Goal: Task Accomplishment & Management: Complete application form

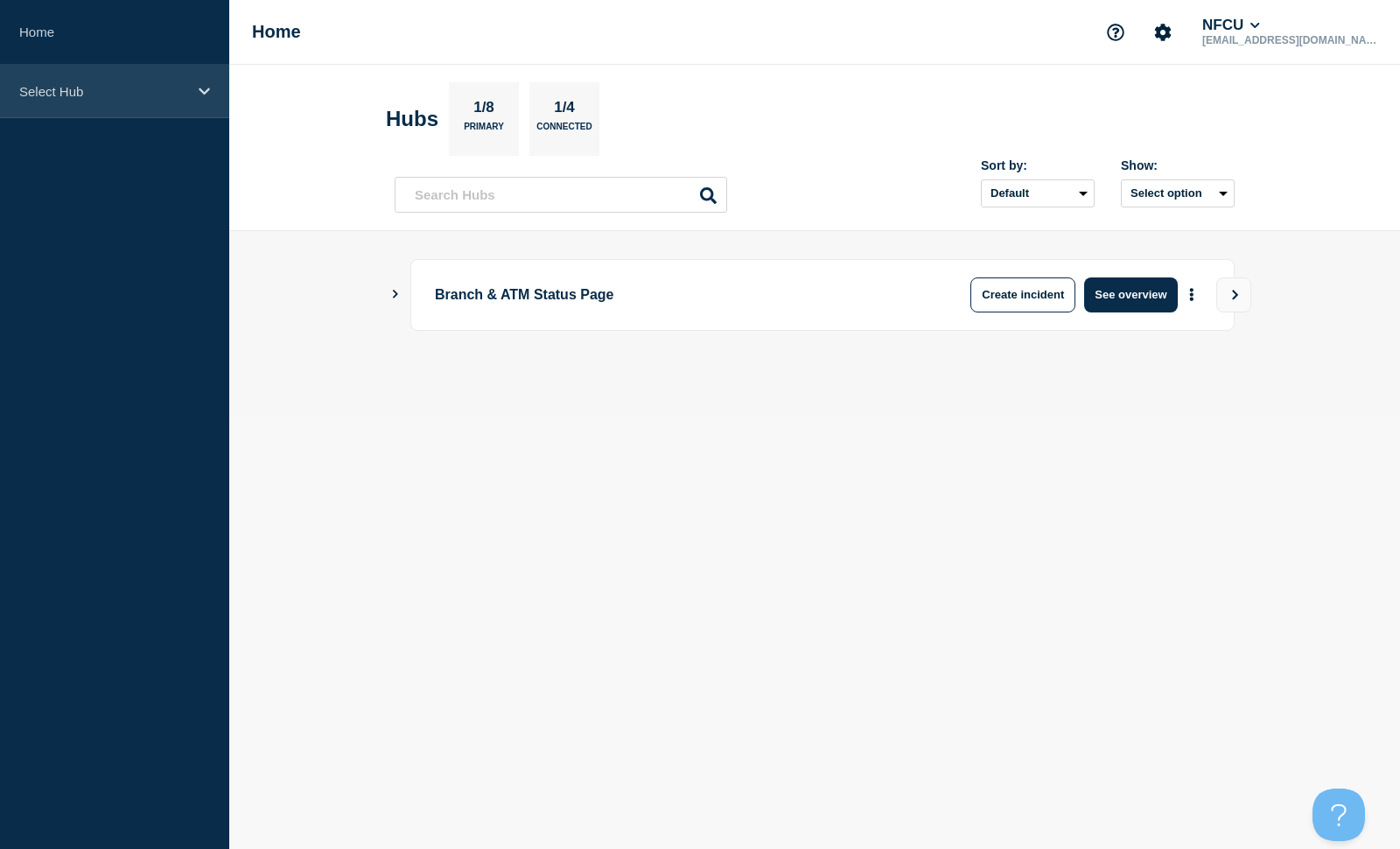
click at [177, 93] on p "Select Hub" at bounding box center [103, 92] width 168 height 15
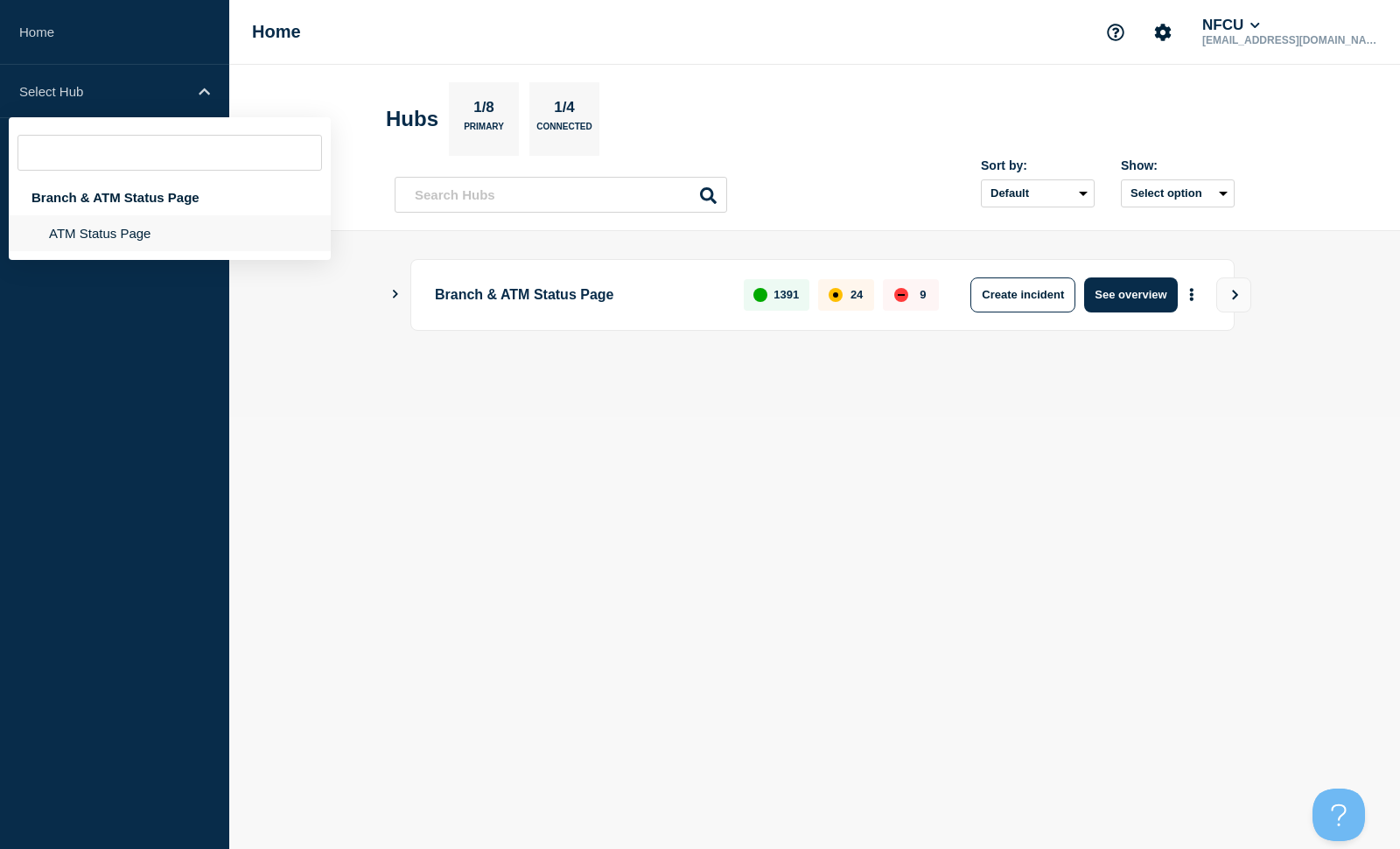
click at [145, 231] on li "ATM Status Page" at bounding box center [169, 233] width 322 height 36
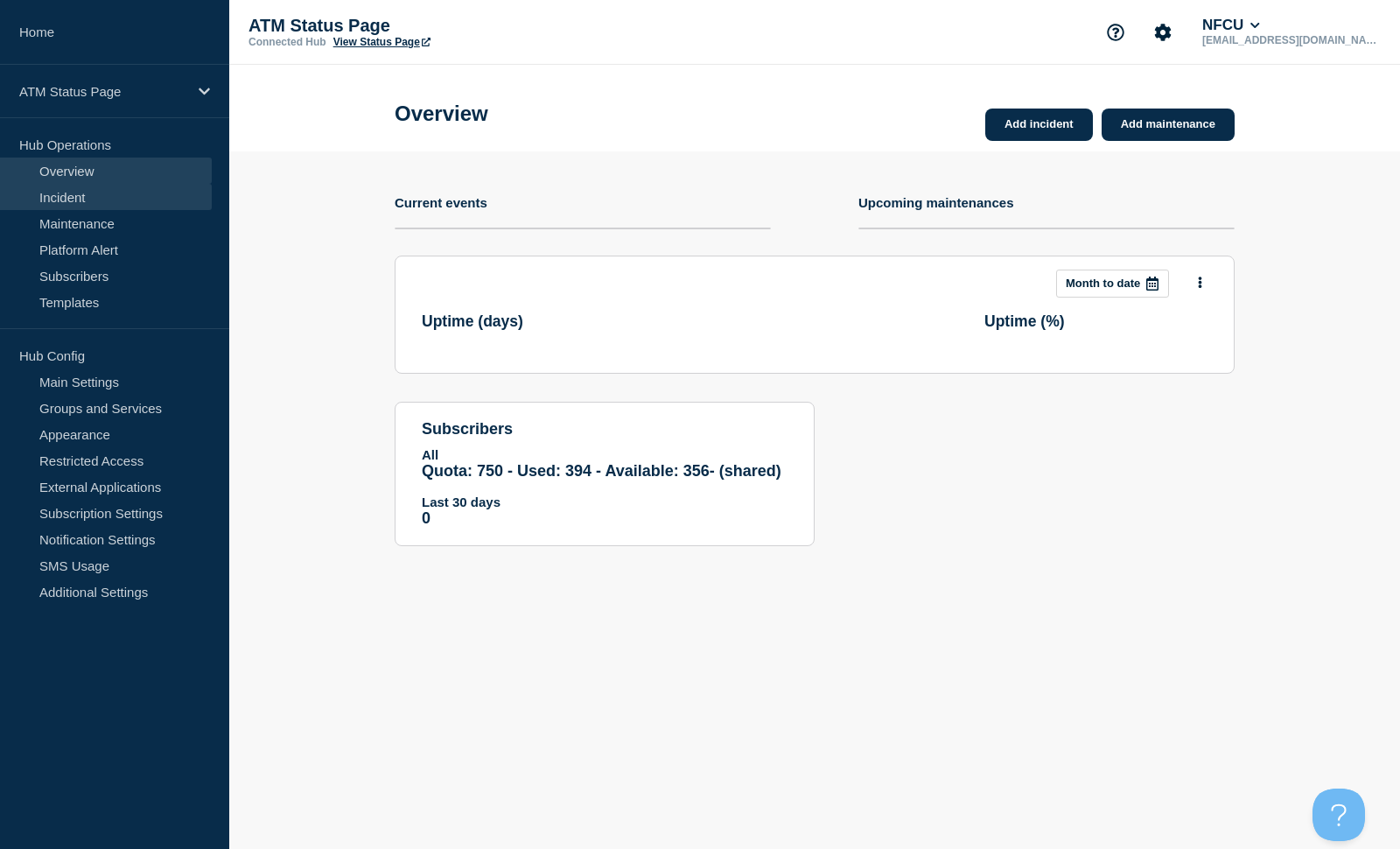
click at [95, 203] on link "Incident" at bounding box center [106, 196] width 211 height 26
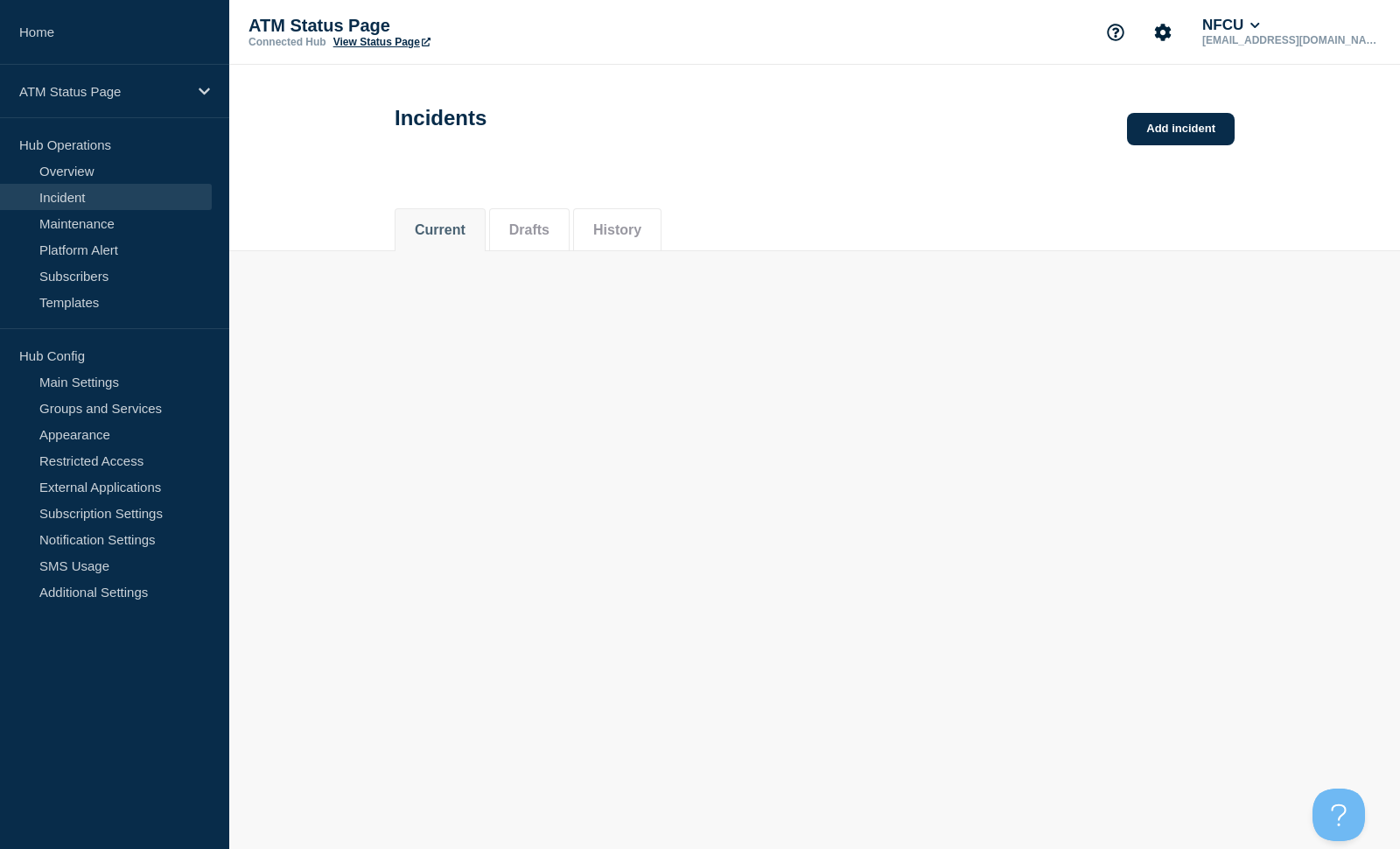
click at [993, 216] on div "Current Drafts History" at bounding box center [815, 221] width 840 height 59
click at [1181, 133] on link "Add incident" at bounding box center [1181, 129] width 108 height 32
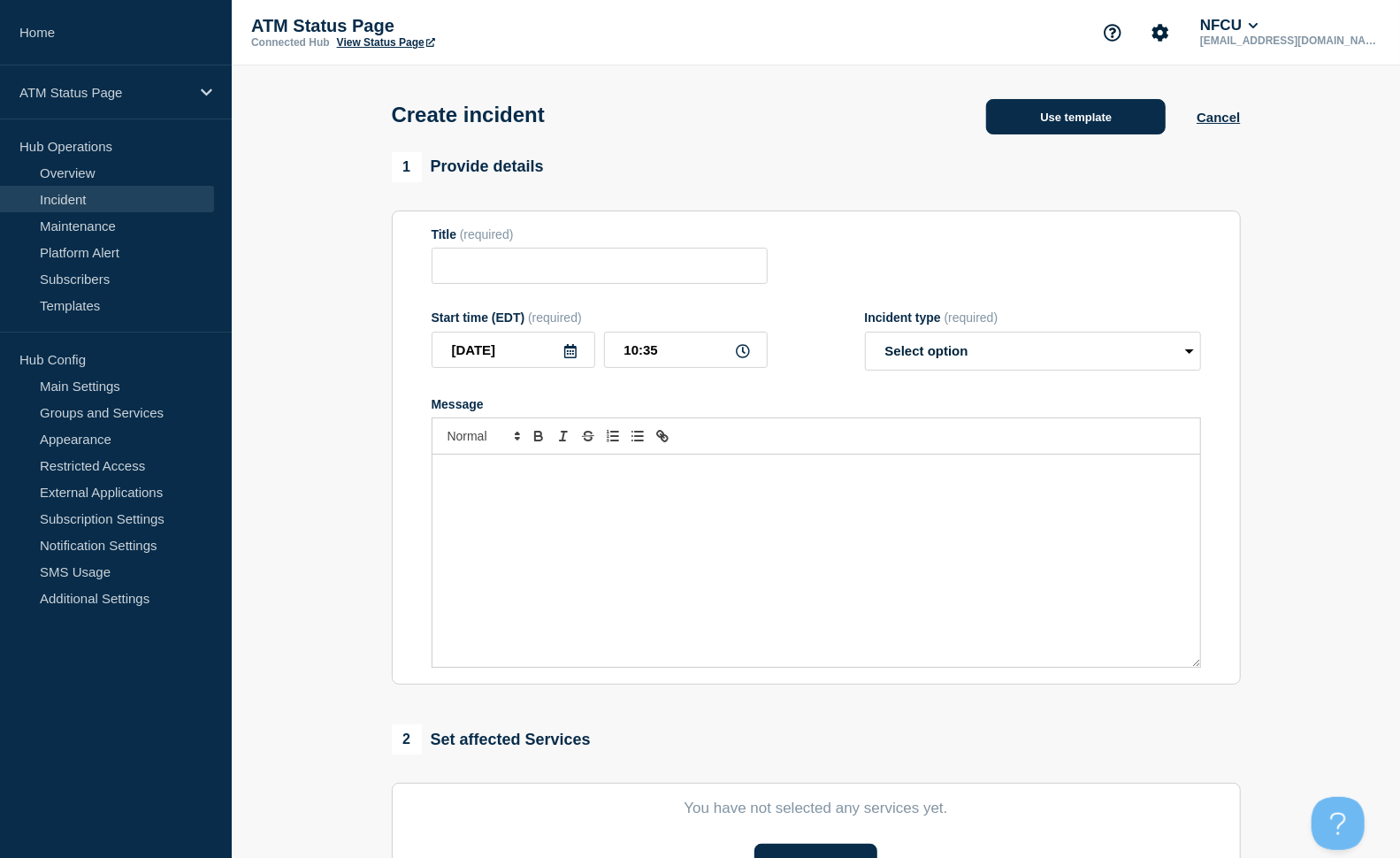
drag, startPoint x: 1154, startPoint y: 93, endPoint x: 1142, endPoint y: 102, distance: 15.0
click at [1146, 101] on div "Create incident Use template Cancel" at bounding box center [815, 109] width 889 height 87
click at [1126, 111] on button "Use template" at bounding box center [1077, 117] width 180 height 36
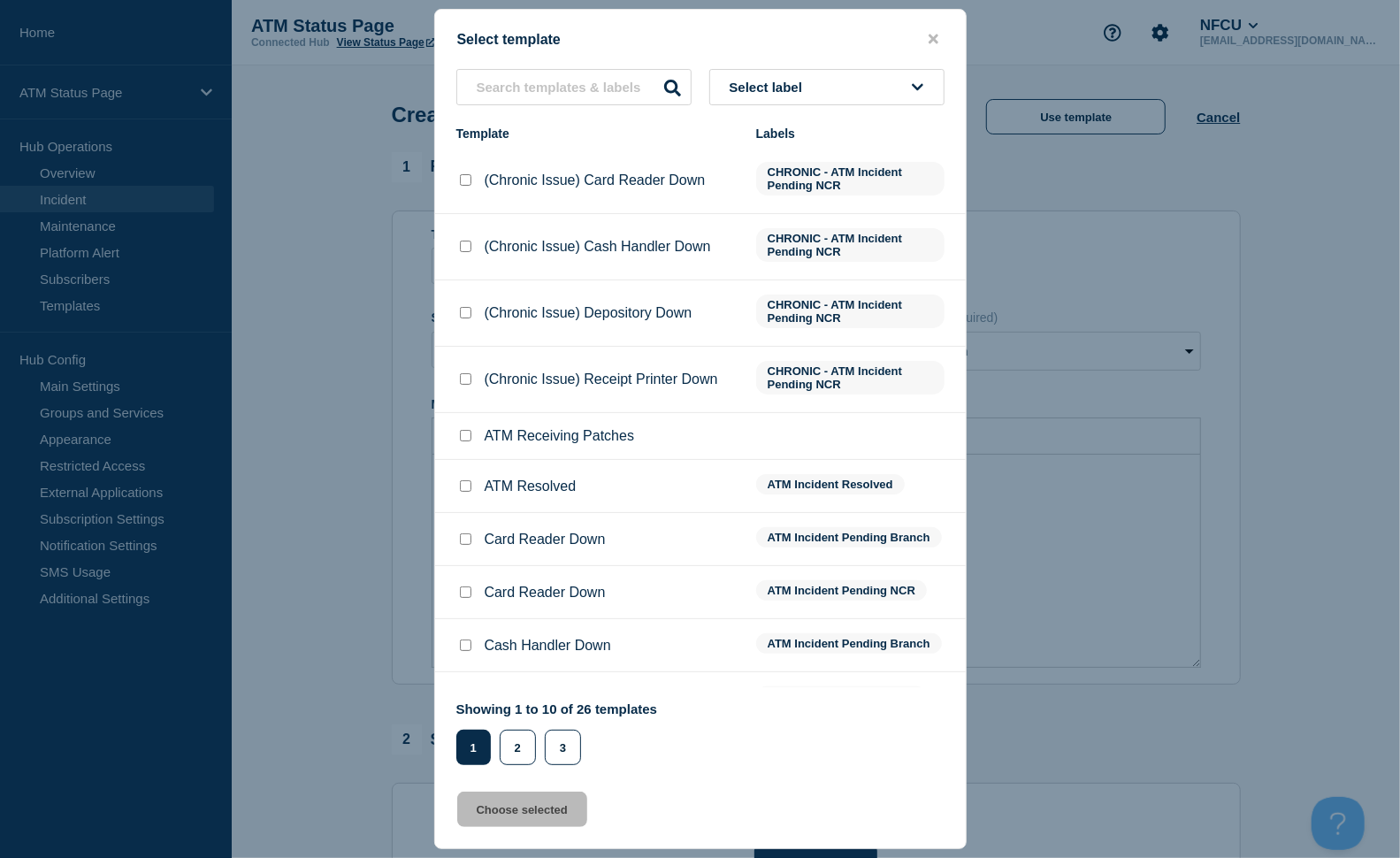
click at [828, 98] on button "Select label" at bounding box center [827, 87] width 235 height 37
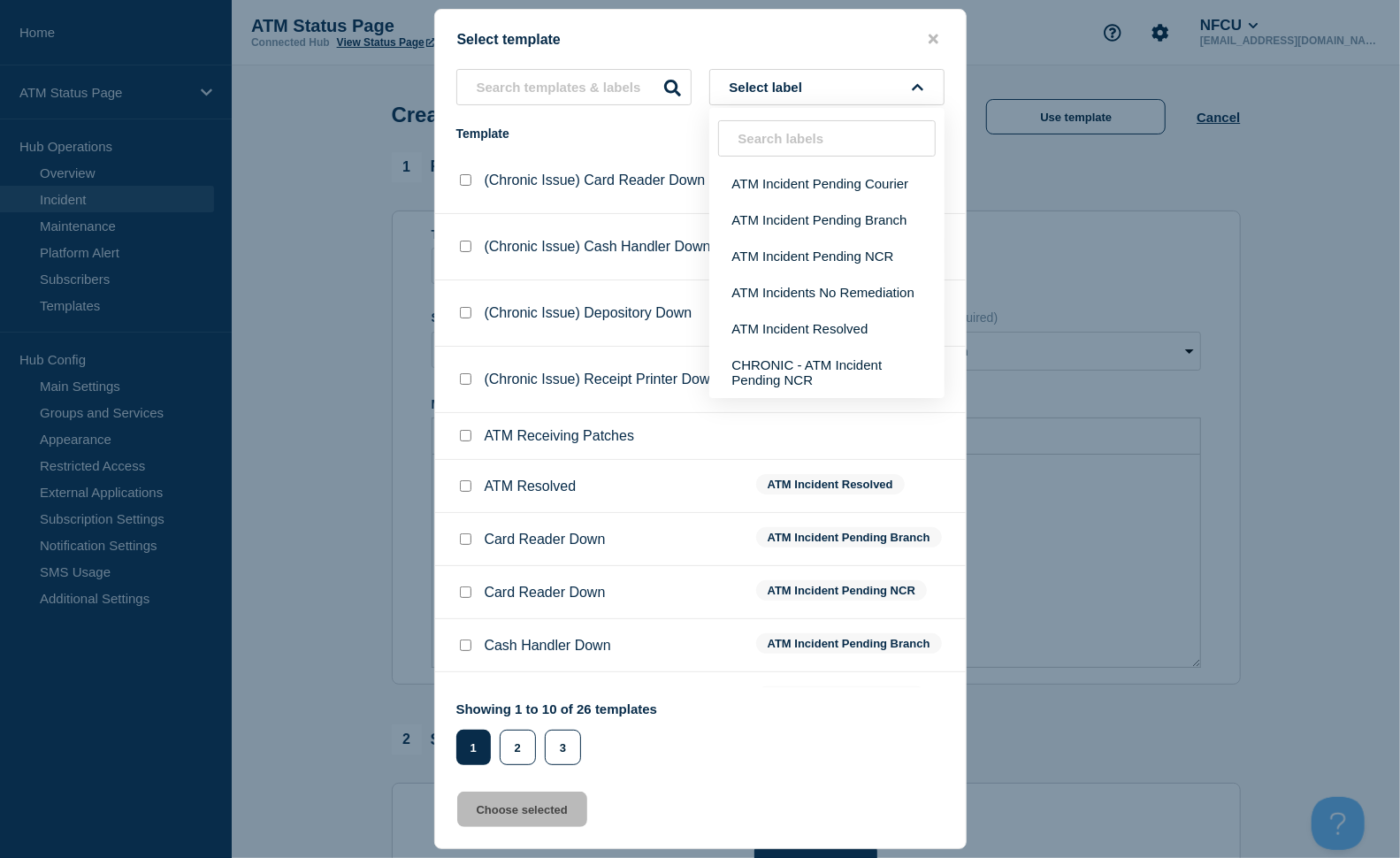
scroll to position [30, 0]
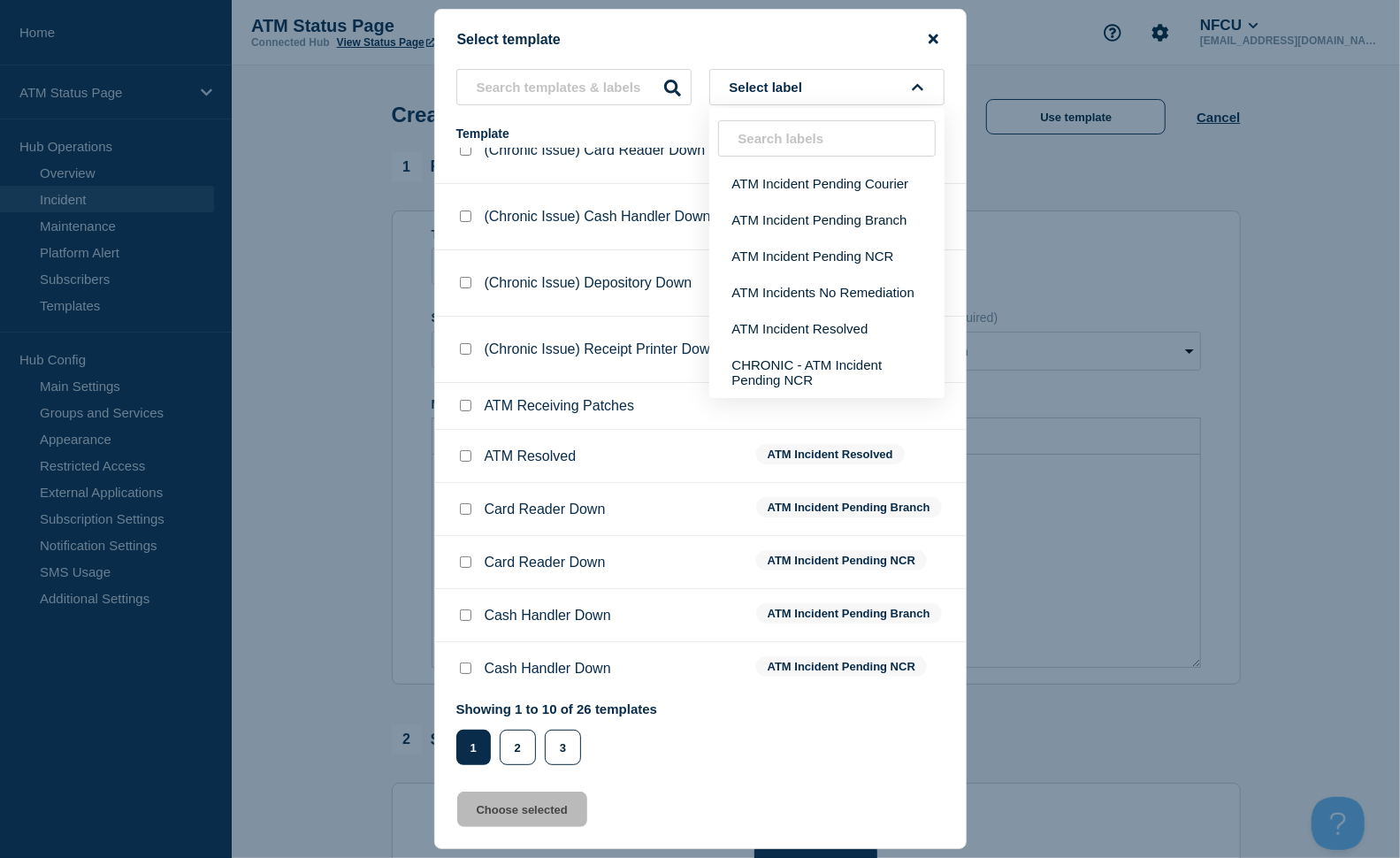
click at [938, 36] on icon "close button" at bounding box center [933, 38] width 9 height 14
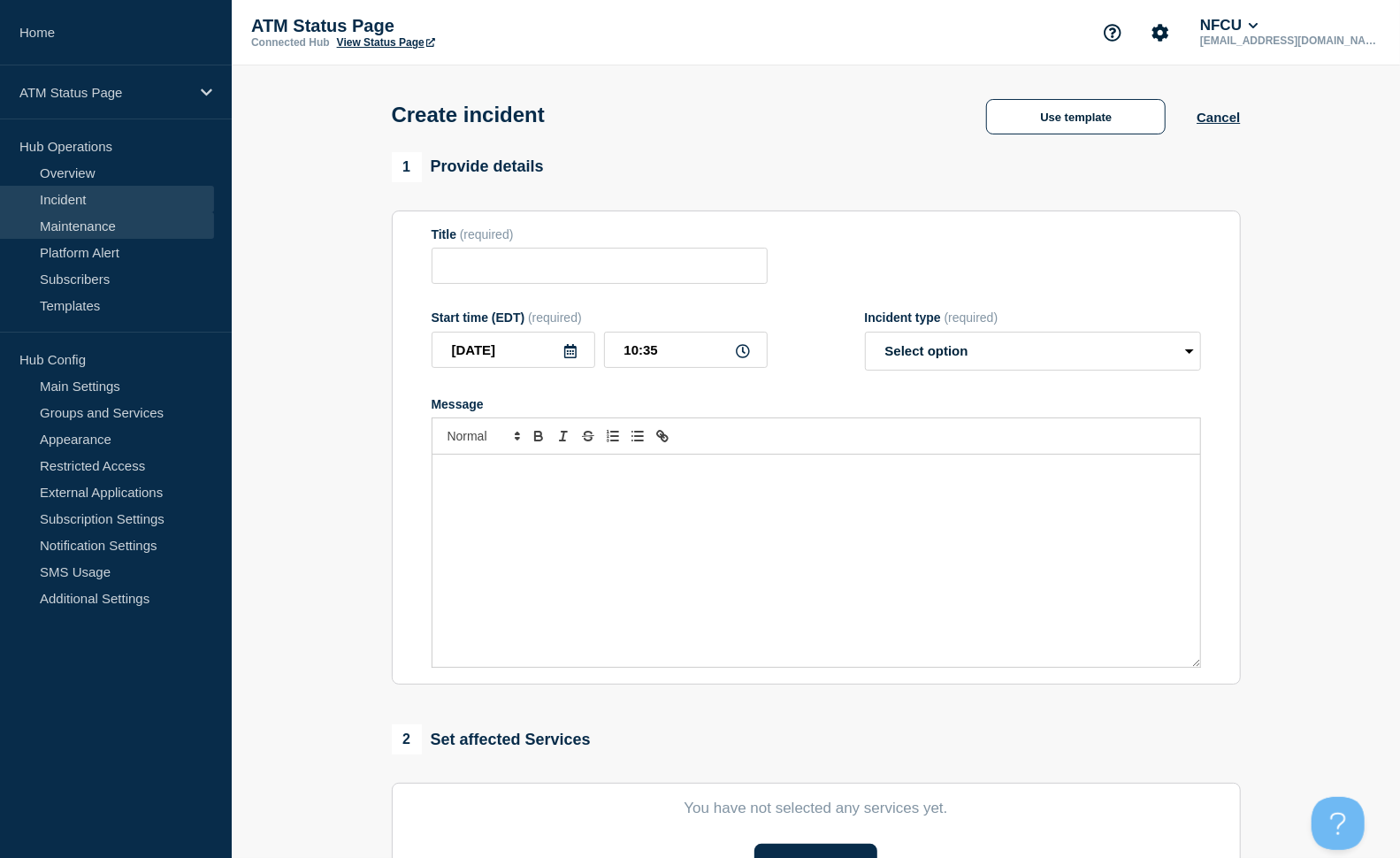
click at [89, 225] on link "Maintenance" at bounding box center [107, 226] width 214 height 26
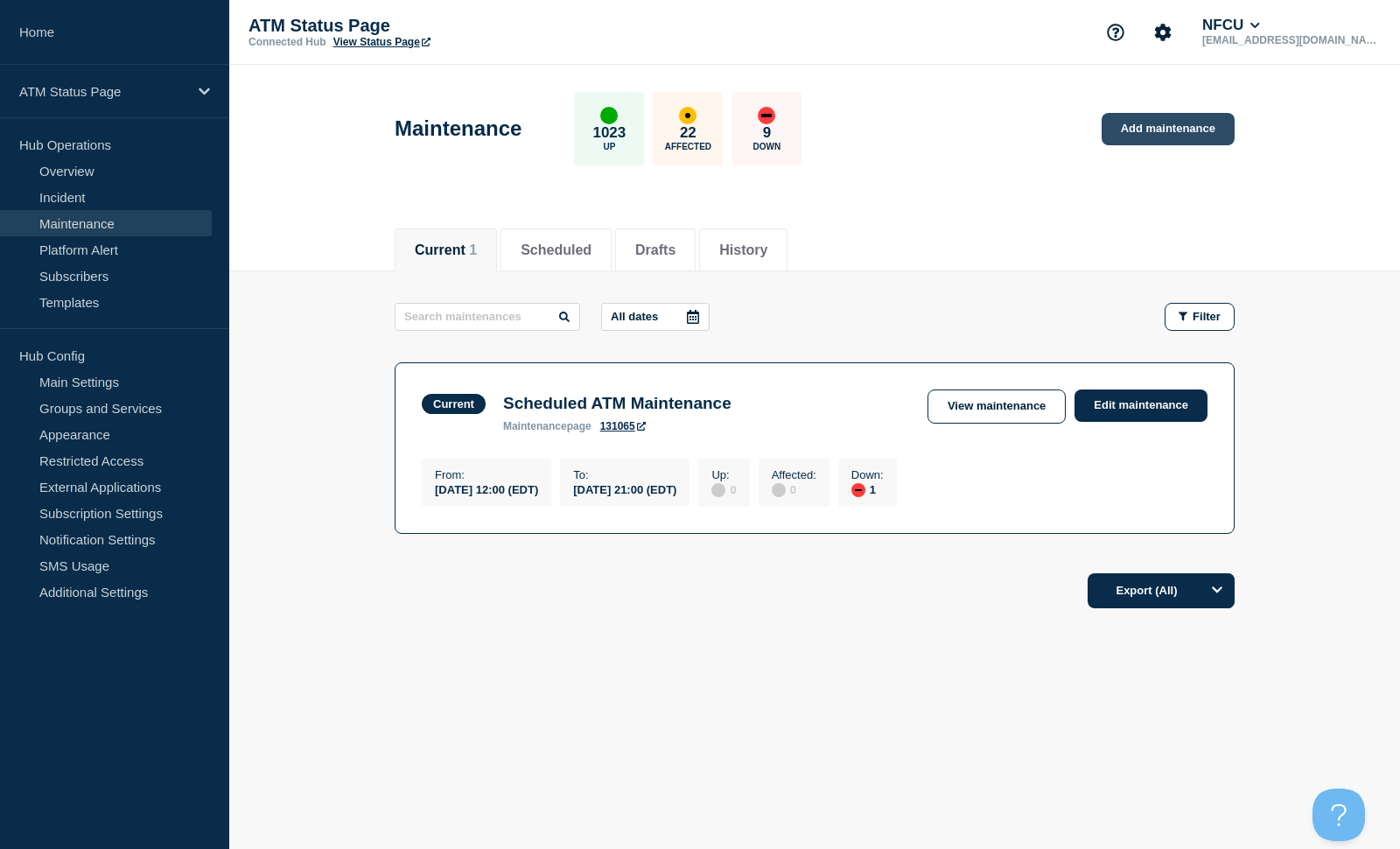
click at [1159, 134] on link "Add maintenance" at bounding box center [1167, 129] width 133 height 32
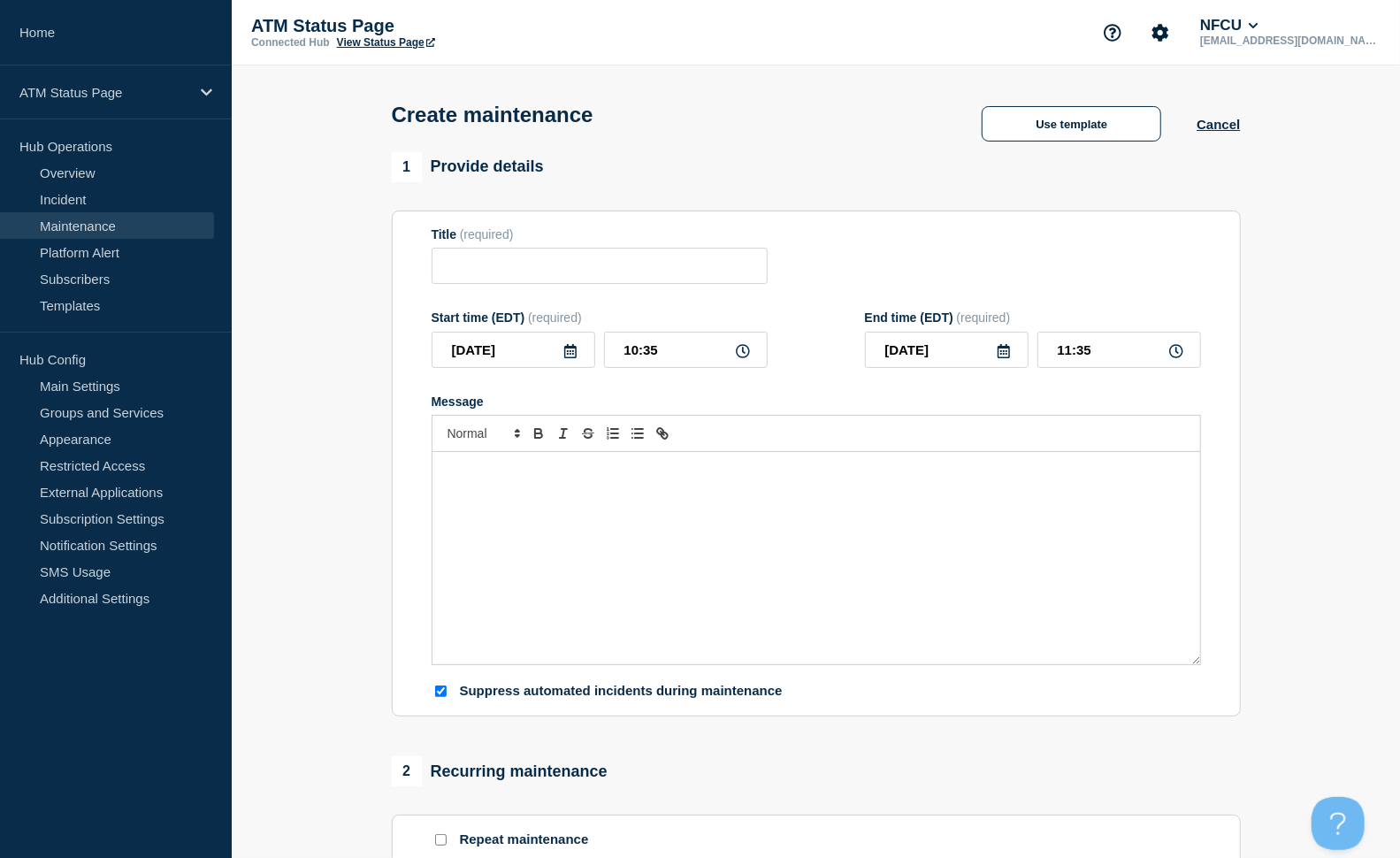
checkbox input "true"
click at [1097, 118] on button "Use template" at bounding box center [1072, 124] width 180 height 36
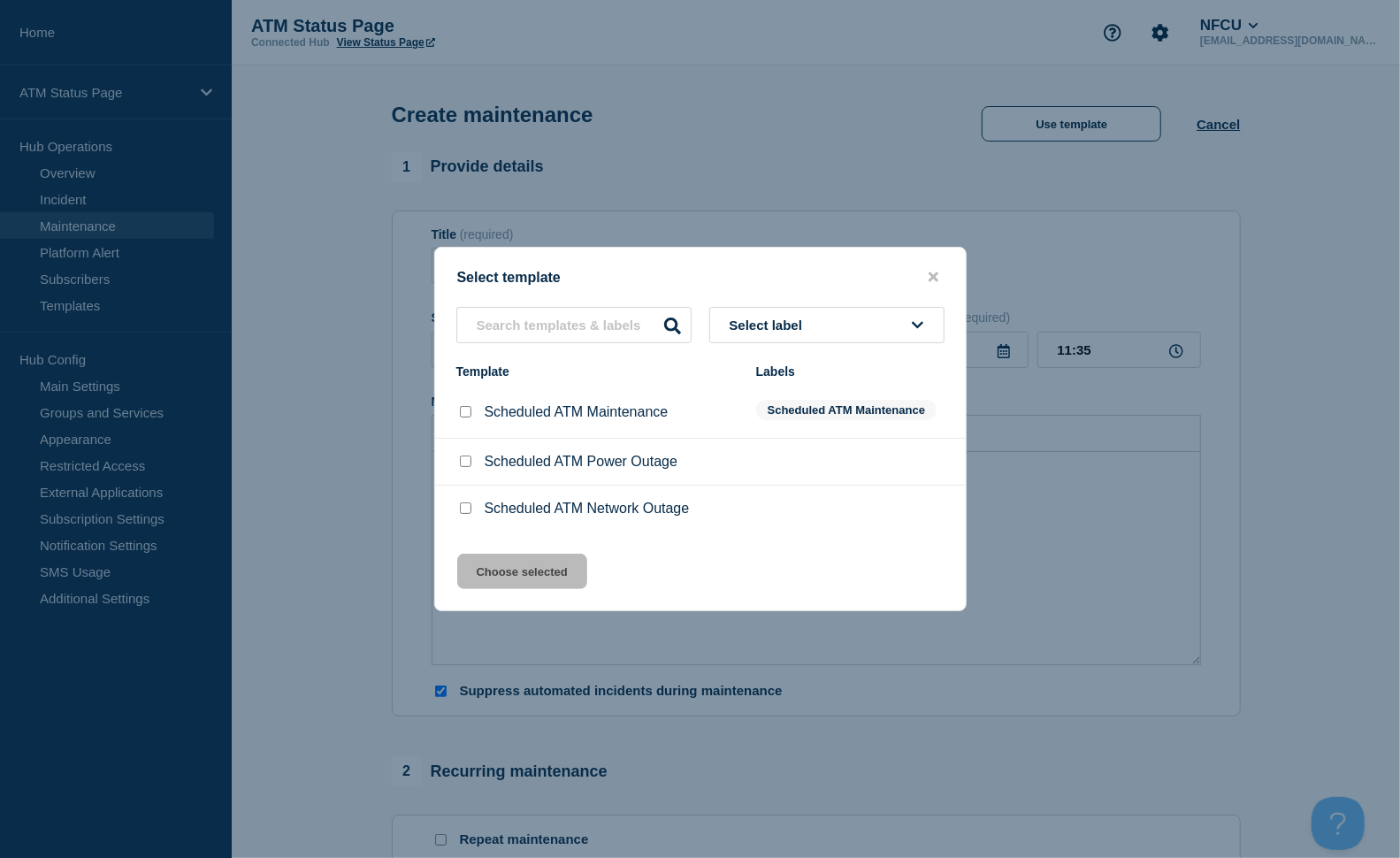
click at [465, 513] on input "Scheduled ATM Network Outage checkbox" at bounding box center [466, 508] width 11 height 11
checkbox input "true"
click at [517, 578] on button "Choose selected" at bounding box center [522, 571] width 130 height 36
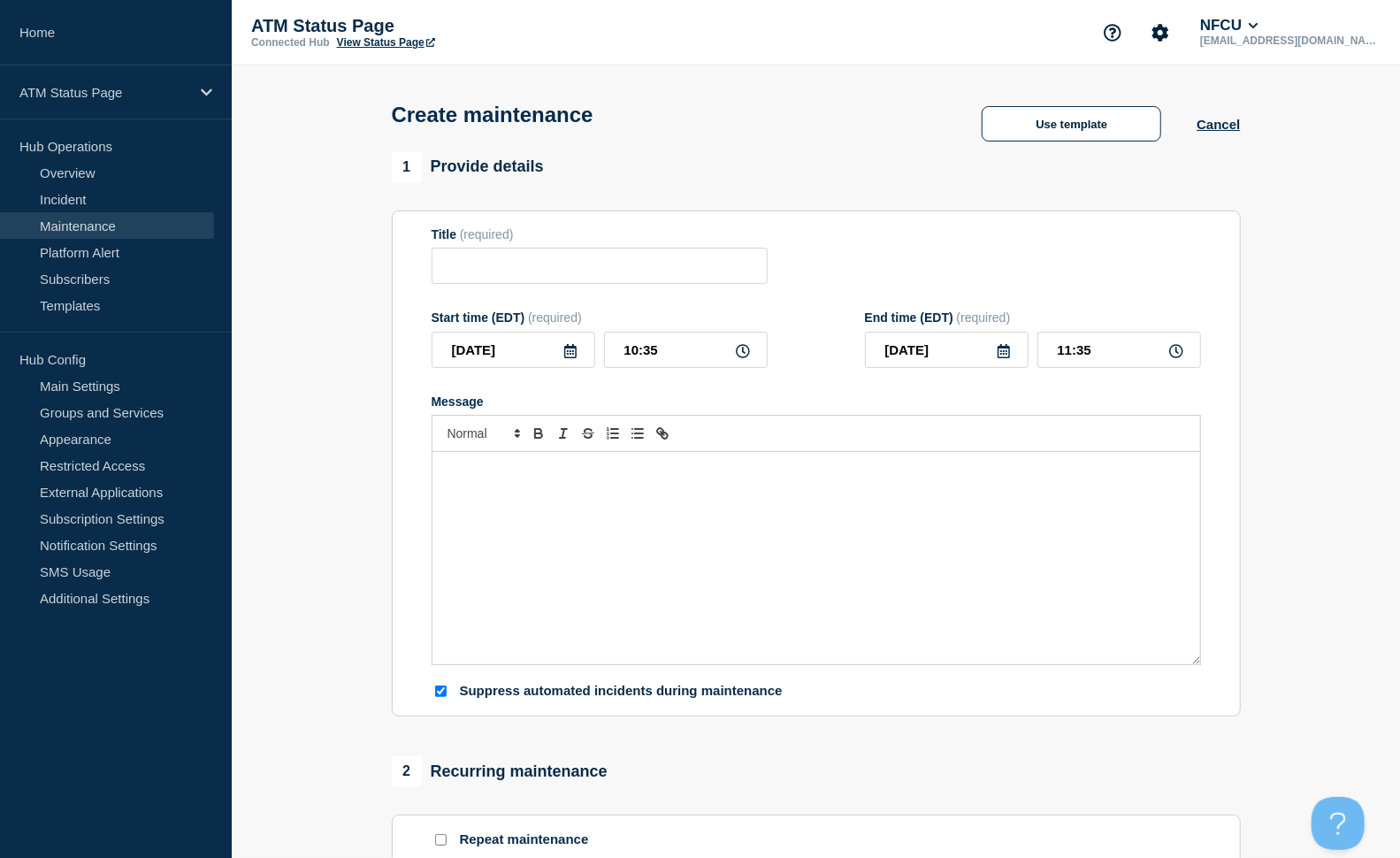
type input "Scheduled ATM Network Outage"
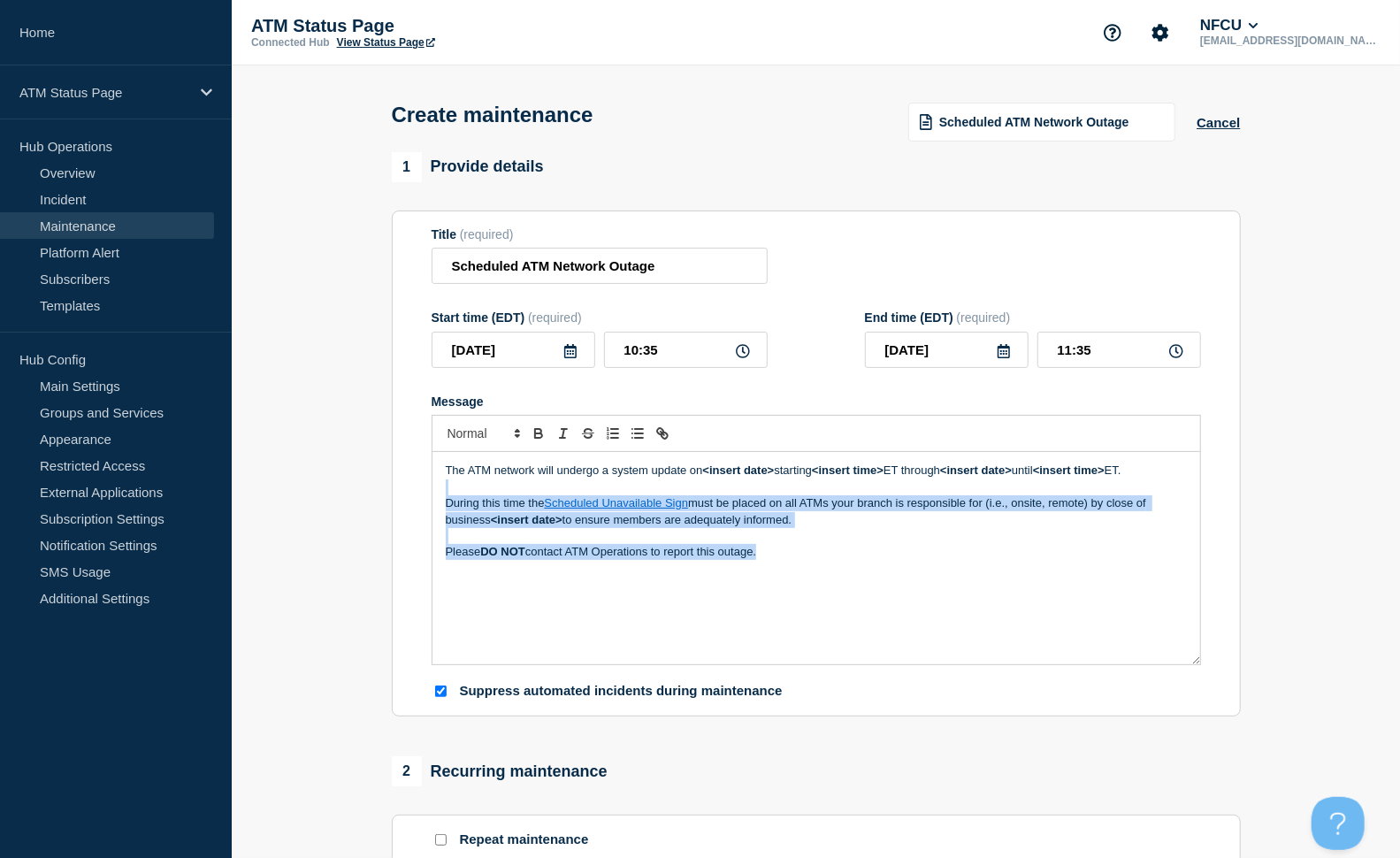
drag, startPoint x: 767, startPoint y: 570, endPoint x: 431, endPoint y: 486, distance: 346.3
click at [433, 486] on div "The ATM network will undergo a system update on <insert date> starting <insert …" at bounding box center [816, 557] width 767 height 213
click at [586, 595] on div "The ATM network will undergo a system update on <insert date> starting <insert …" at bounding box center [816, 557] width 767 height 213
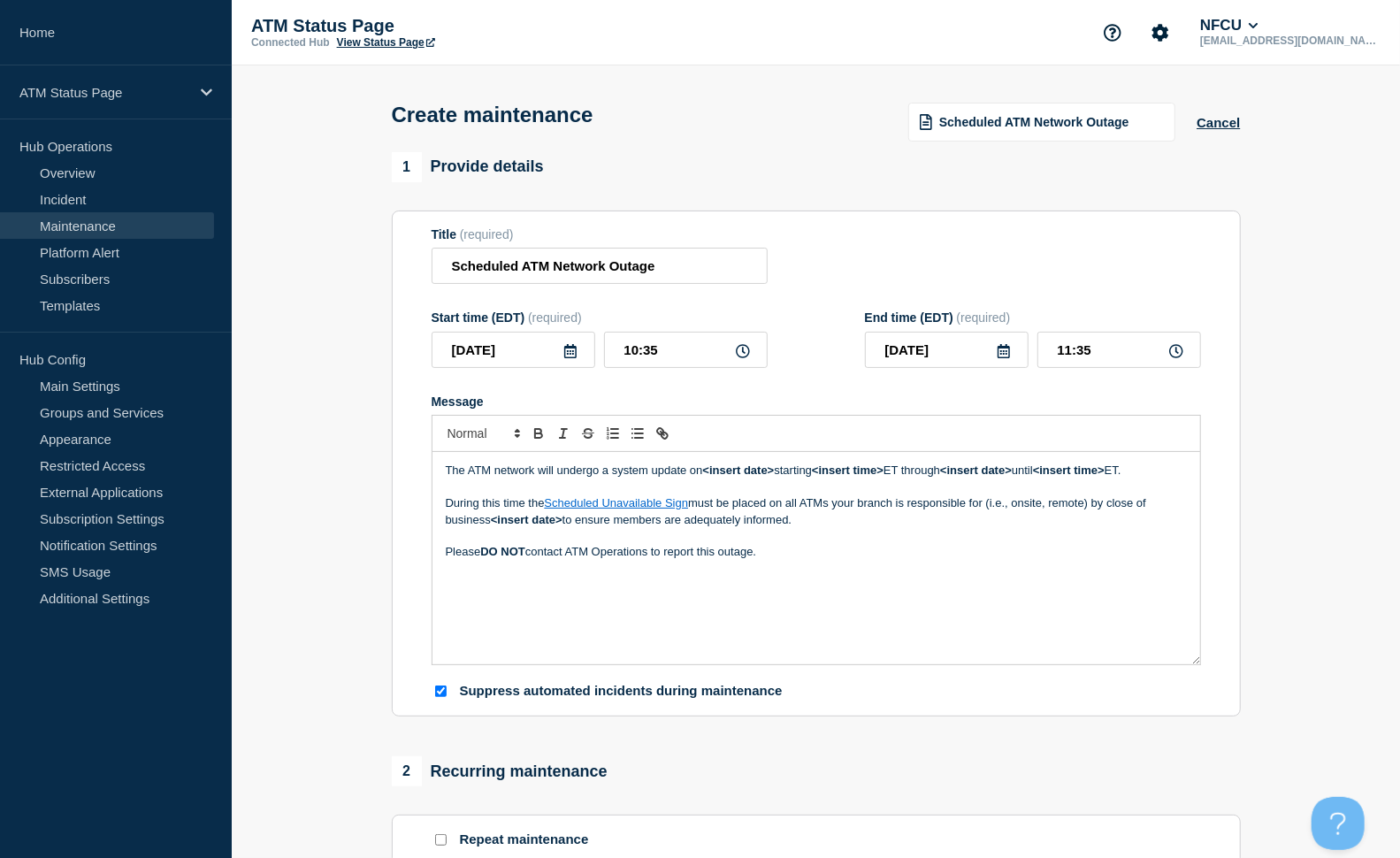
click at [755, 595] on div "The ATM network will undergo a system update on <insert date> starting <insert …" at bounding box center [816, 557] width 767 height 213
click at [94, 199] on link "Incident" at bounding box center [107, 199] width 214 height 26
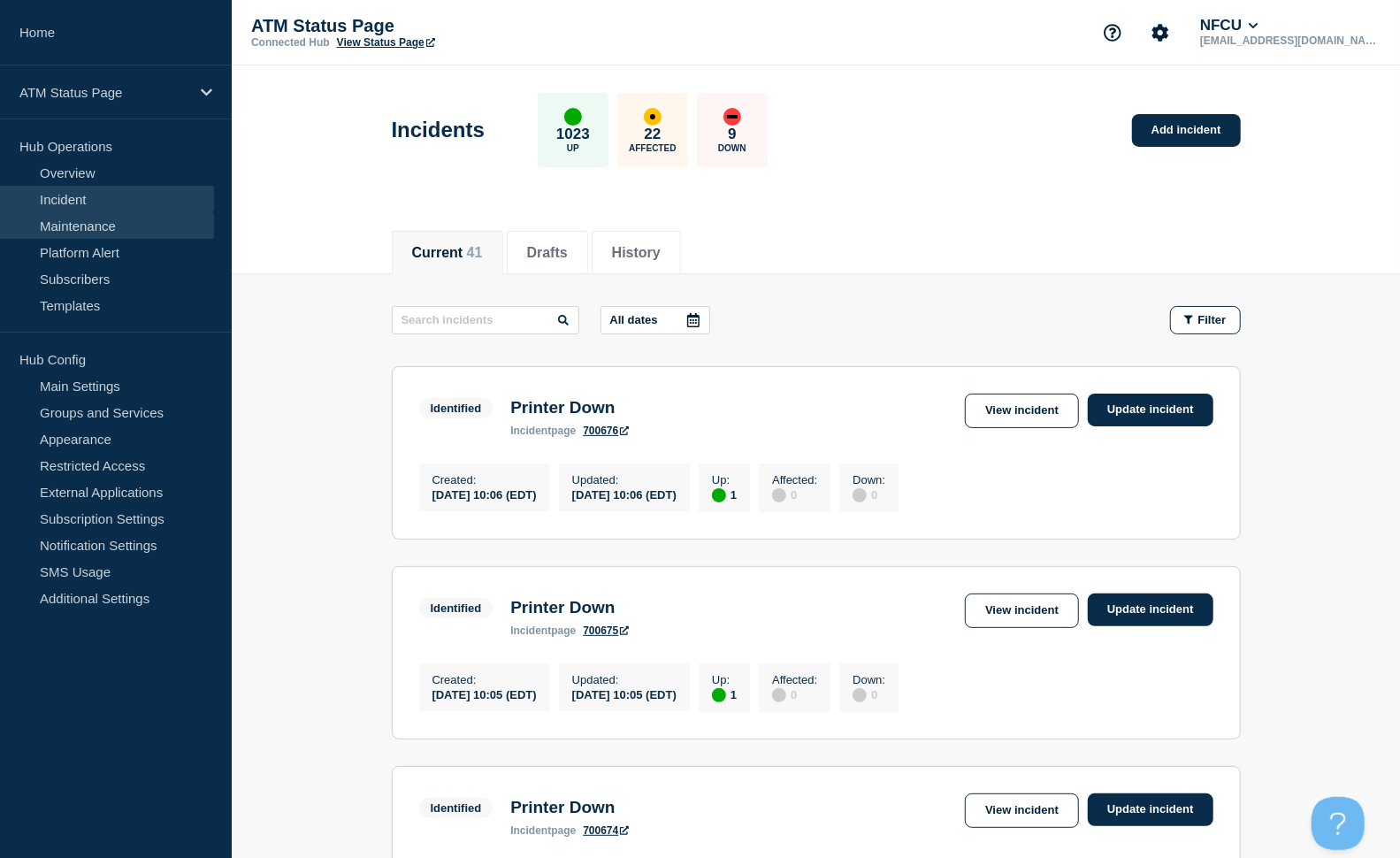
click at [102, 223] on link "Maintenance" at bounding box center [107, 226] width 214 height 26
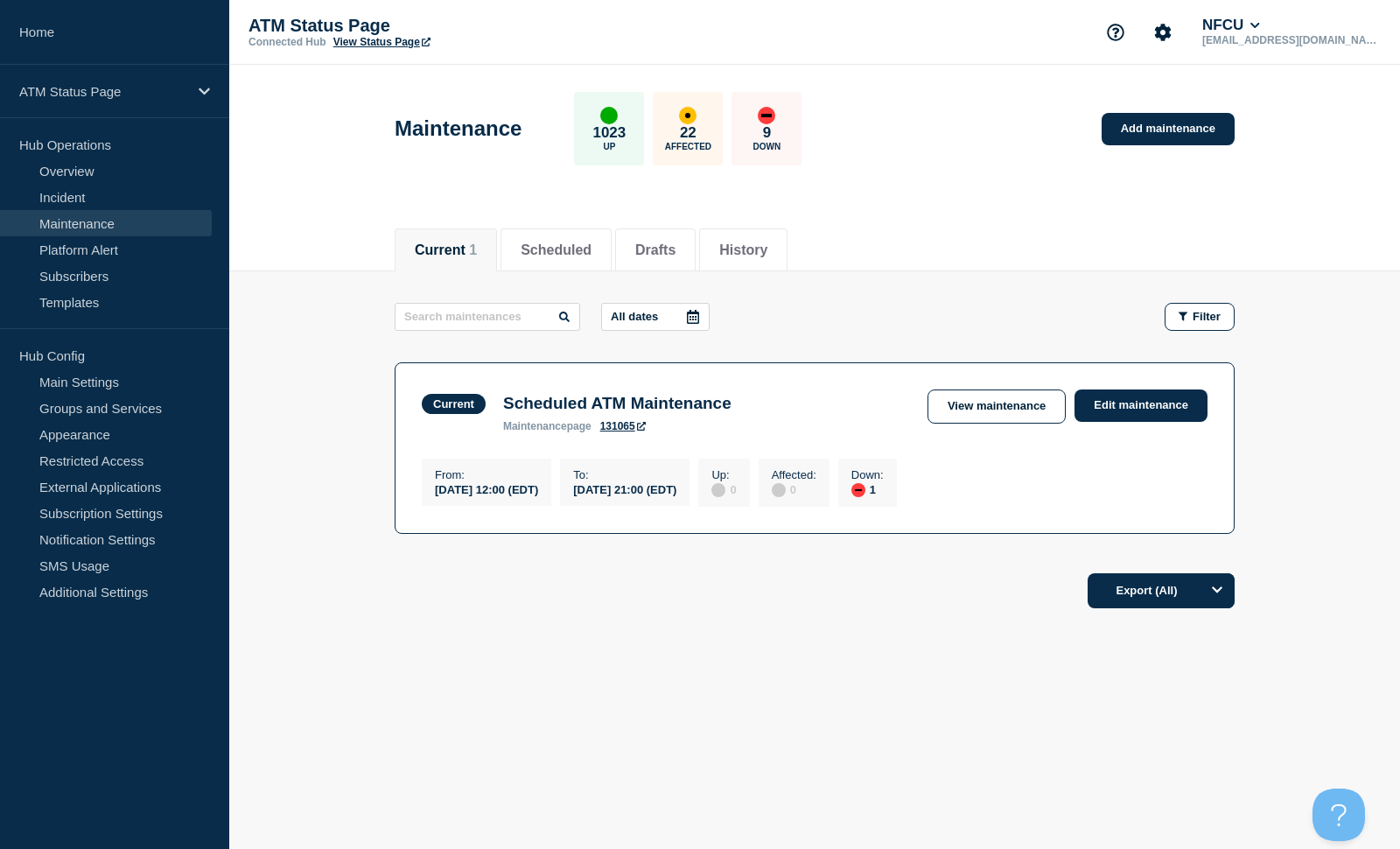
click at [1012, 232] on div "Current 1 Scheduled Drafts History" at bounding box center [815, 240] width 840 height 59
click at [1149, 133] on link "Add maintenance" at bounding box center [1167, 129] width 133 height 32
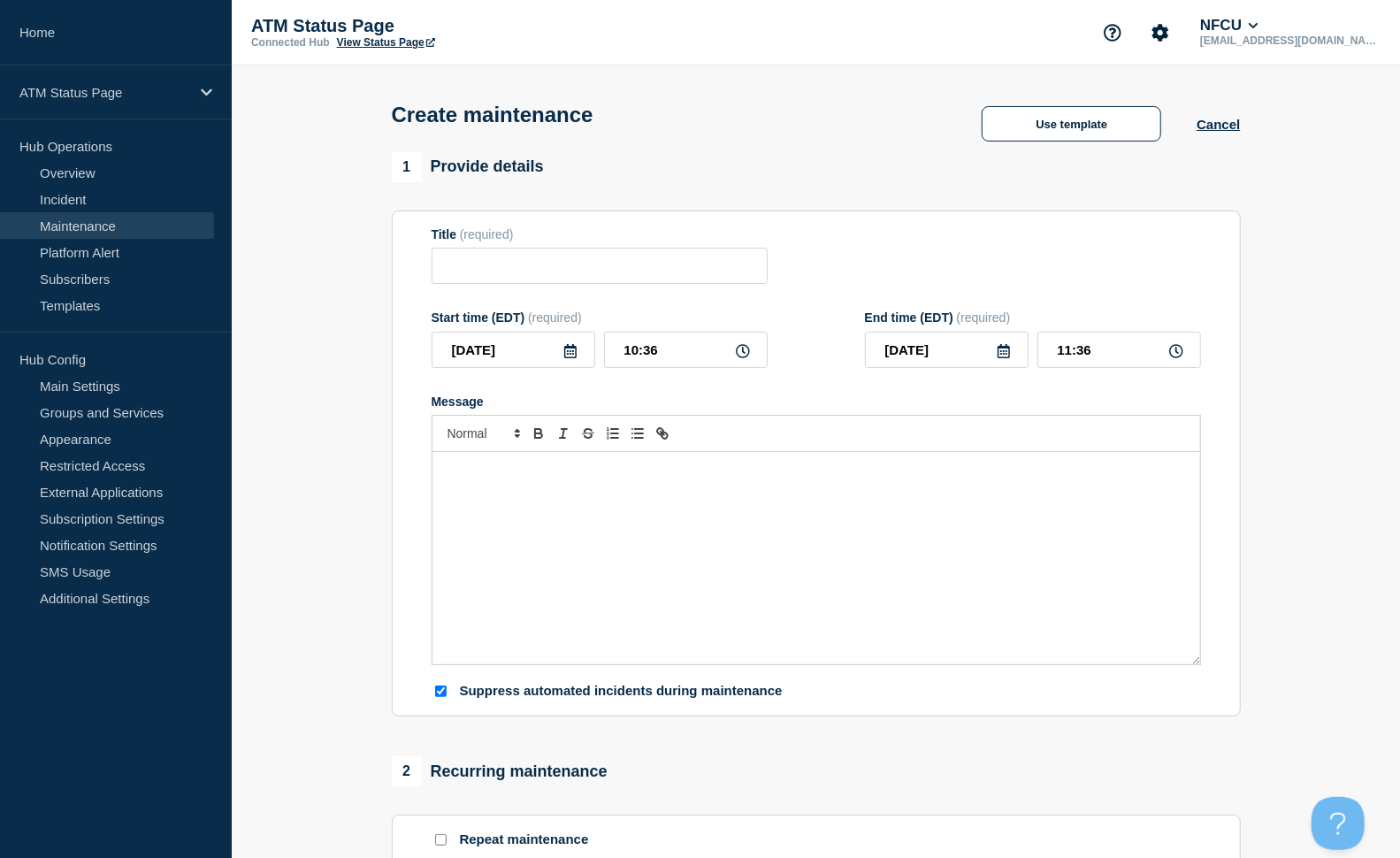
checkbox input "true"
click at [1088, 130] on button "Use template" at bounding box center [1072, 124] width 180 height 36
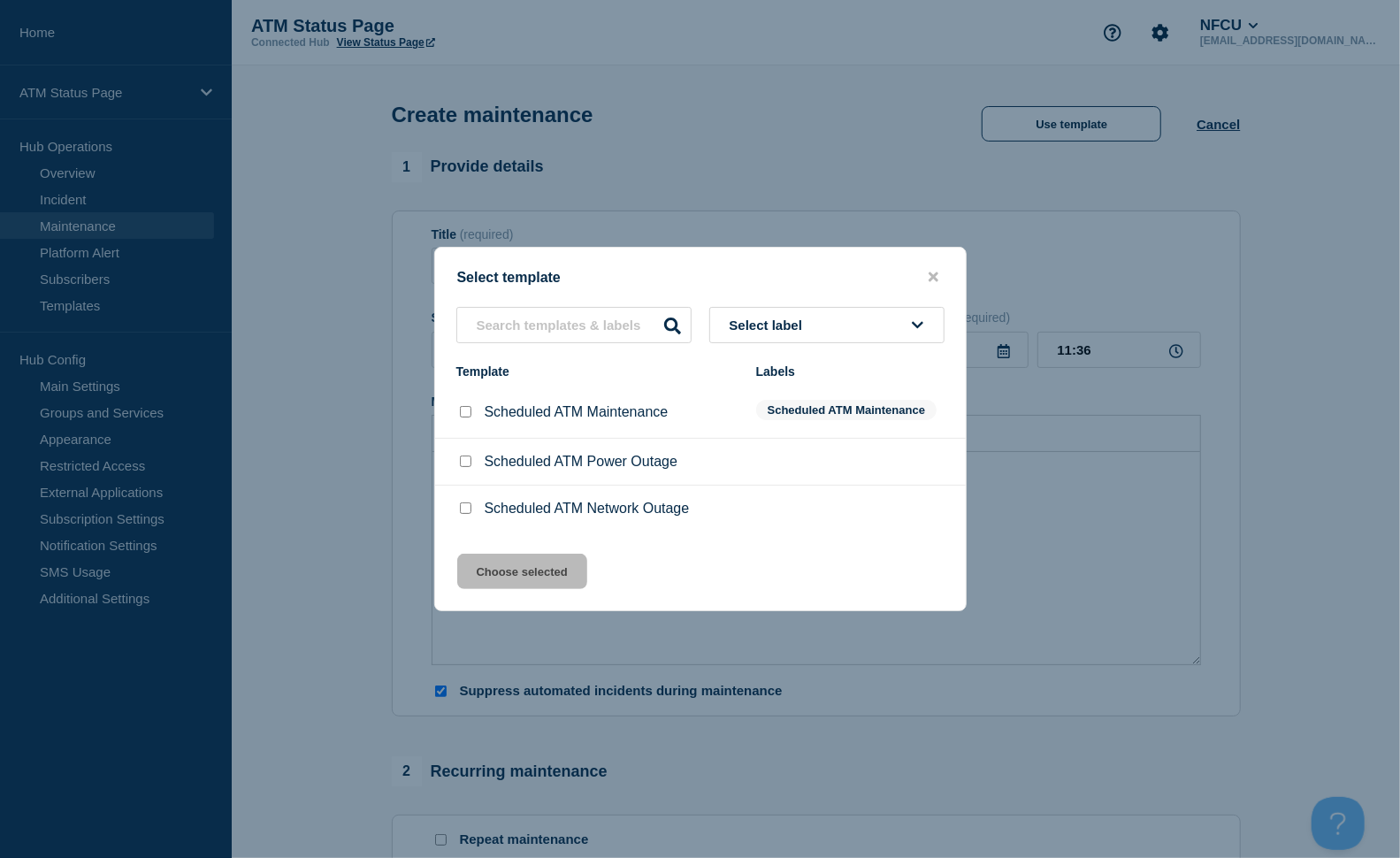
click at [469, 511] on input "Scheduled ATM Network Outage checkbox" at bounding box center [466, 508] width 11 height 11
click at [464, 510] on input "Scheduled ATM Network Outage checkbox" at bounding box center [466, 508] width 11 height 11
checkbox input "false"
click at [467, 418] on input "Scheduled ATM Maintenance checkbox" at bounding box center [466, 411] width 11 height 11
checkbox input "true"
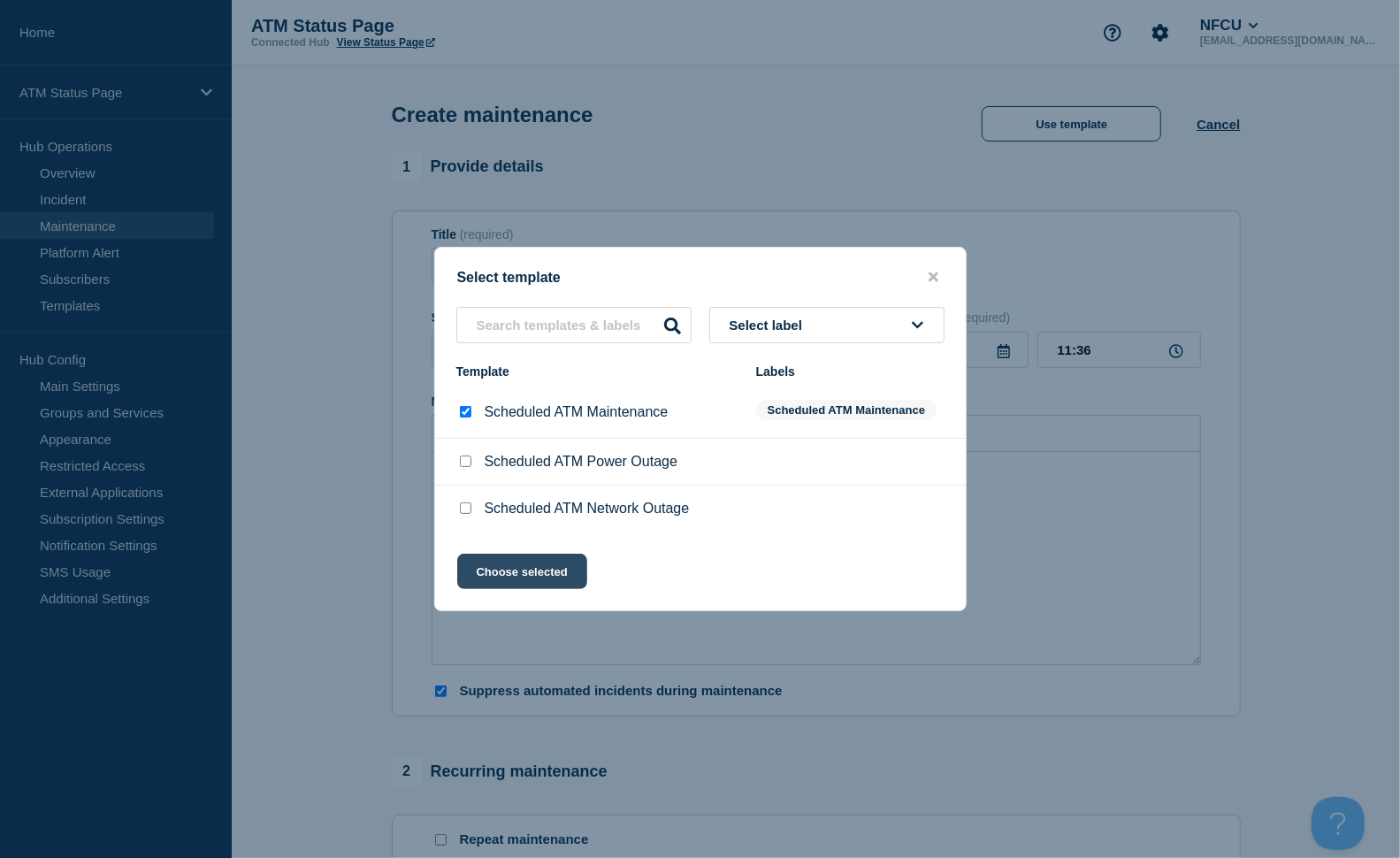
click at [527, 571] on button "Choose selected" at bounding box center [522, 571] width 130 height 36
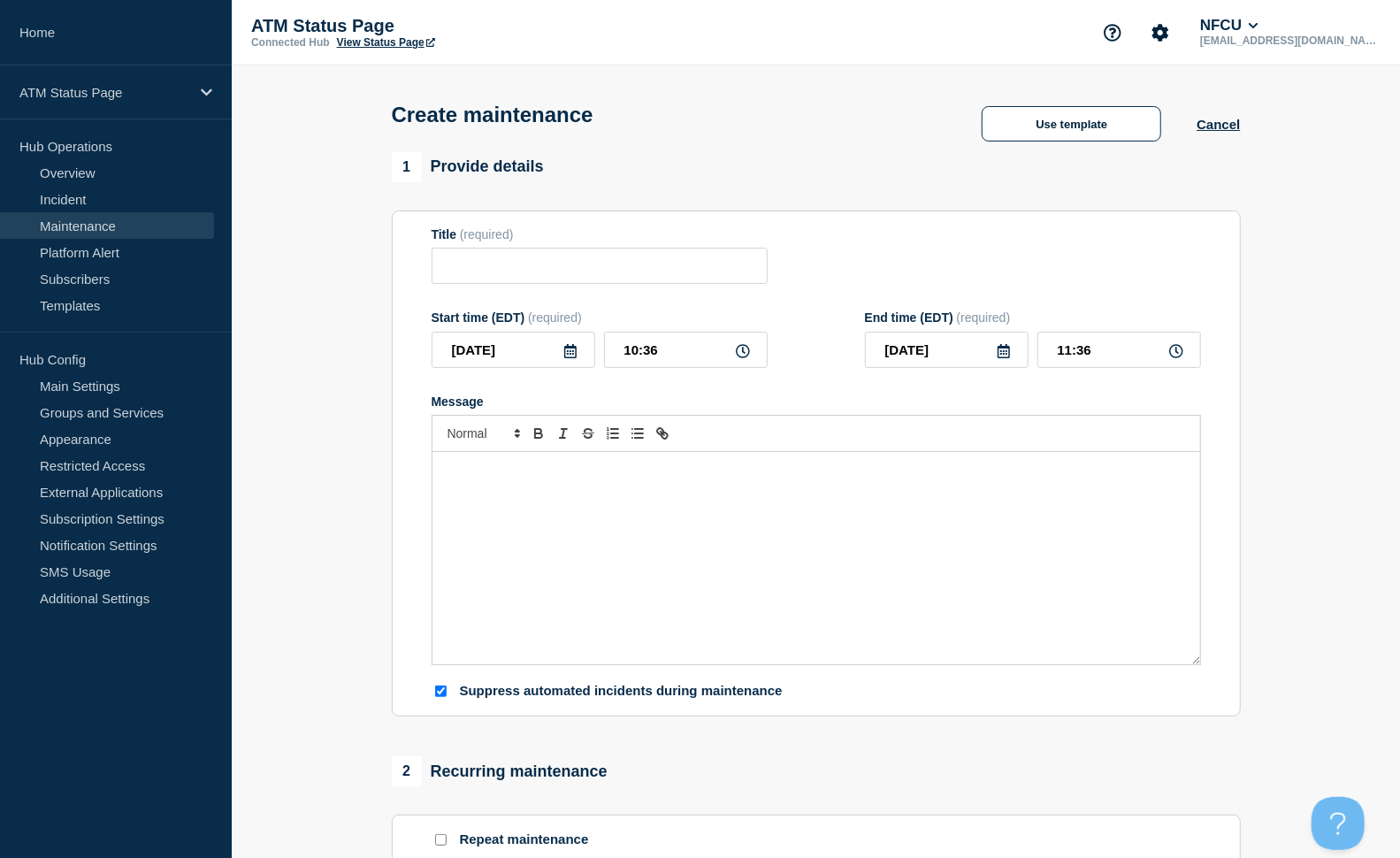
type input "Scheduled ATM Maintenance"
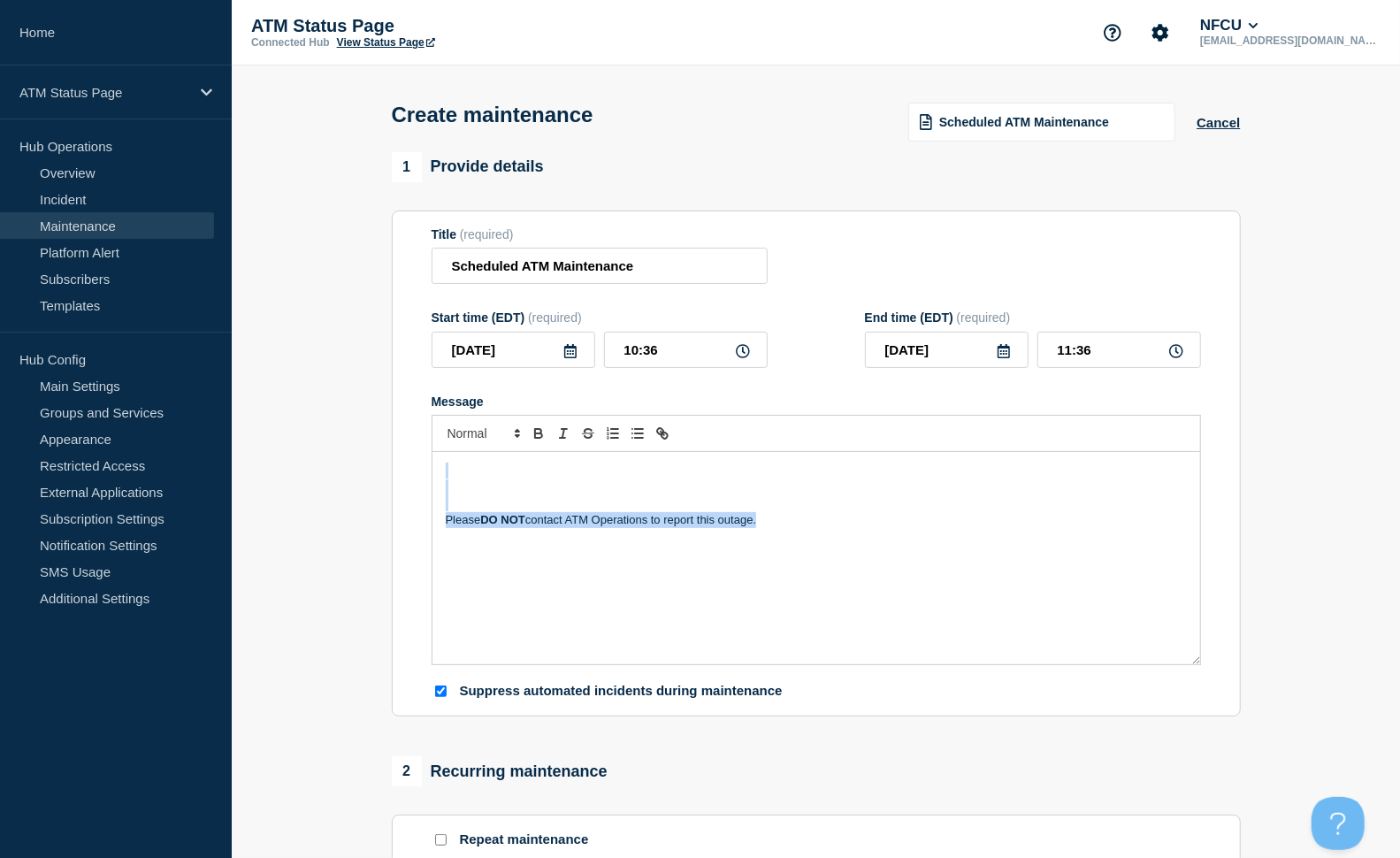
drag, startPoint x: 899, startPoint y: 551, endPoint x: 519, endPoint y: 476, distance: 387.3
click at [519, 476] on div "Please DO NOT contact ATM Operations to report this outage." at bounding box center [816, 557] width 767 height 213
click at [1226, 122] on button "Cancel" at bounding box center [1218, 123] width 43 height 15
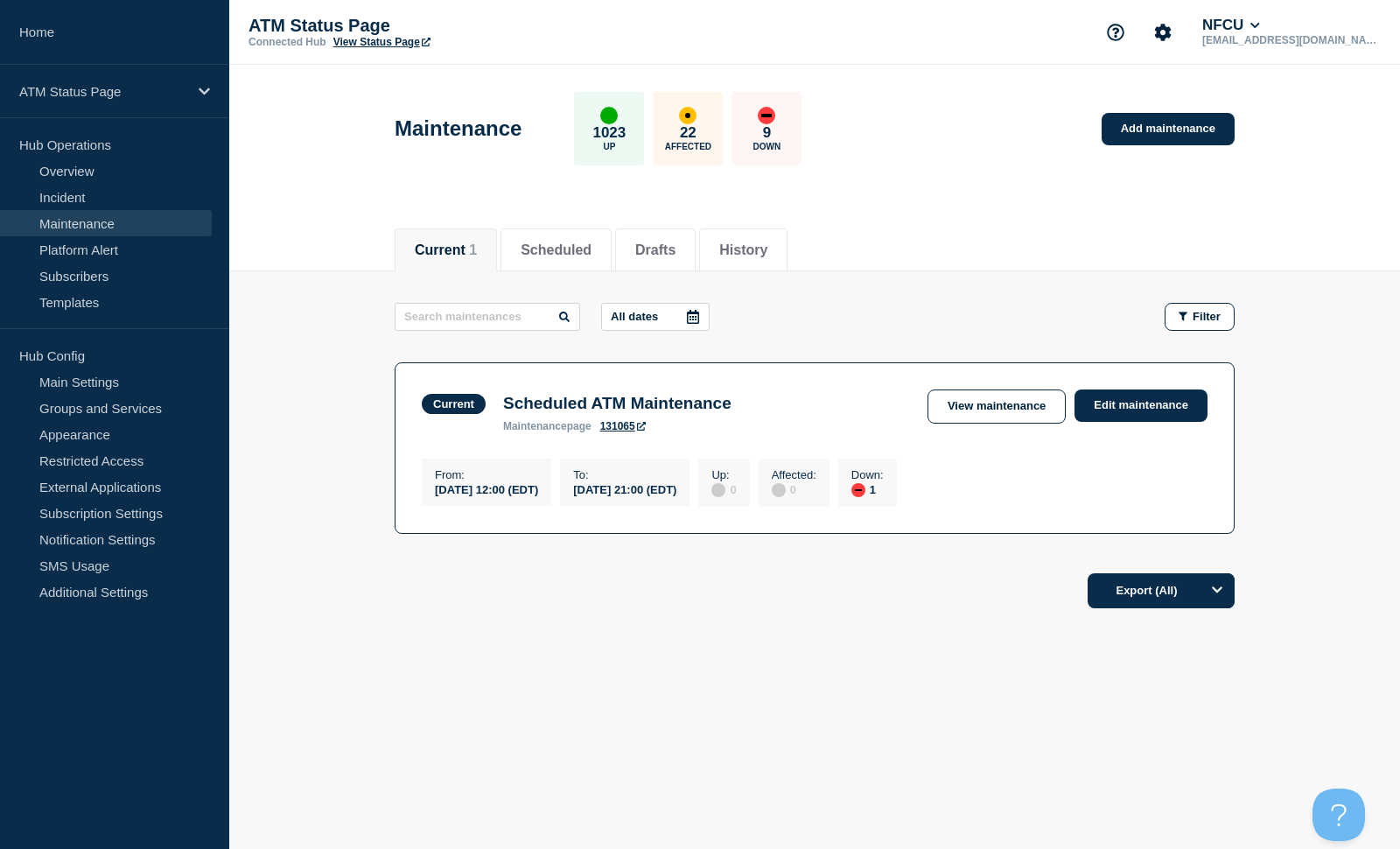
click at [320, 601] on footer "Export (All)" at bounding box center [814, 598] width 1171 height 76
click at [86, 381] on link "Main Settings" at bounding box center [106, 381] width 211 height 26
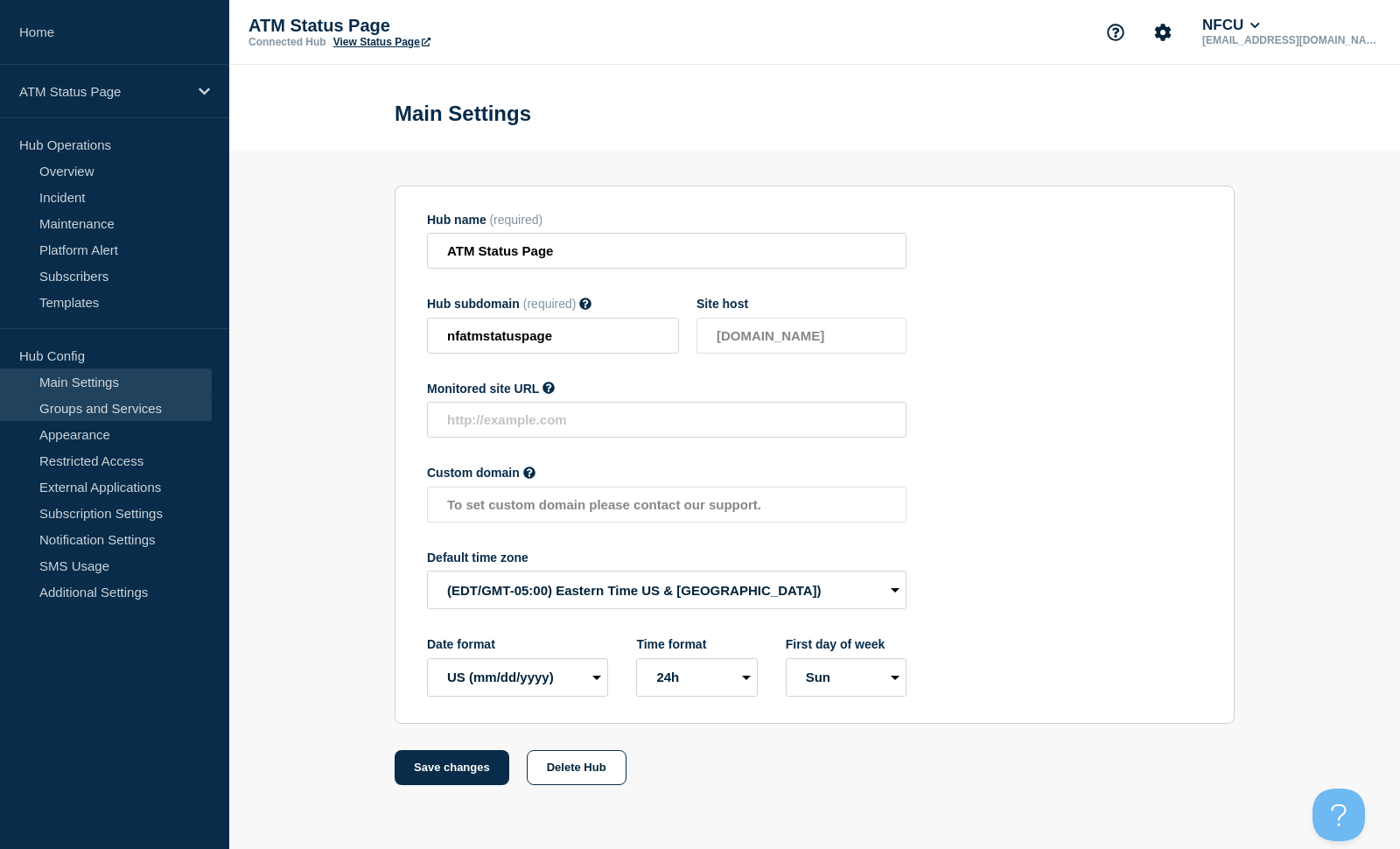
click at [149, 403] on link "Groups and Services" at bounding box center [106, 408] width 211 height 26
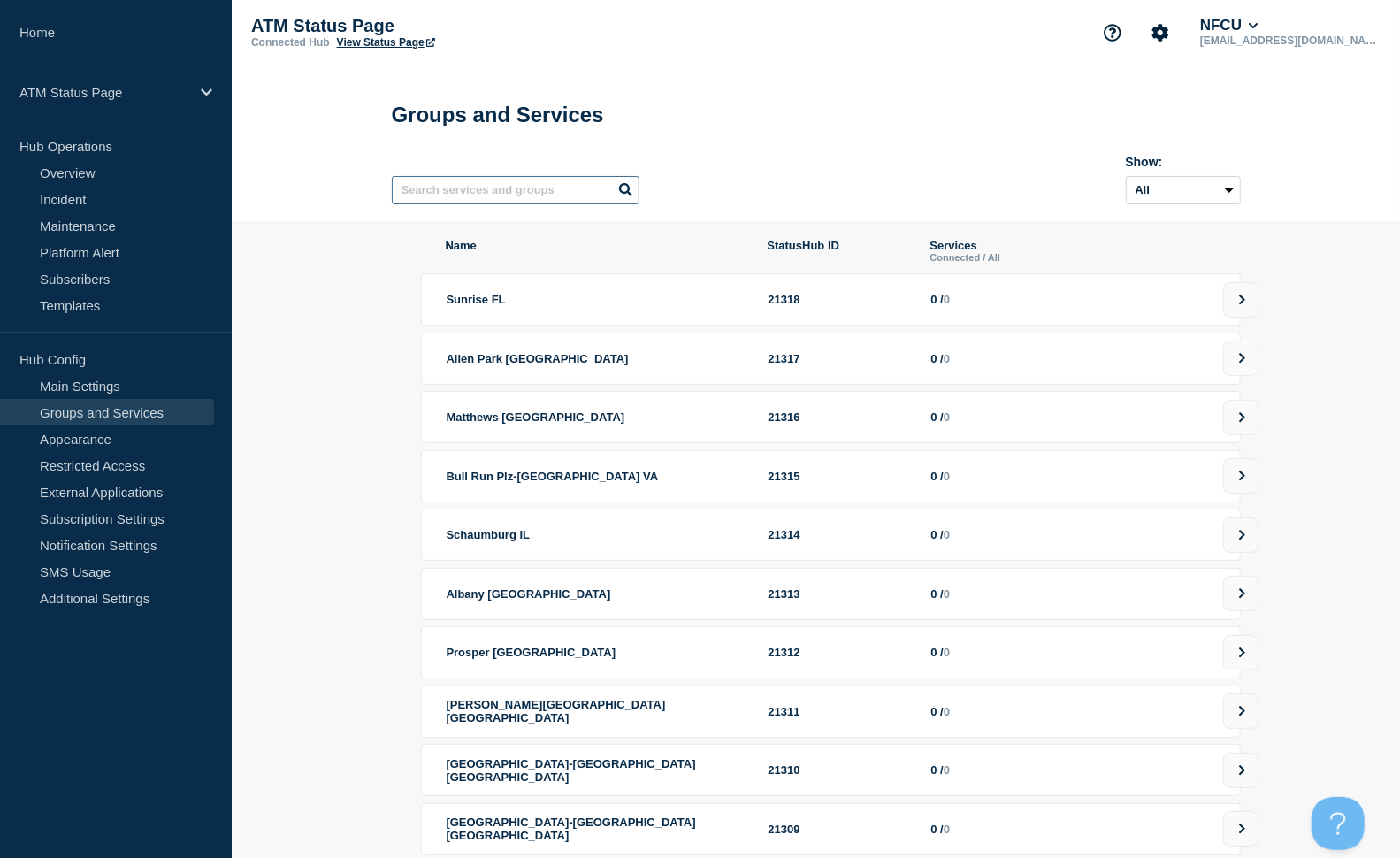
click at [510, 200] on input "text" at bounding box center [515, 190] width 247 height 28
click at [457, 192] on input "text" at bounding box center [515, 190] width 247 height 28
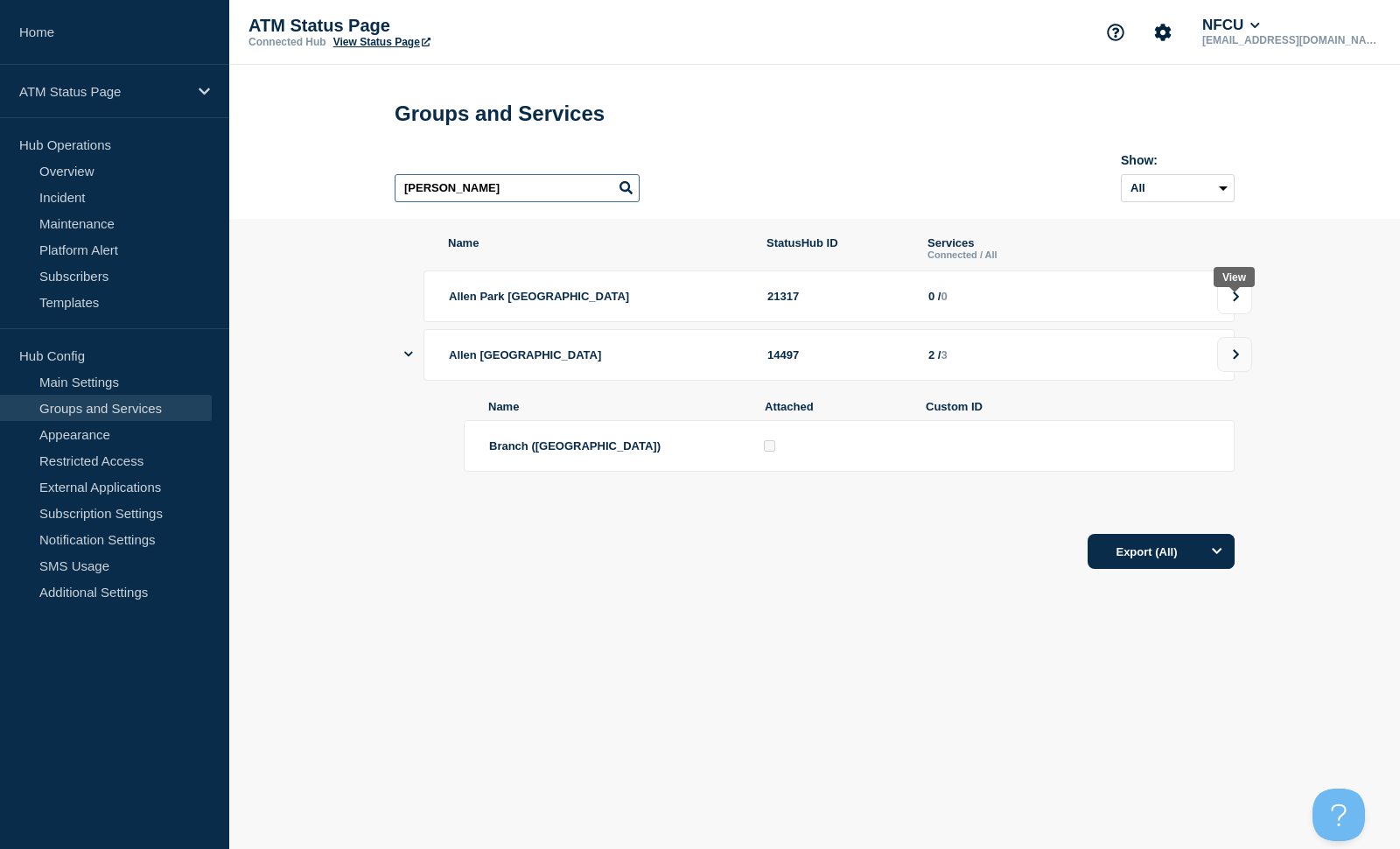
type input "[PERSON_NAME]"
click at [1243, 298] on button at bounding box center [1235, 297] width 35 height 35
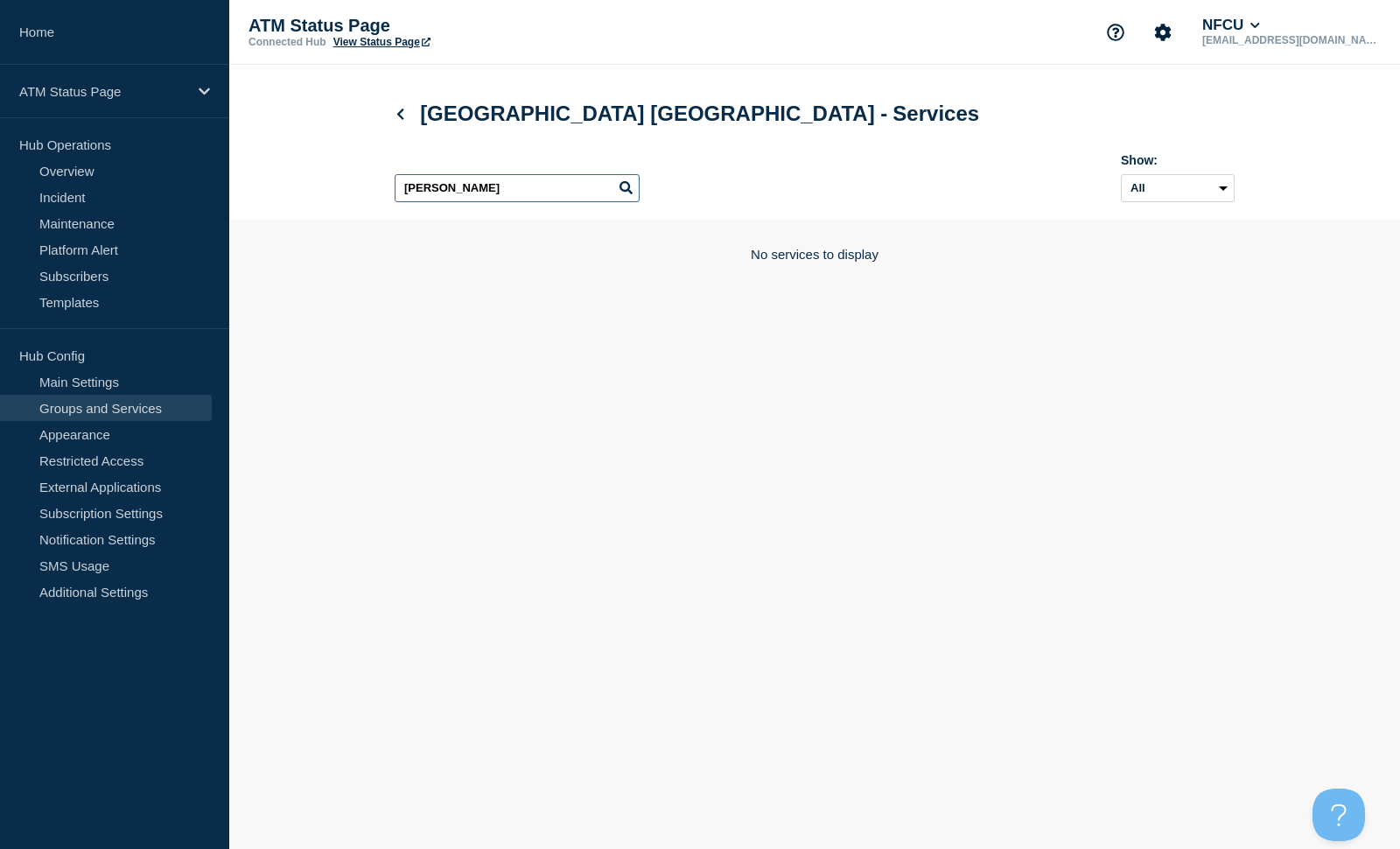
click at [523, 195] on input "[PERSON_NAME]" at bounding box center [517, 188] width 245 height 28
type input "a"
drag, startPoint x: 771, startPoint y: 245, endPoint x: 1121, endPoint y: 241, distance: 350.0
click at [772, 245] on div "No services to display" at bounding box center [815, 274] width 840 height 112
click at [1226, 197] on select "All Archived Non-archived" at bounding box center [1177, 188] width 114 height 28
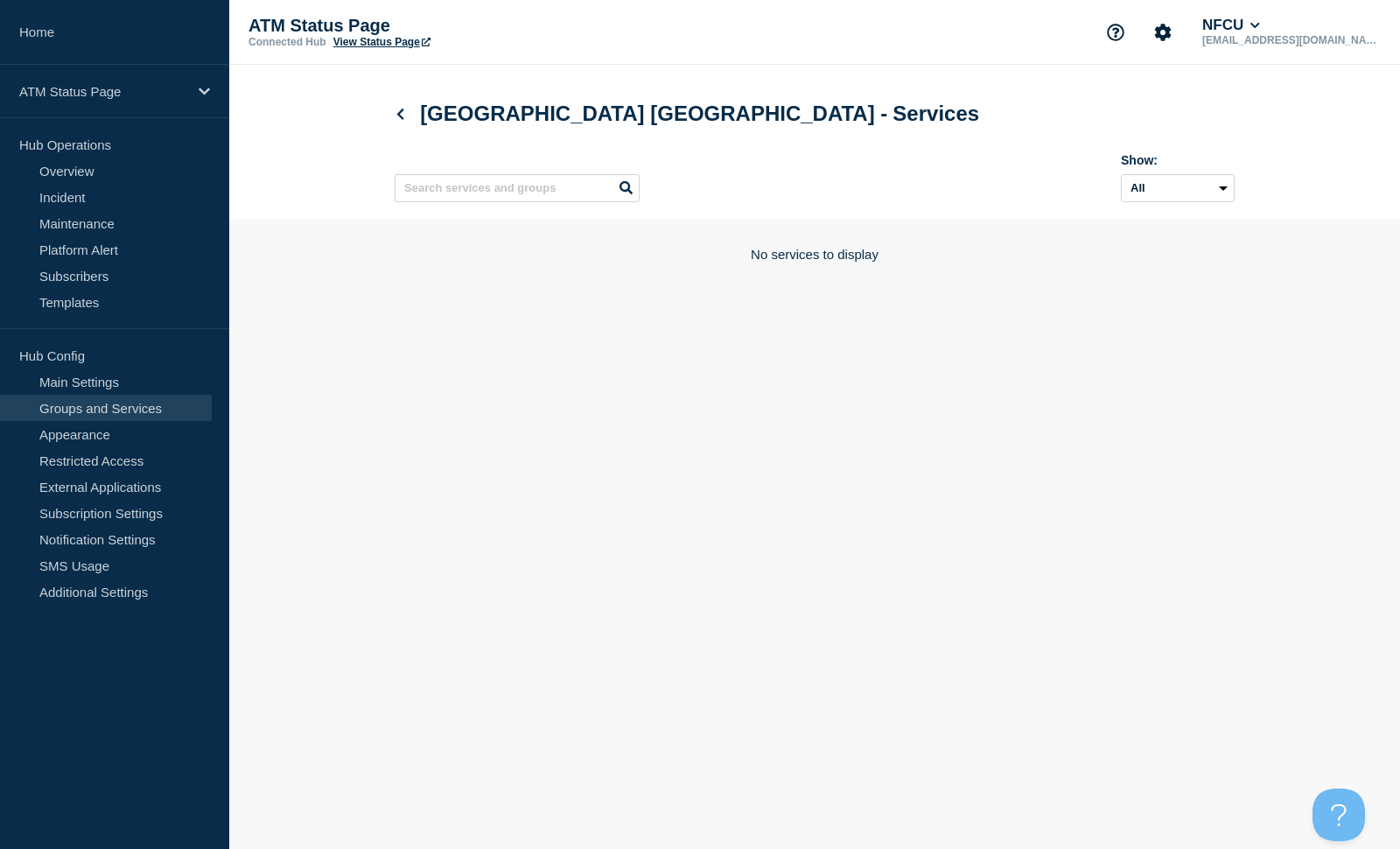
click at [901, 187] on div "Show: All Archived Non-archived" at bounding box center [815, 174] width 840 height 70
drag, startPoint x: 837, startPoint y: 282, endPoint x: 370, endPoint y: 133, distance: 490.2
click at [800, 270] on div "No services to display" at bounding box center [815, 275] width 840 height 57
click at [404, 117] on icon at bounding box center [401, 114] width 13 height 11
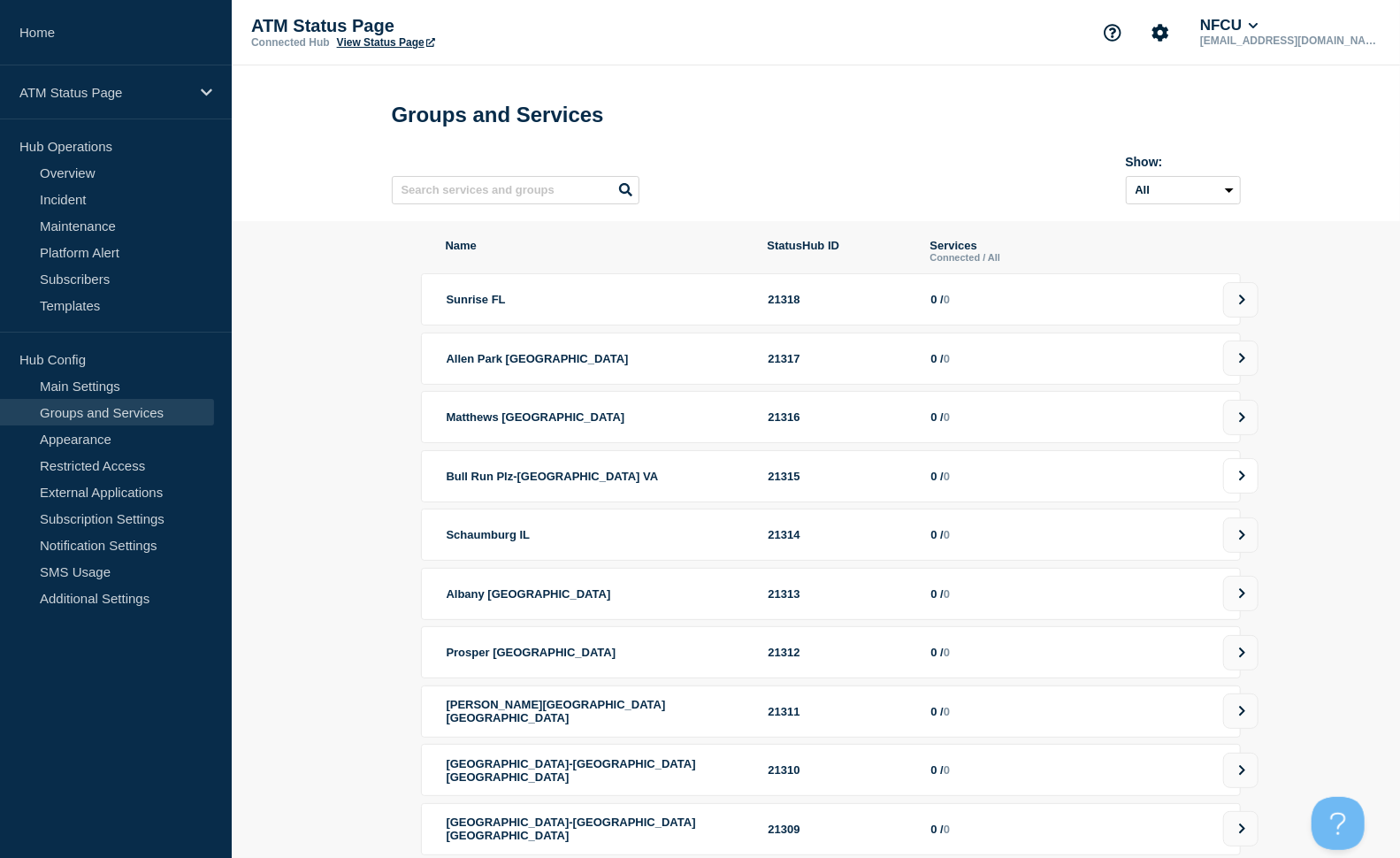
click at [1250, 492] on button at bounding box center [1241, 476] width 36 height 36
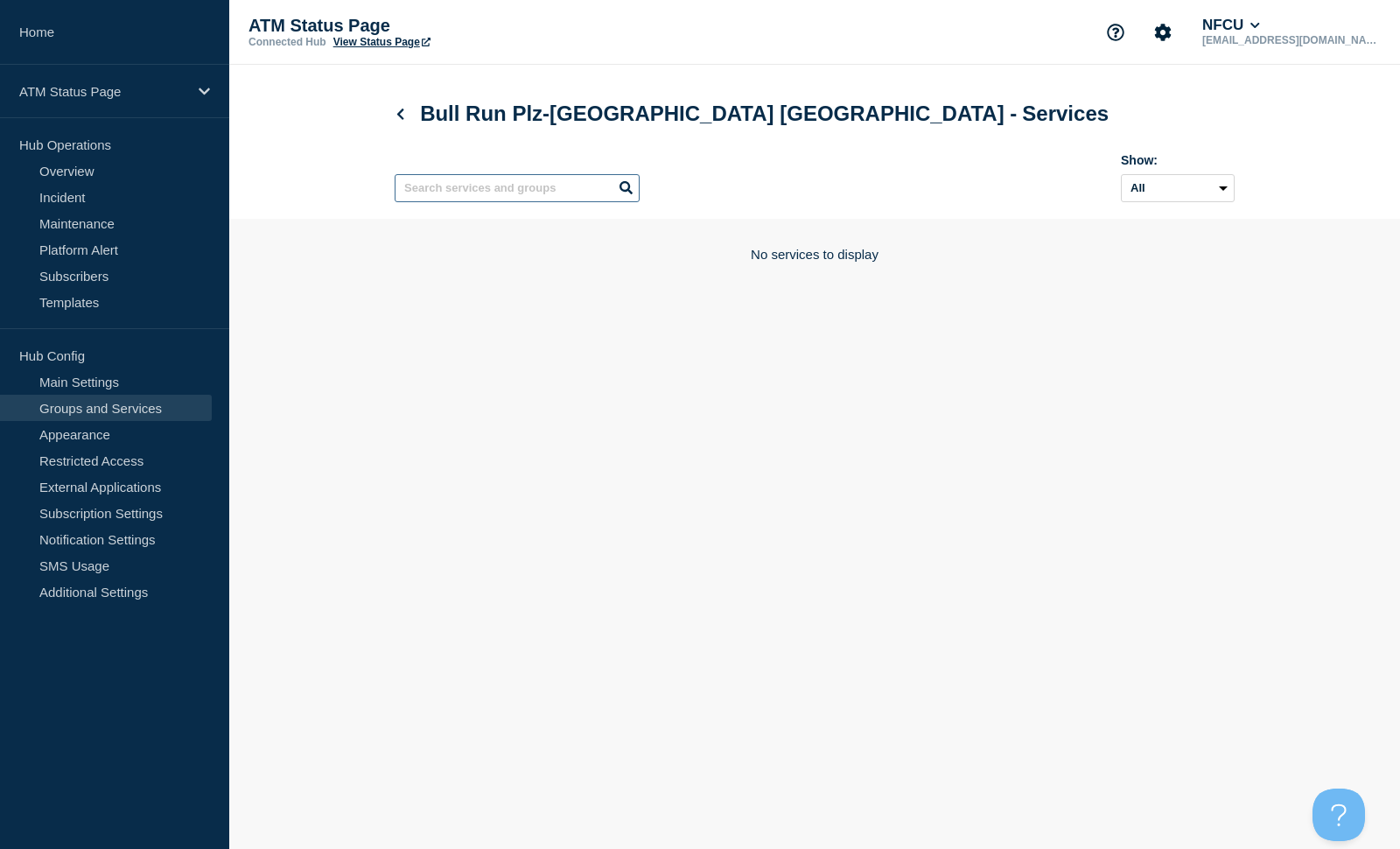
click at [525, 194] on input "text" at bounding box center [517, 188] width 245 height 28
click at [406, 118] on icon at bounding box center [401, 114] width 13 height 11
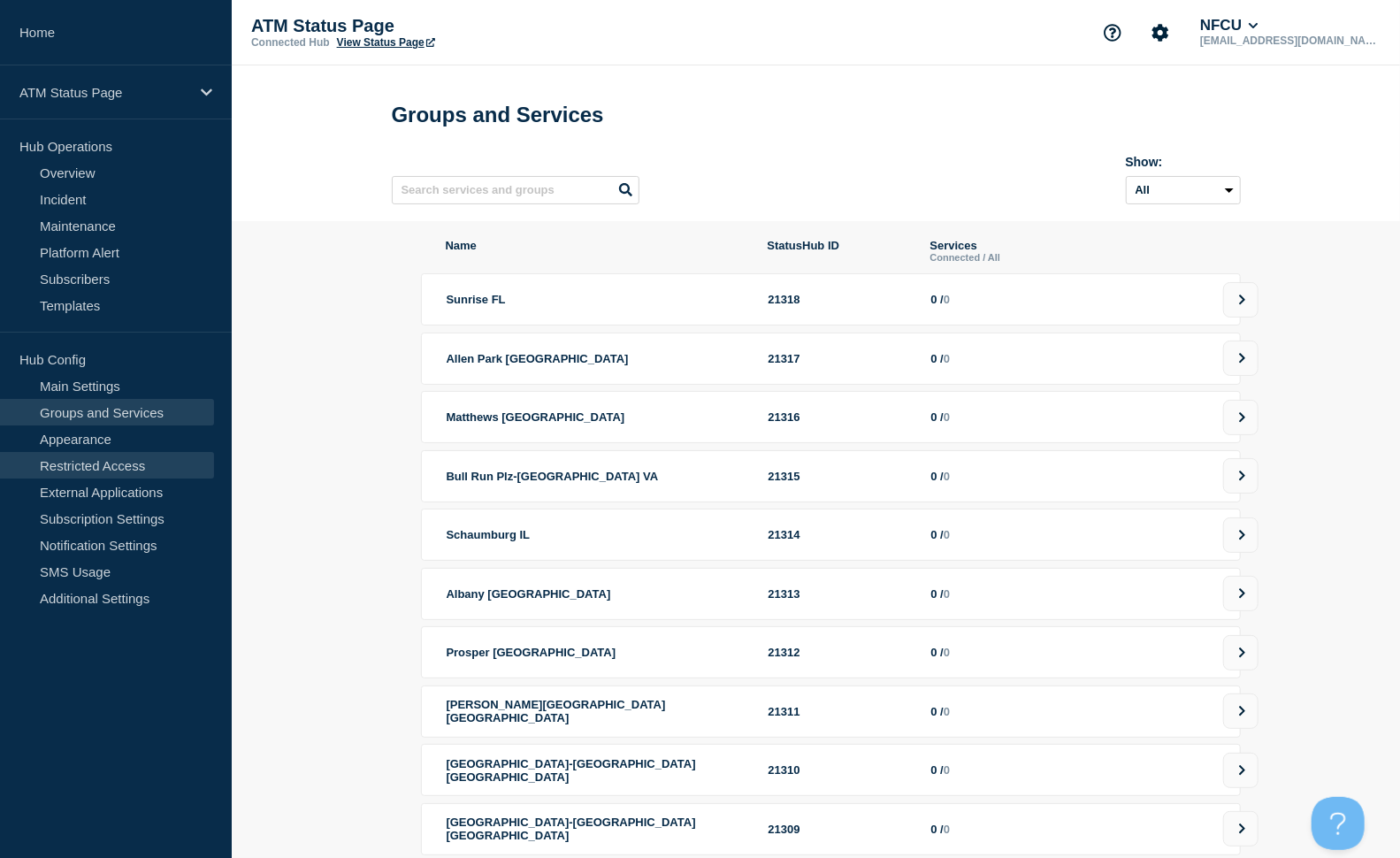
scroll to position [98, 0]
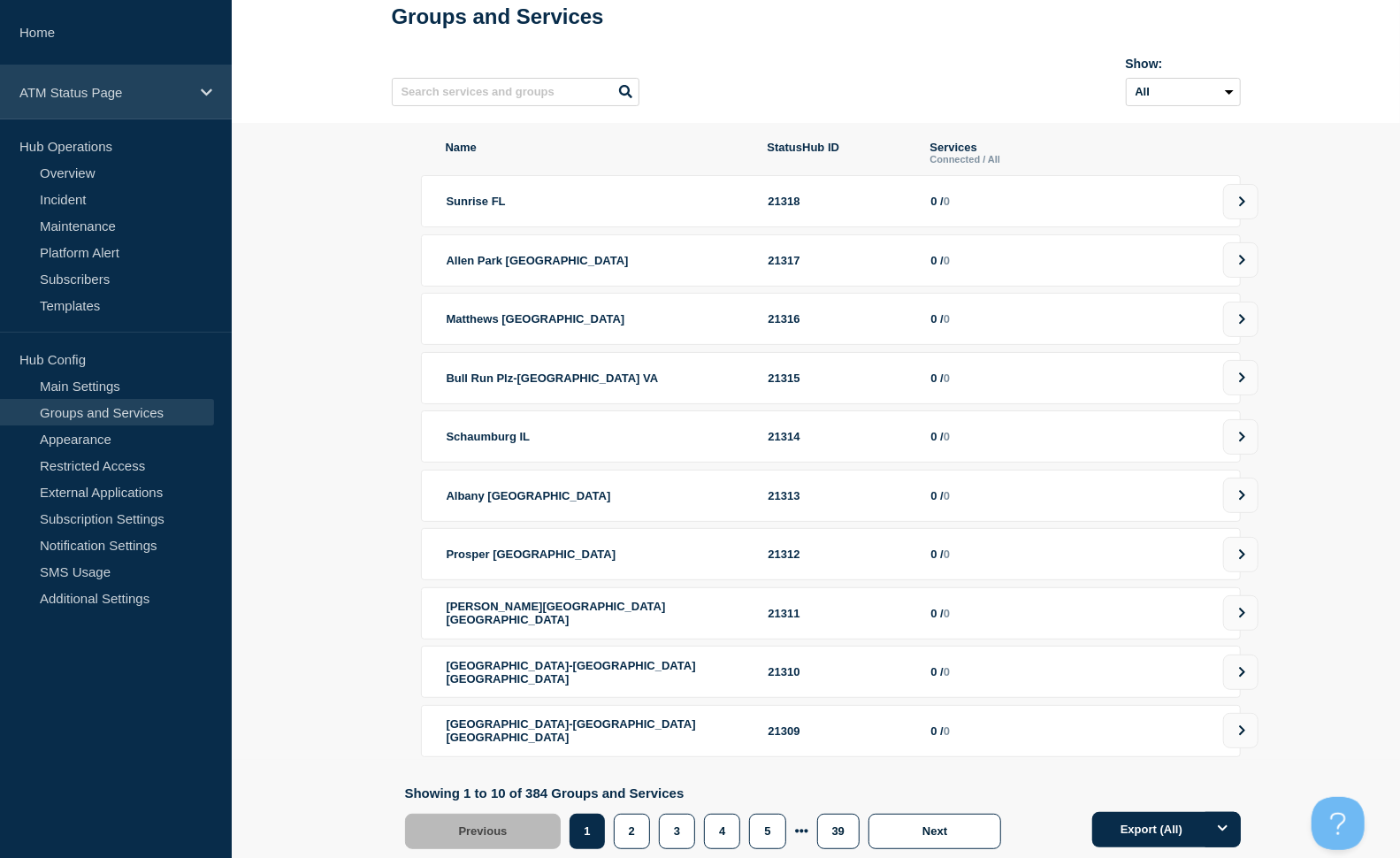
click at [163, 91] on p "ATM Status Page" at bounding box center [104, 93] width 170 height 15
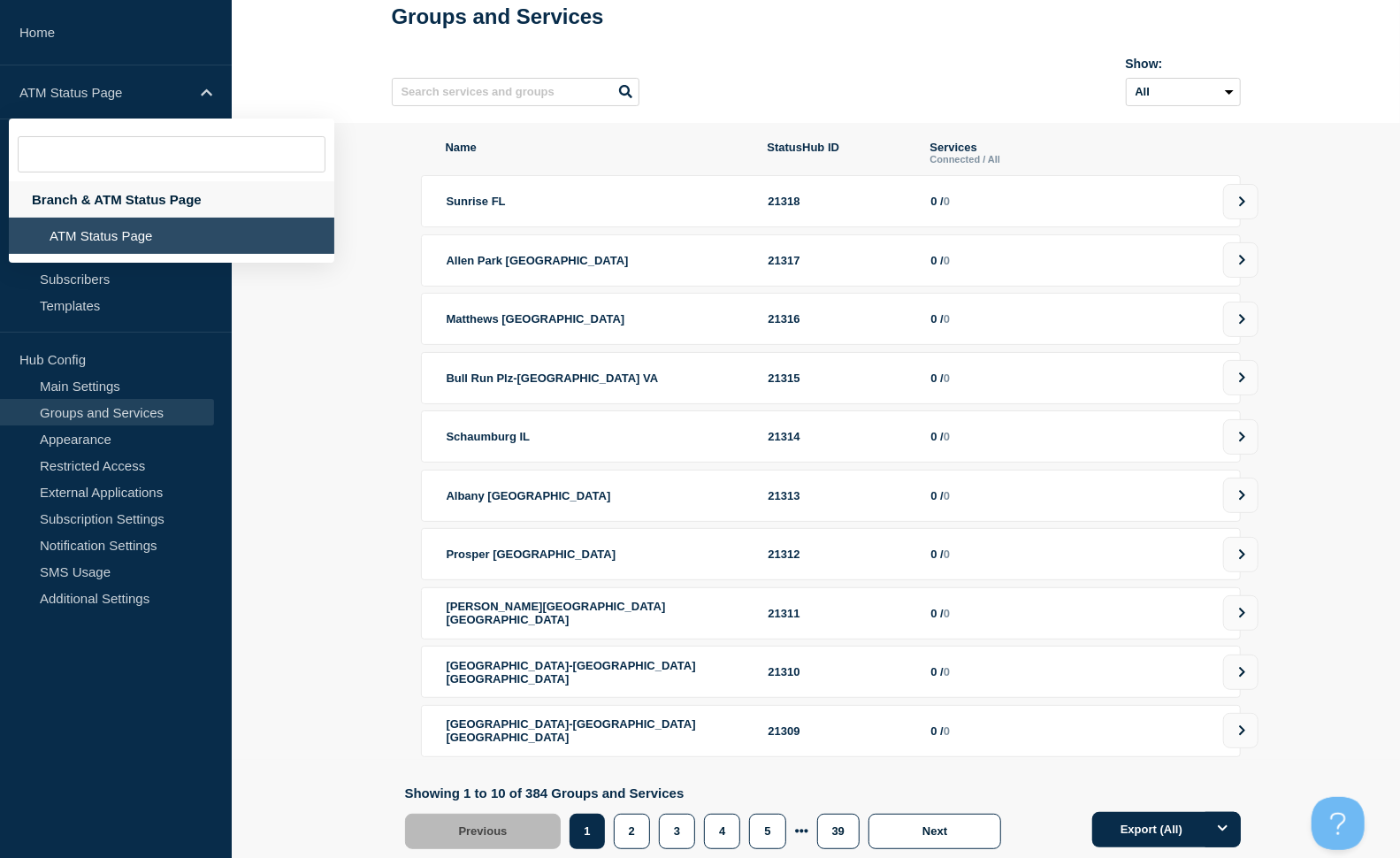
click at [192, 198] on div "Branch & ATM Status Page" at bounding box center [171, 200] width 325 height 37
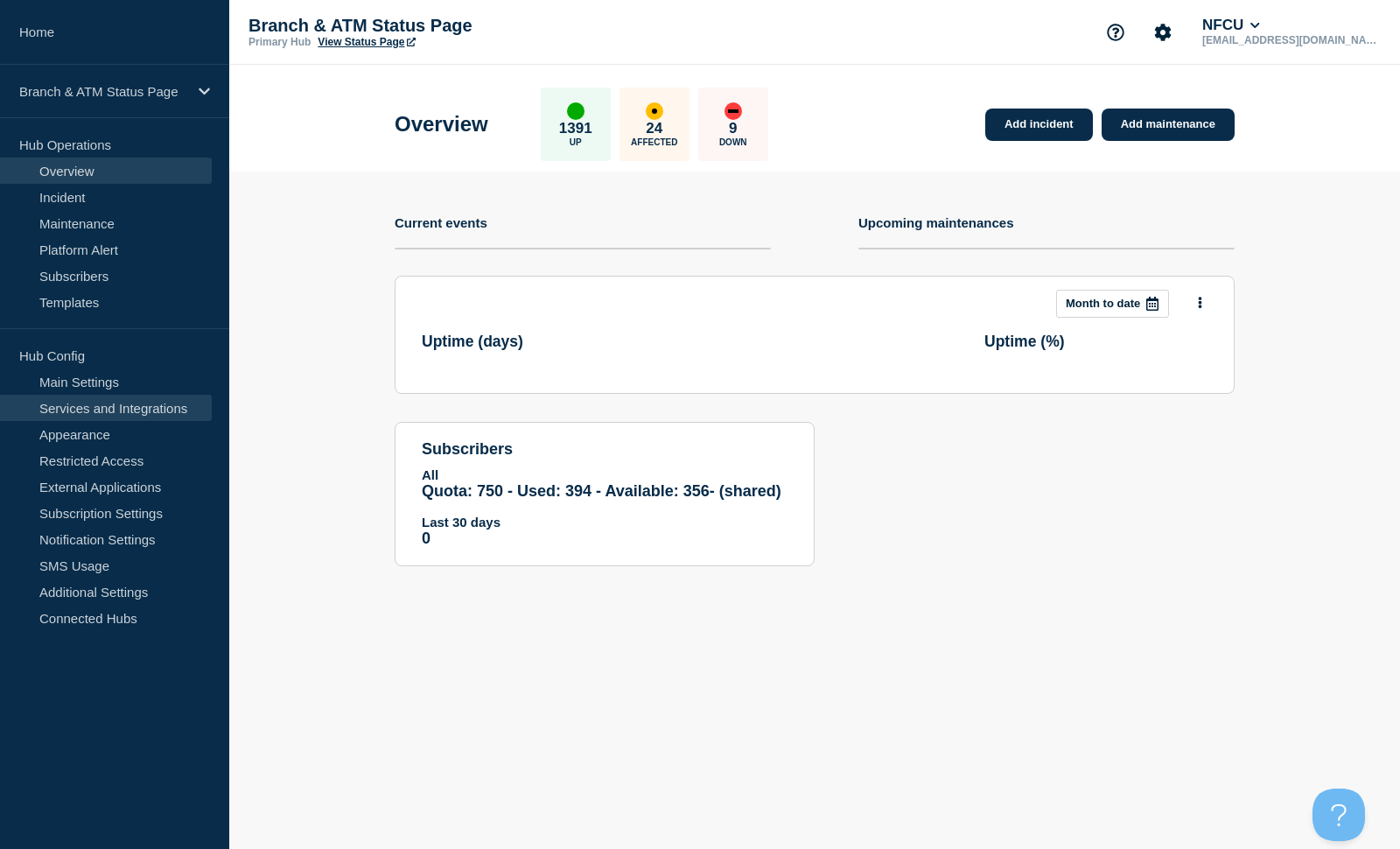
click at [168, 410] on link "Services and Integrations" at bounding box center [106, 408] width 211 height 26
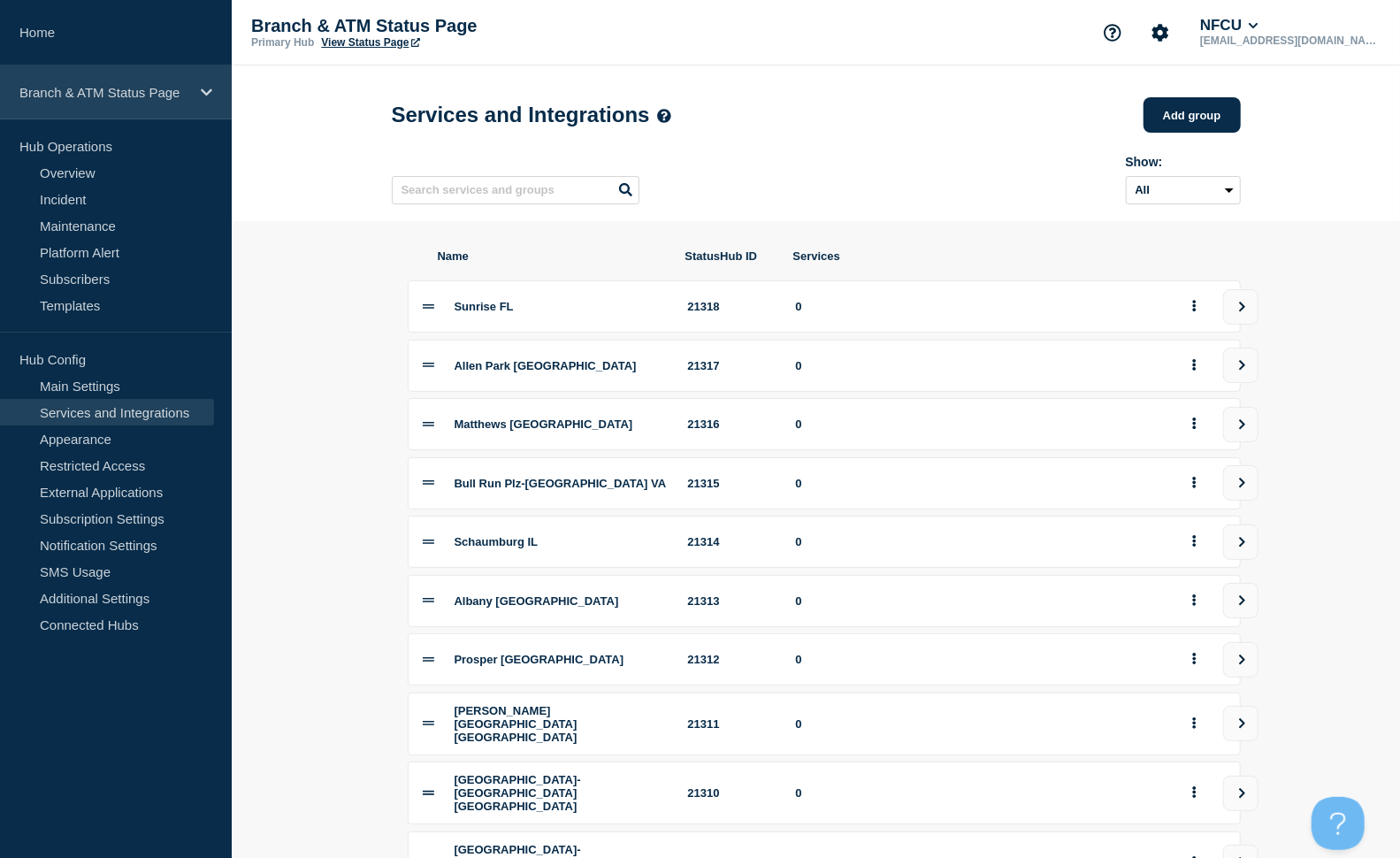
click at [97, 81] on div "Branch & ATM Status Page" at bounding box center [115, 93] width 231 height 54
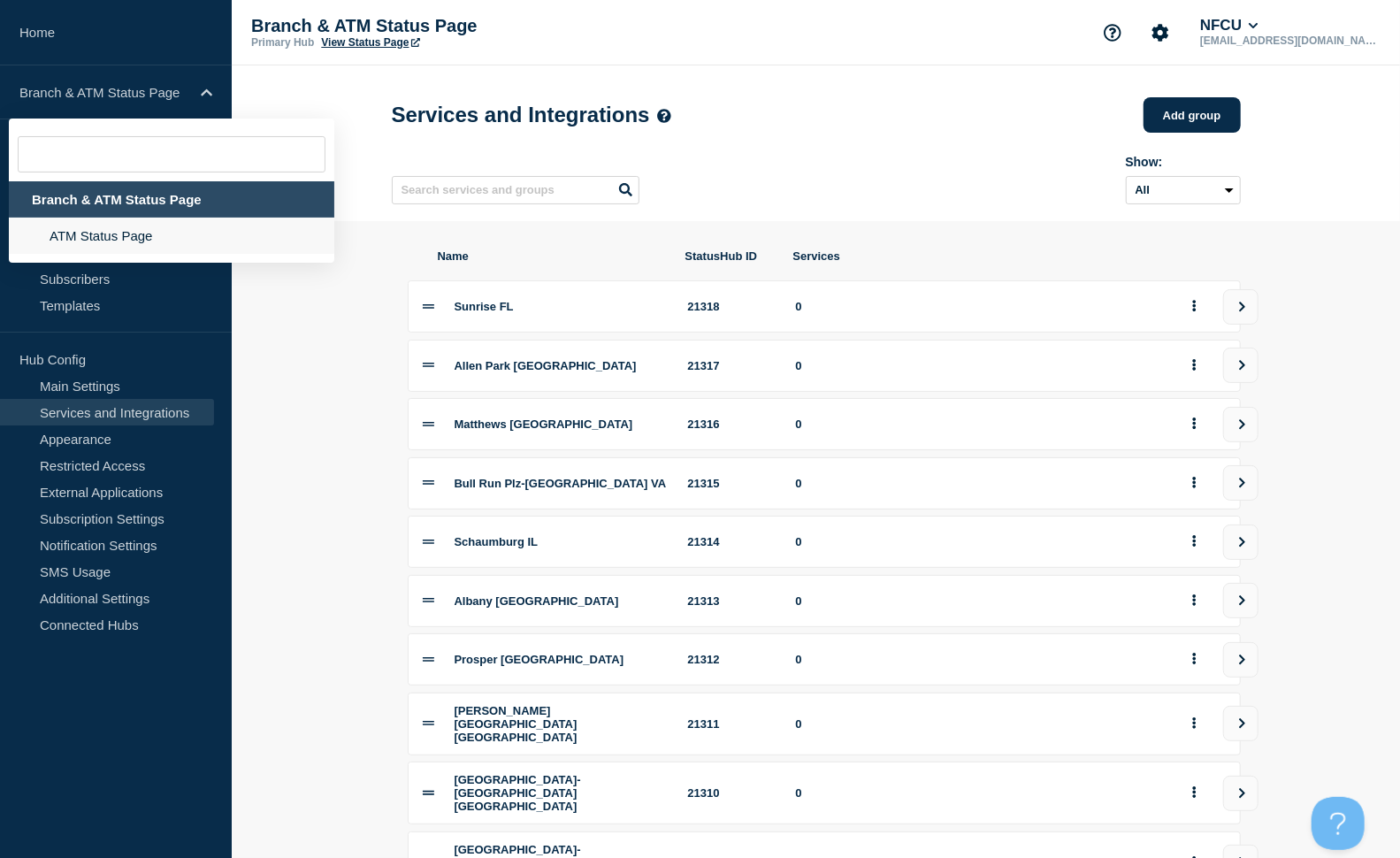
click at [147, 237] on li "ATM Status Page" at bounding box center [171, 235] width 325 height 37
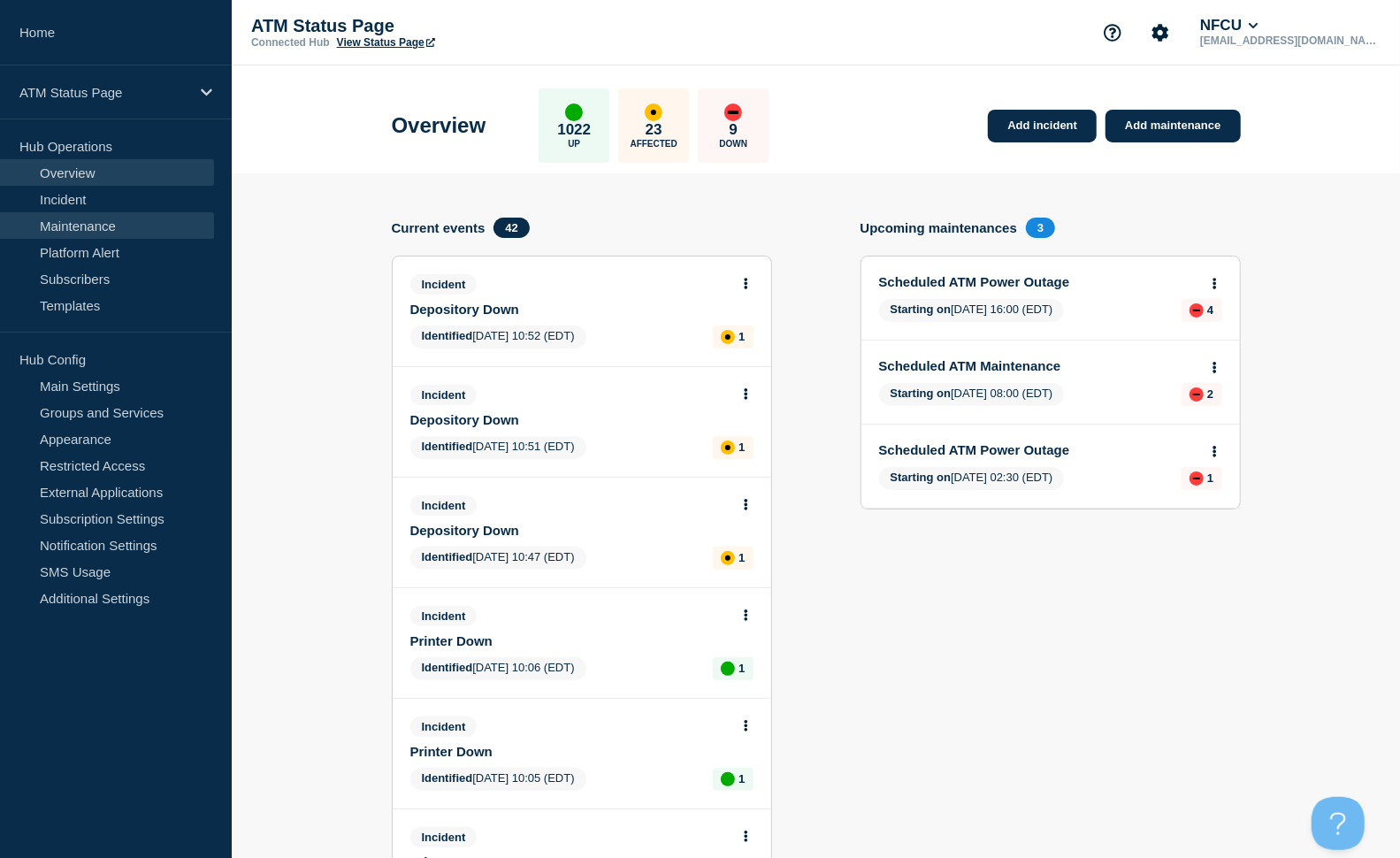
click at [149, 224] on link "Maintenance" at bounding box center [107, 226] width 214 height 26
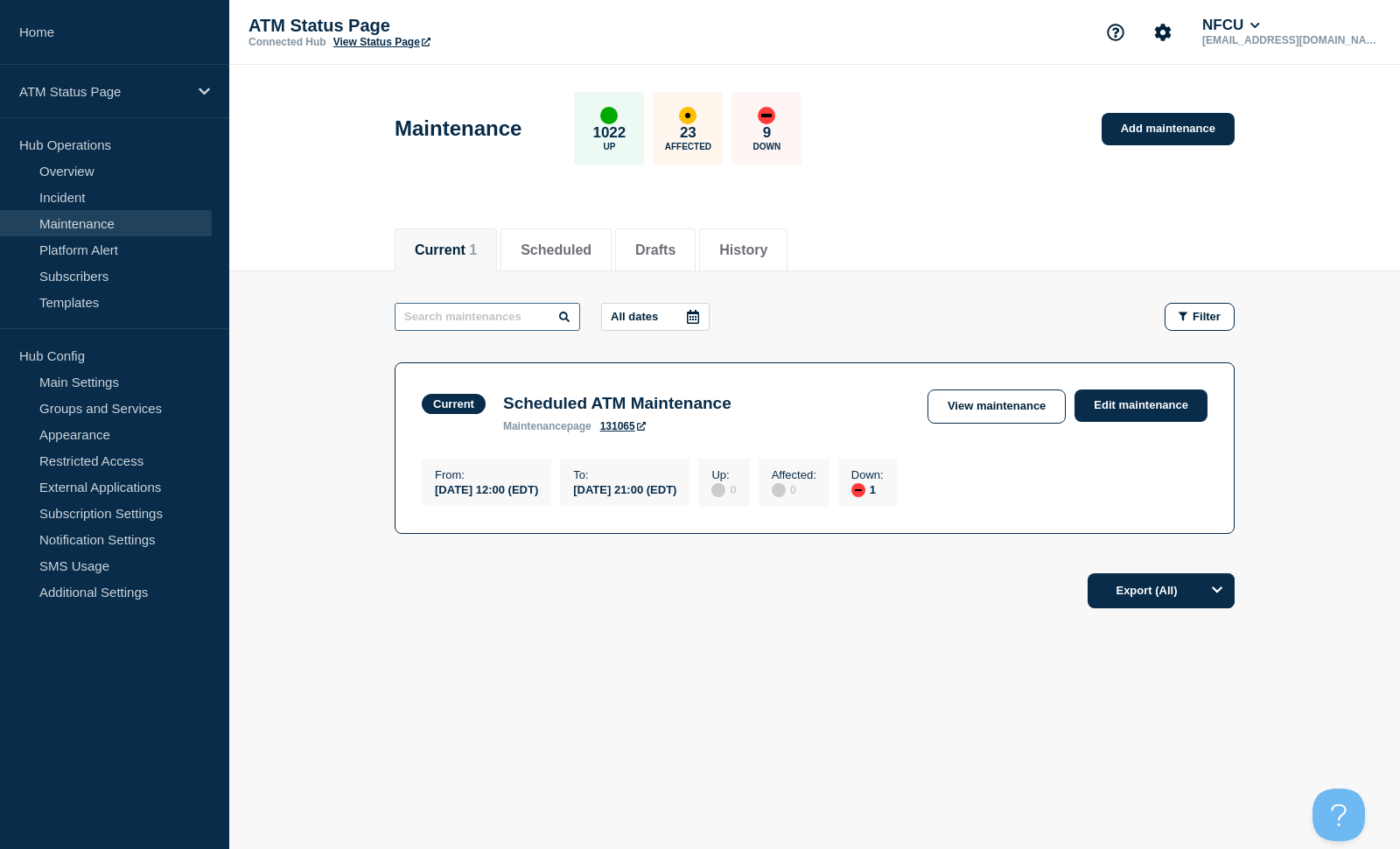
click at [523, 312] on input "text" at bounding box center [488, 317] width 185 height 28
type input "renovan"
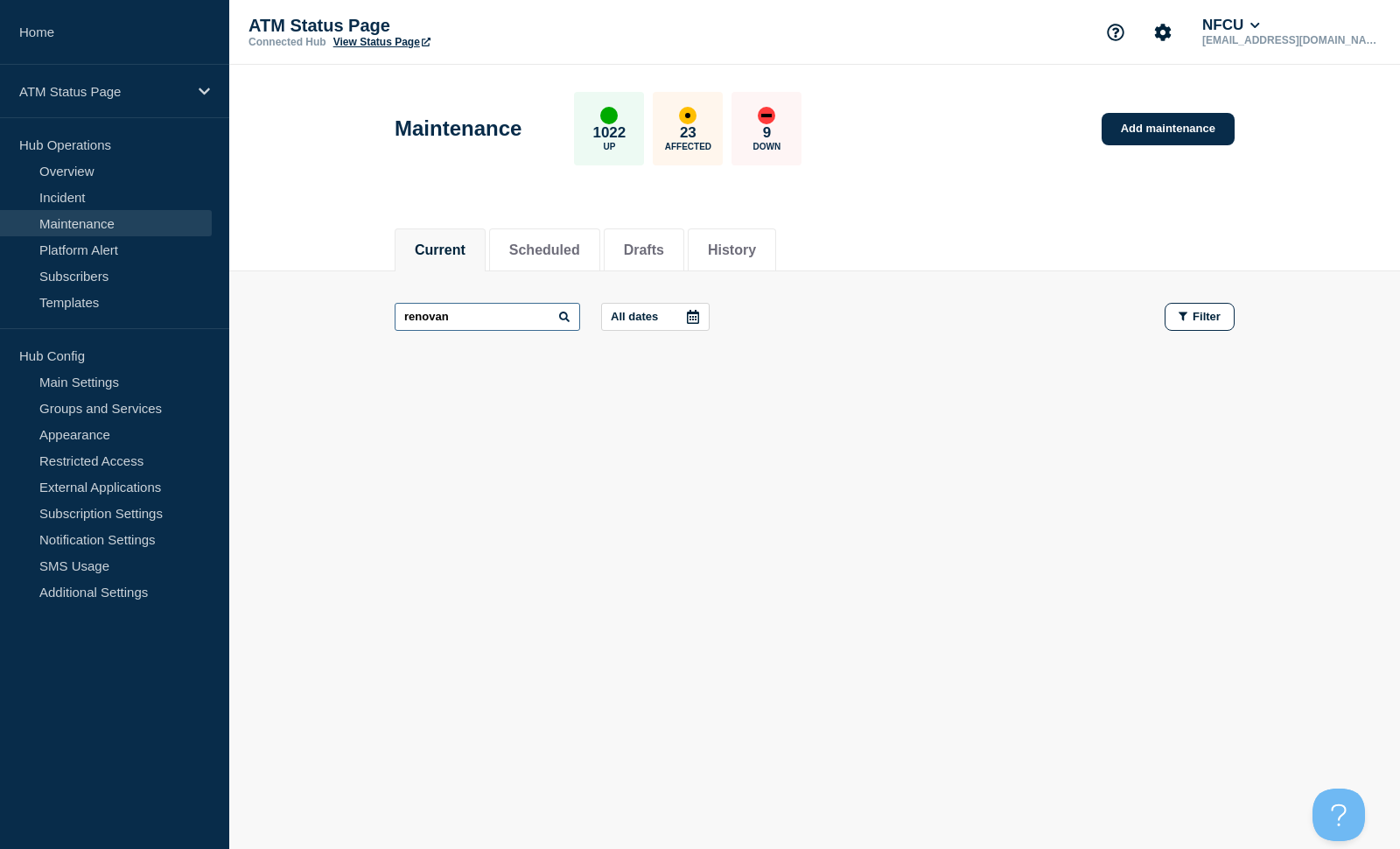
click at [495, 323] on input "renovan" at bounding box center [488, 317] width 185 height 28
click at [757, 247] on button "History" at bounding box center [732, 249] width 48 height 16
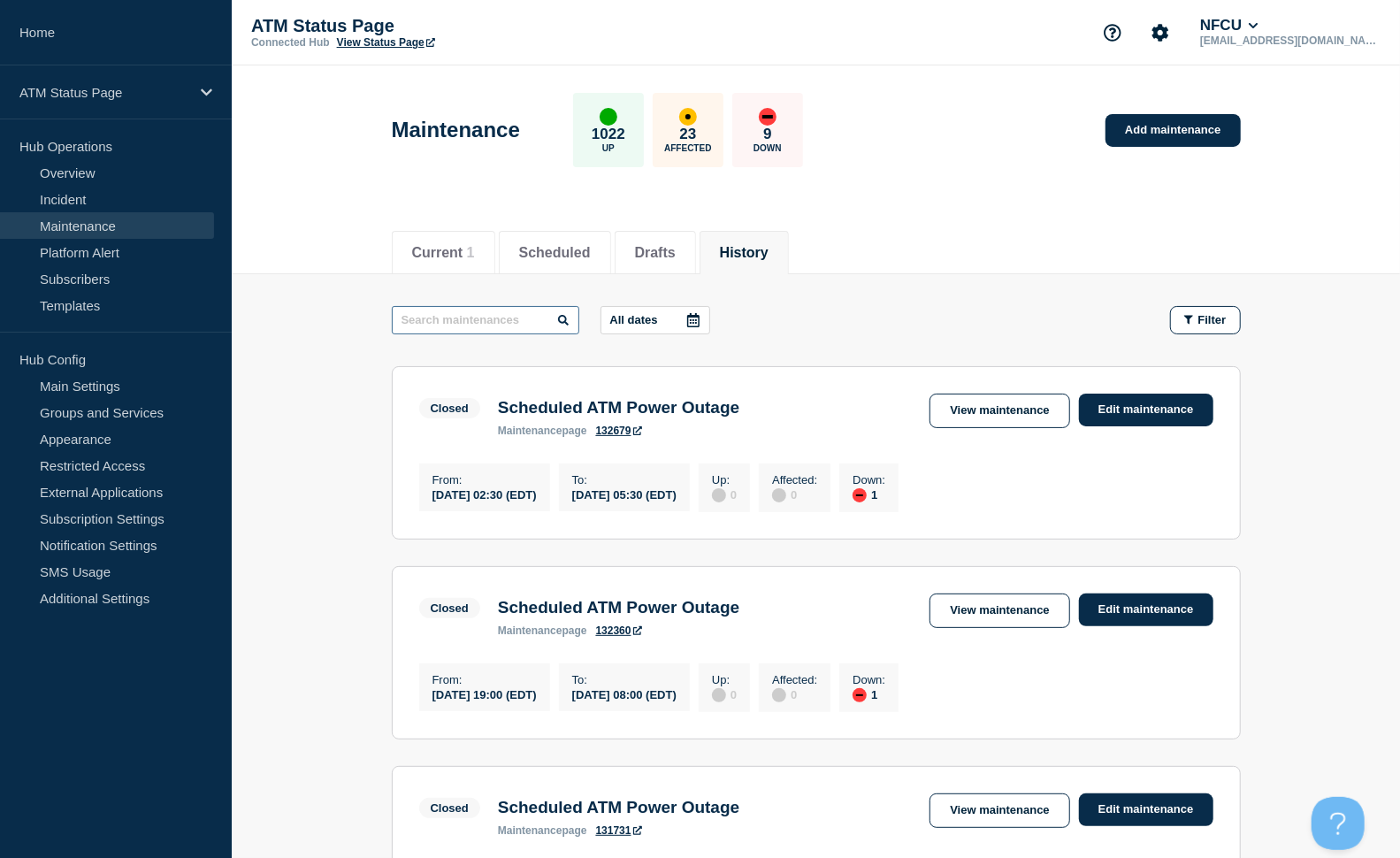
click at [505, 313] on input "text" at bounding box center [485, 320] width 187 height 28
type input "renovation"
click at [1179, 411] on link "Edit maintenance" at bounding box center [1146, 409] width 134 height 33
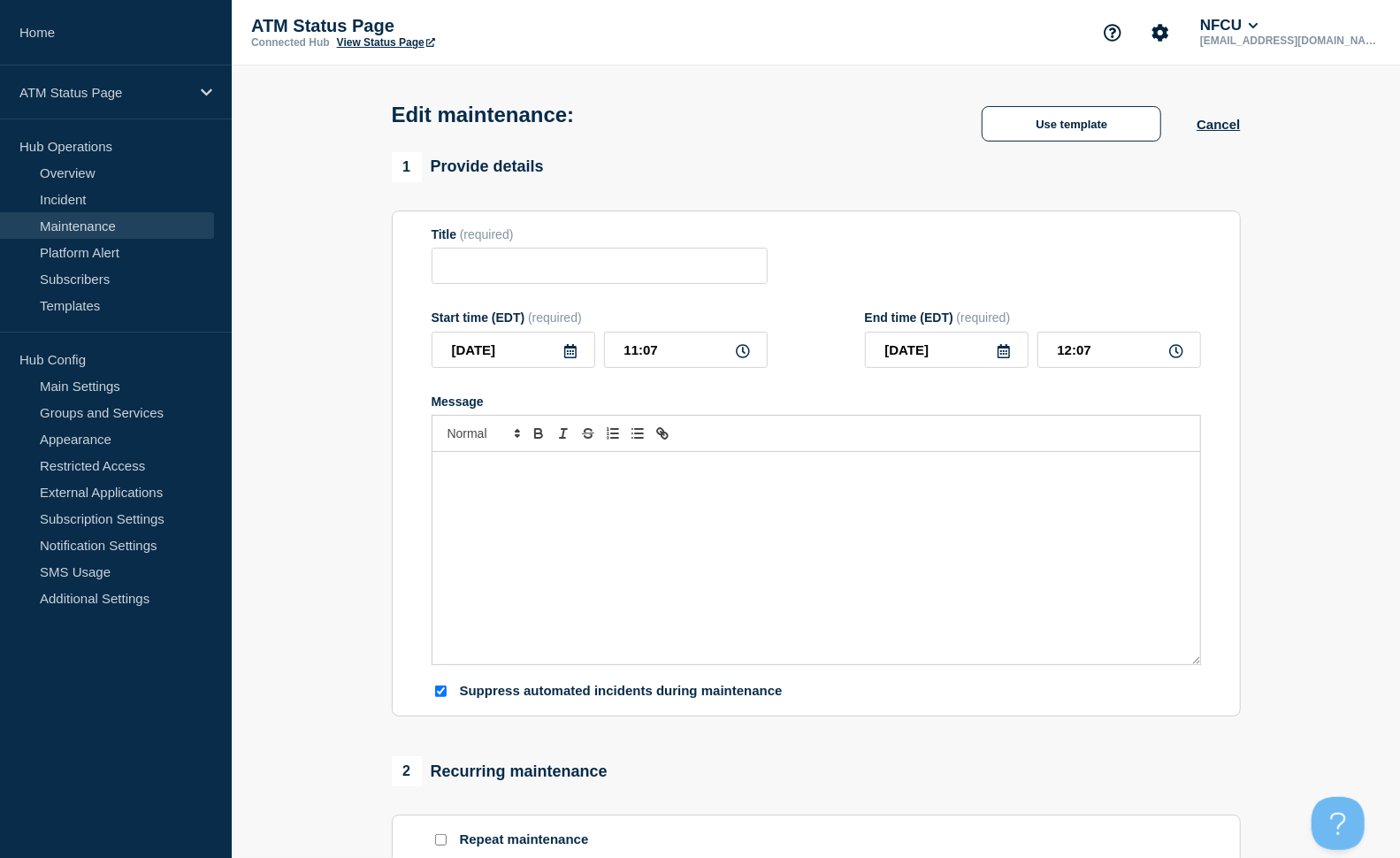
type input "Scheduled ATM Maintenance"
type input "[DATE]"
type input "14:23"
type input "[DATE]"
type input "15:23"
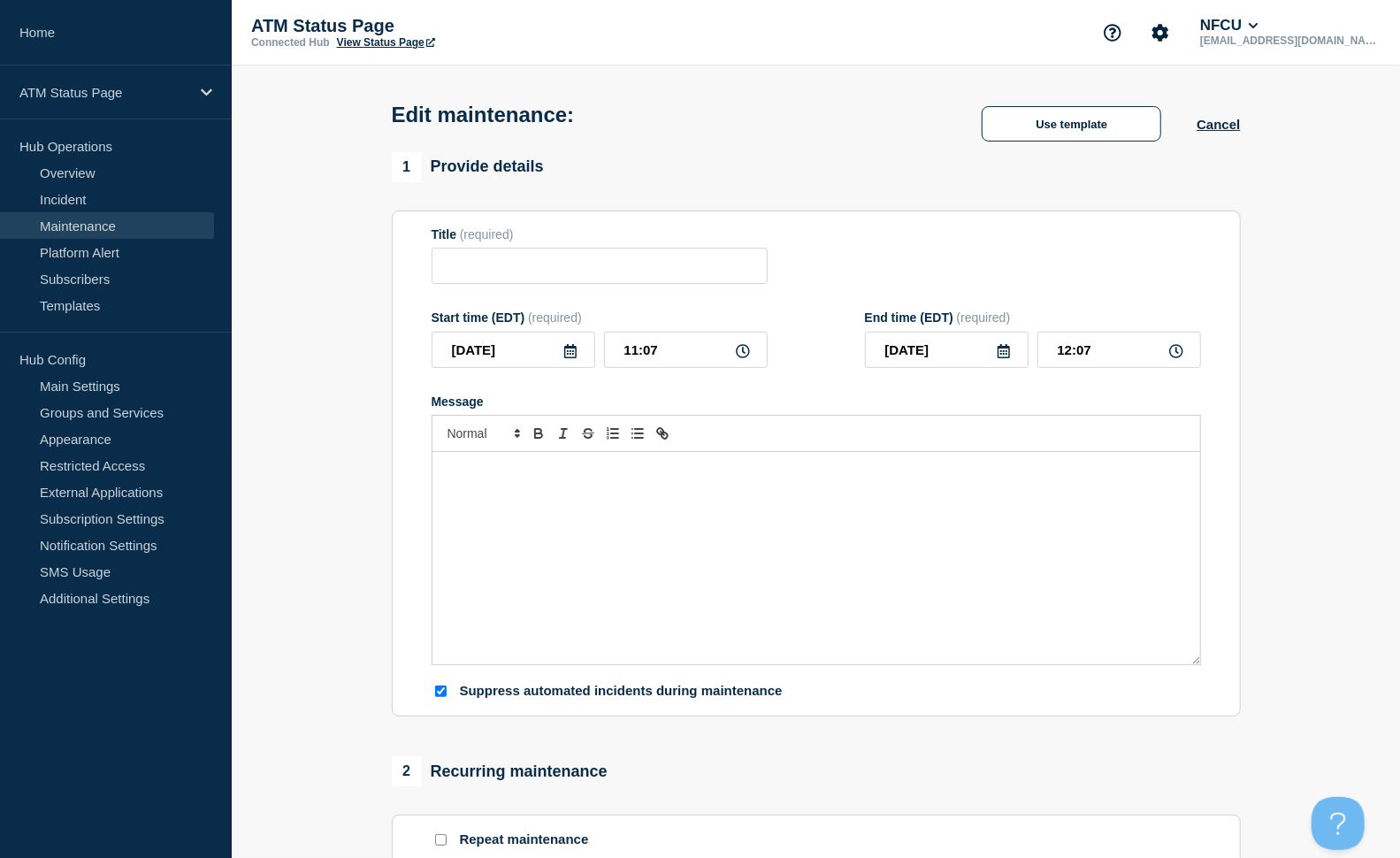
checkbox input "true"
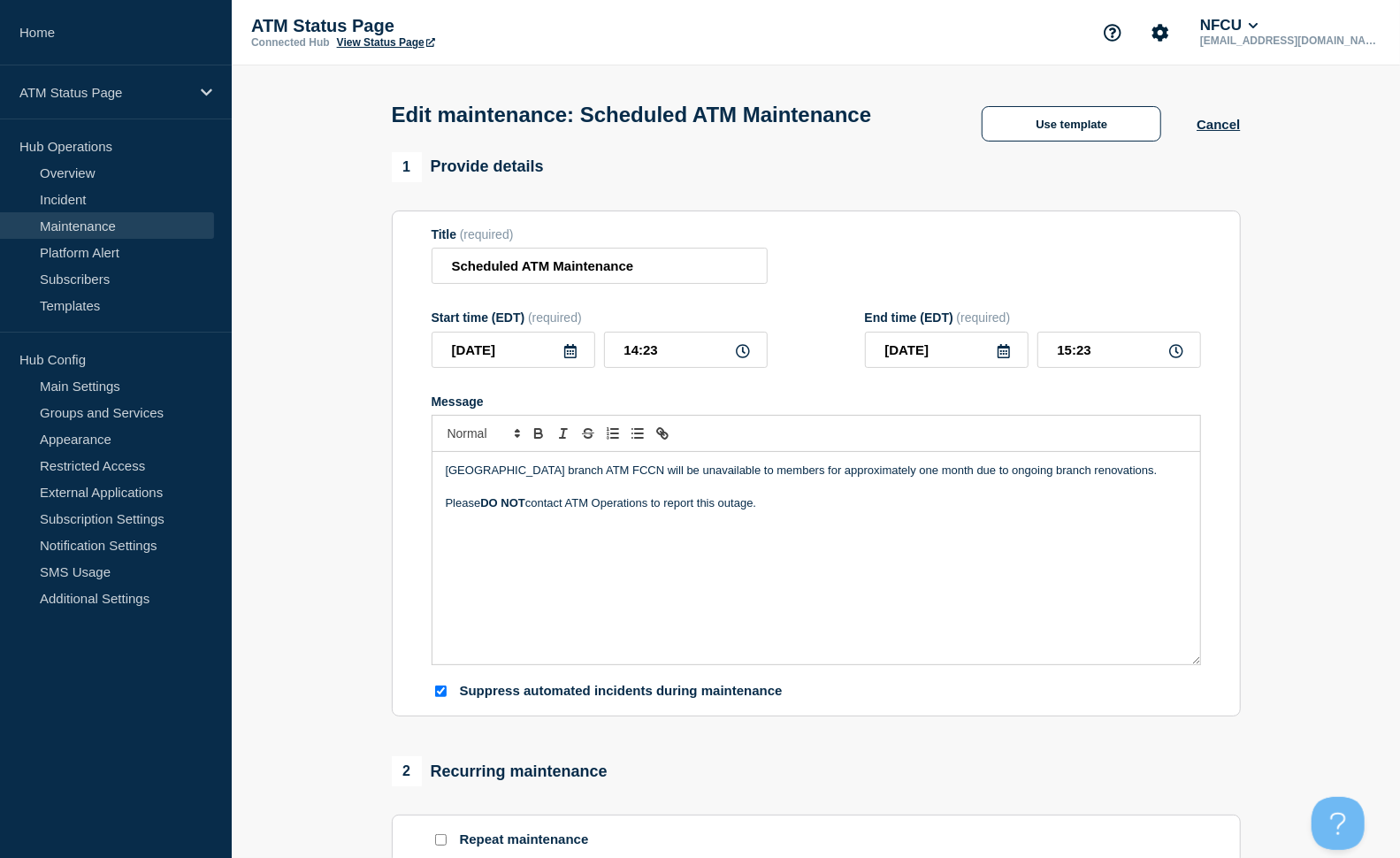
click at [738, 479] on p "[GEOGRAPHIC_DATA] branch ATM FCCN will be unavailable to members for approximat…" at bounding box center [816, 470] width 741 height 16
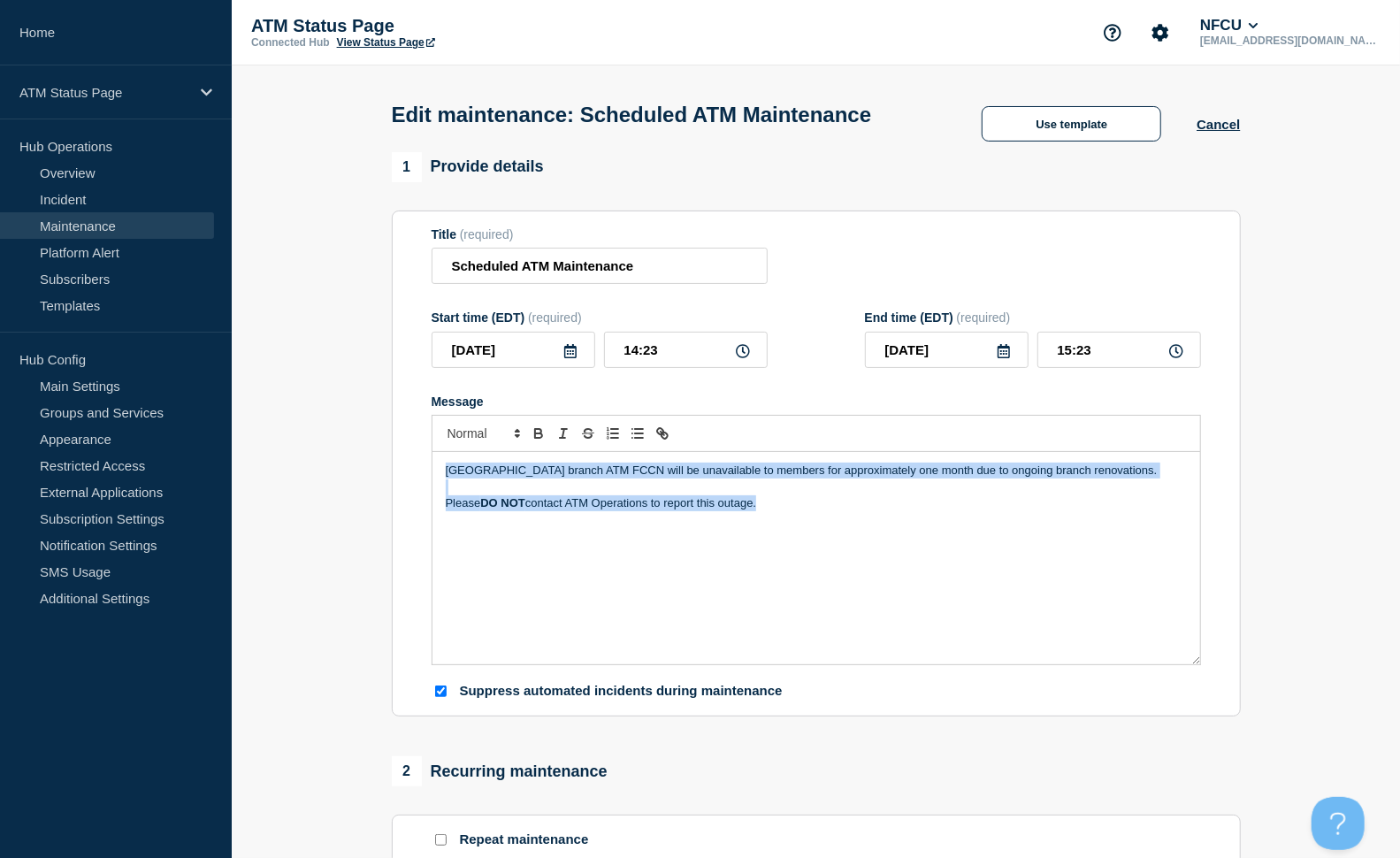
drag, startPoint x: 842, startPoint y: 518, endPoint x: 450, endPoint y: 472, distance: 394.7
click at [450, 472] on div "[GEOGRAPHIC_DATA] branch ATM FCCN will be unavailable to members for approximat…" at bounding box center [816, 557] width 767 height 213
click at [1221, 131] on button "Cancel" at bounding box center [1218, 125] width 43 height 15
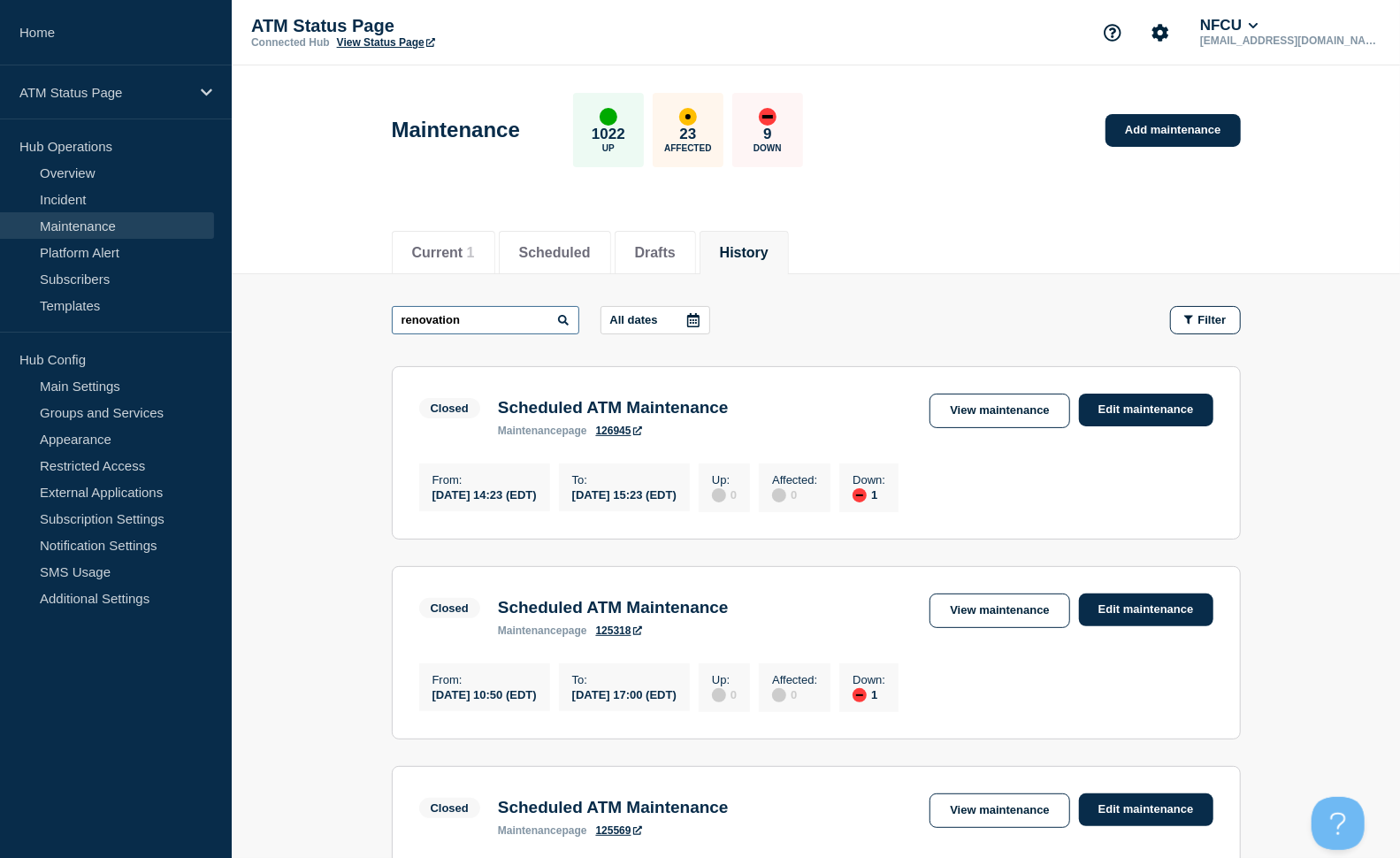
click at [529, 321] on input "renovation" at bounding box center [485, 320] width 187 height 28
click at [1144, 626] on link "Edit maintenance" at bounding box center [1146, 609] width 134 height 33
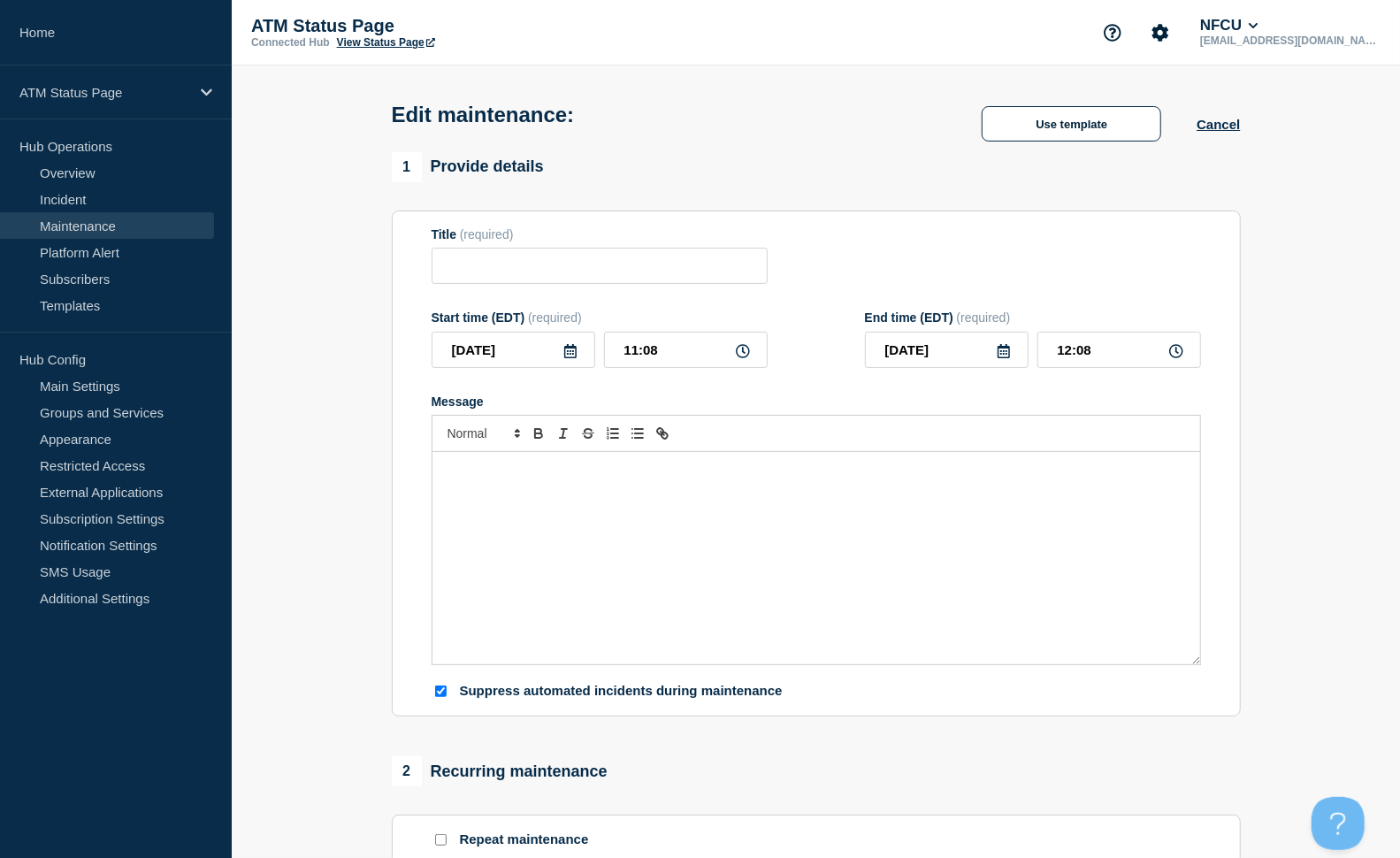
type input "Scheduled ATM Maintenance"
type input "[DATE]"
type input "10:50"
type input "[DATE]"
type input "17:00"
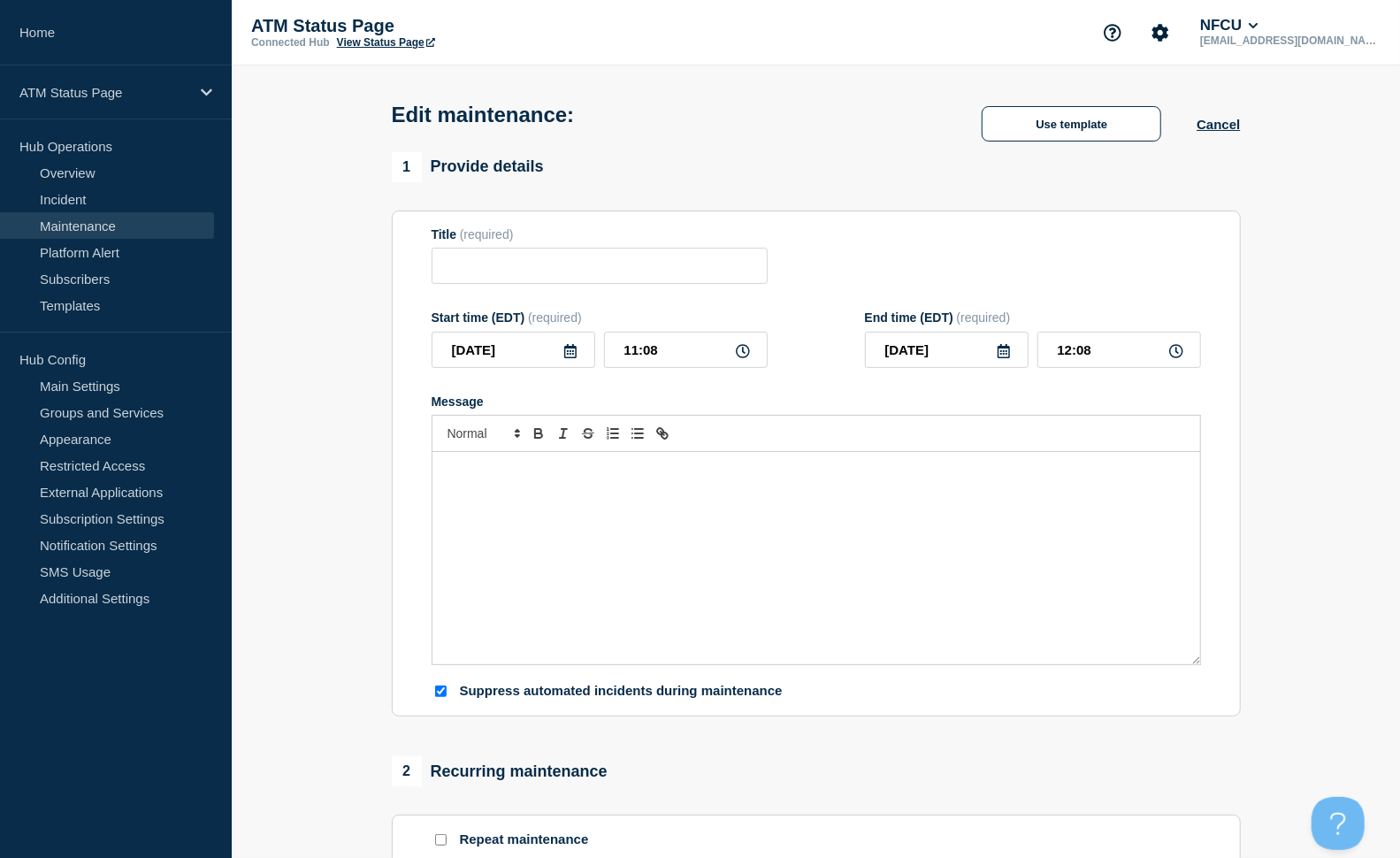
checkbox input "true"
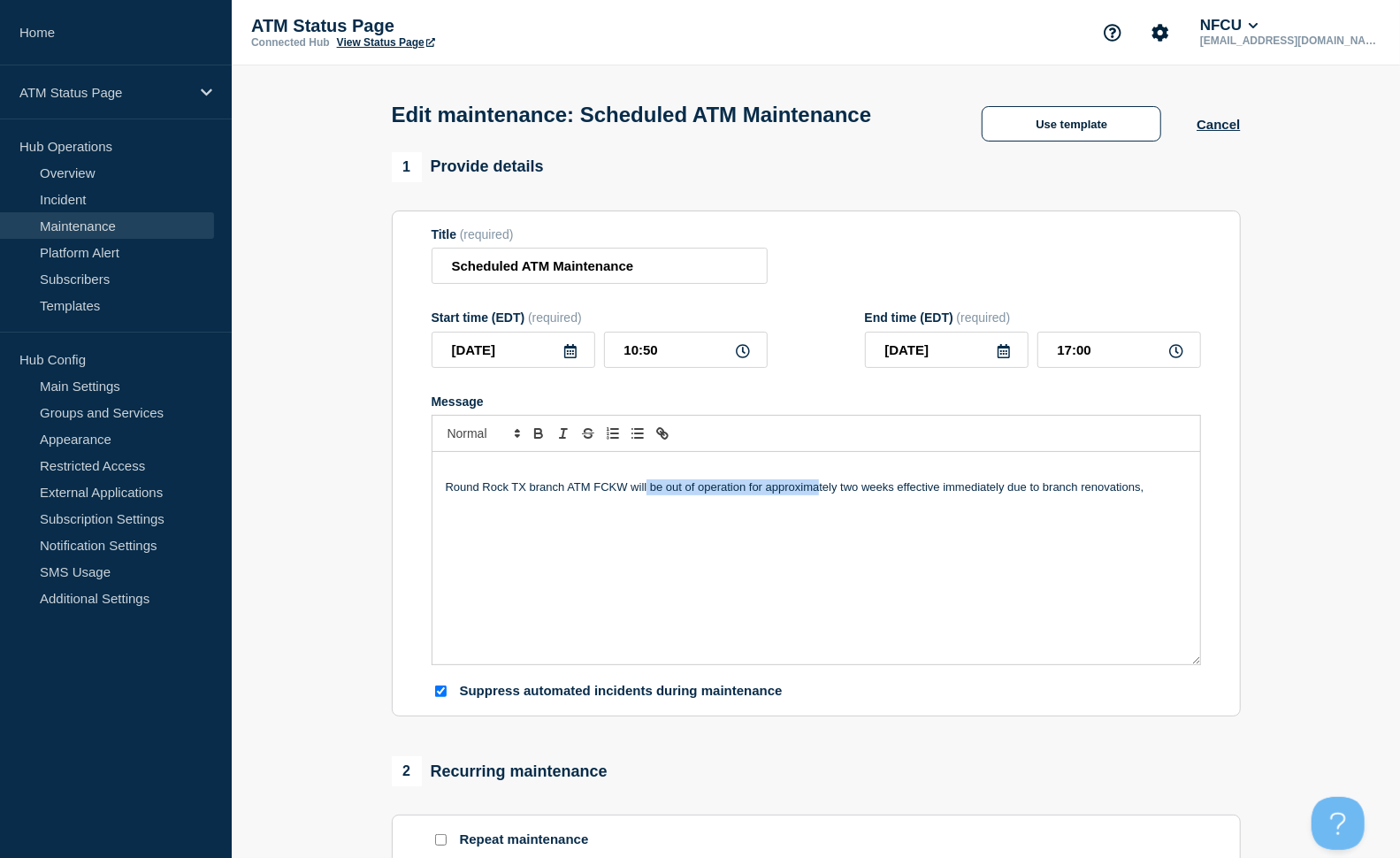
drag, startPoint x: 648, startPoint y: 482, endPoint x: 818, endPoint y: 487, distance: 170.1
click at [818, 487] on p "Round Rock TX branch ATM FCKW will be out of operation for approximately two we…" at bounding box center [816, 487] width 741 height 16
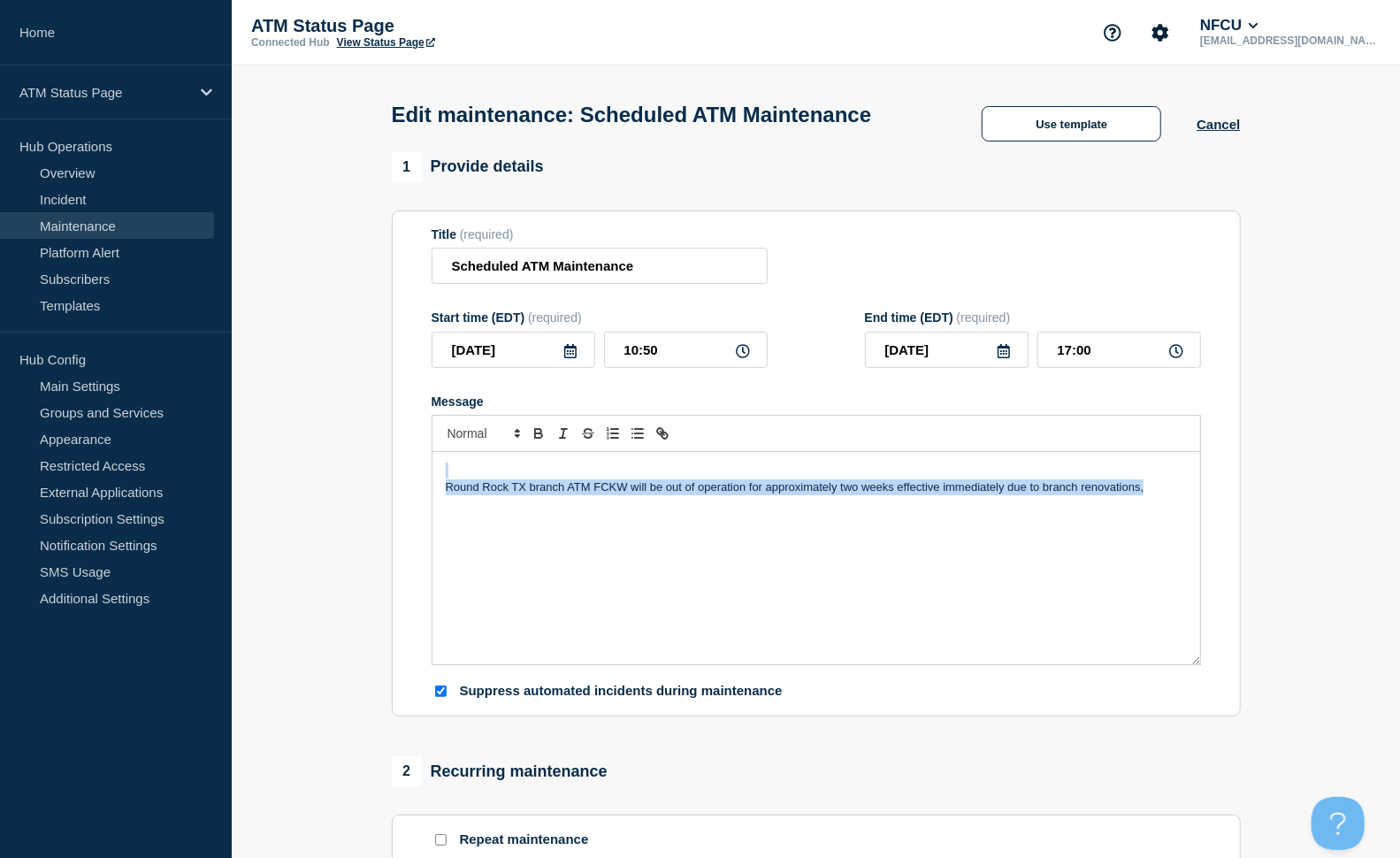
copy div "Round Rock TX branch ATM FCKW will be out of operation for approximately two we…"
click at [1160, 496] on p "Round Rock TX branch ATM FCKW will be out of operation for approximately two we…" at bounding box center [816, 487] width 741 height 16
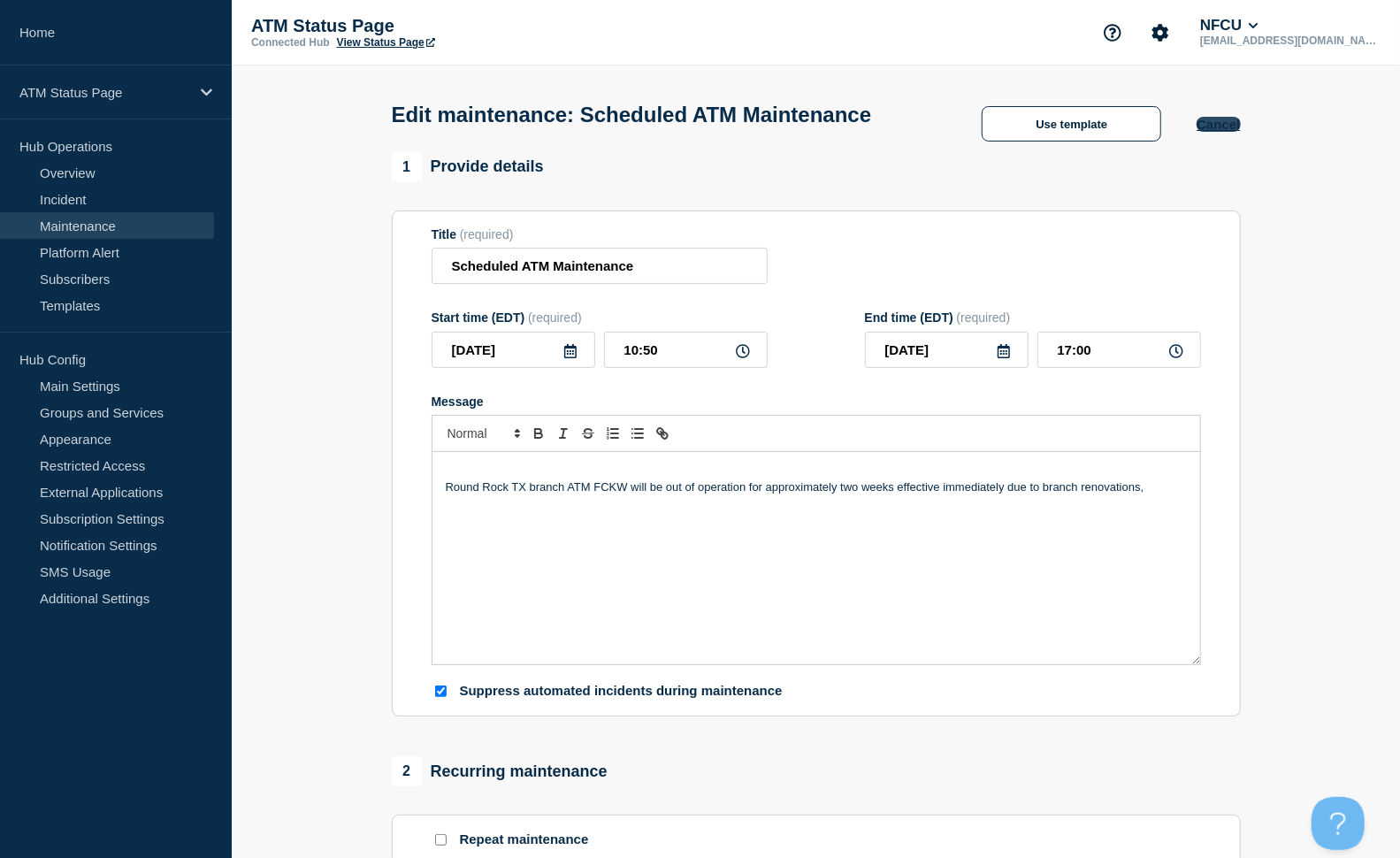
click at [1232, 125] on button "Cancel" at bounding box center [1218, 125] width 43 height 15
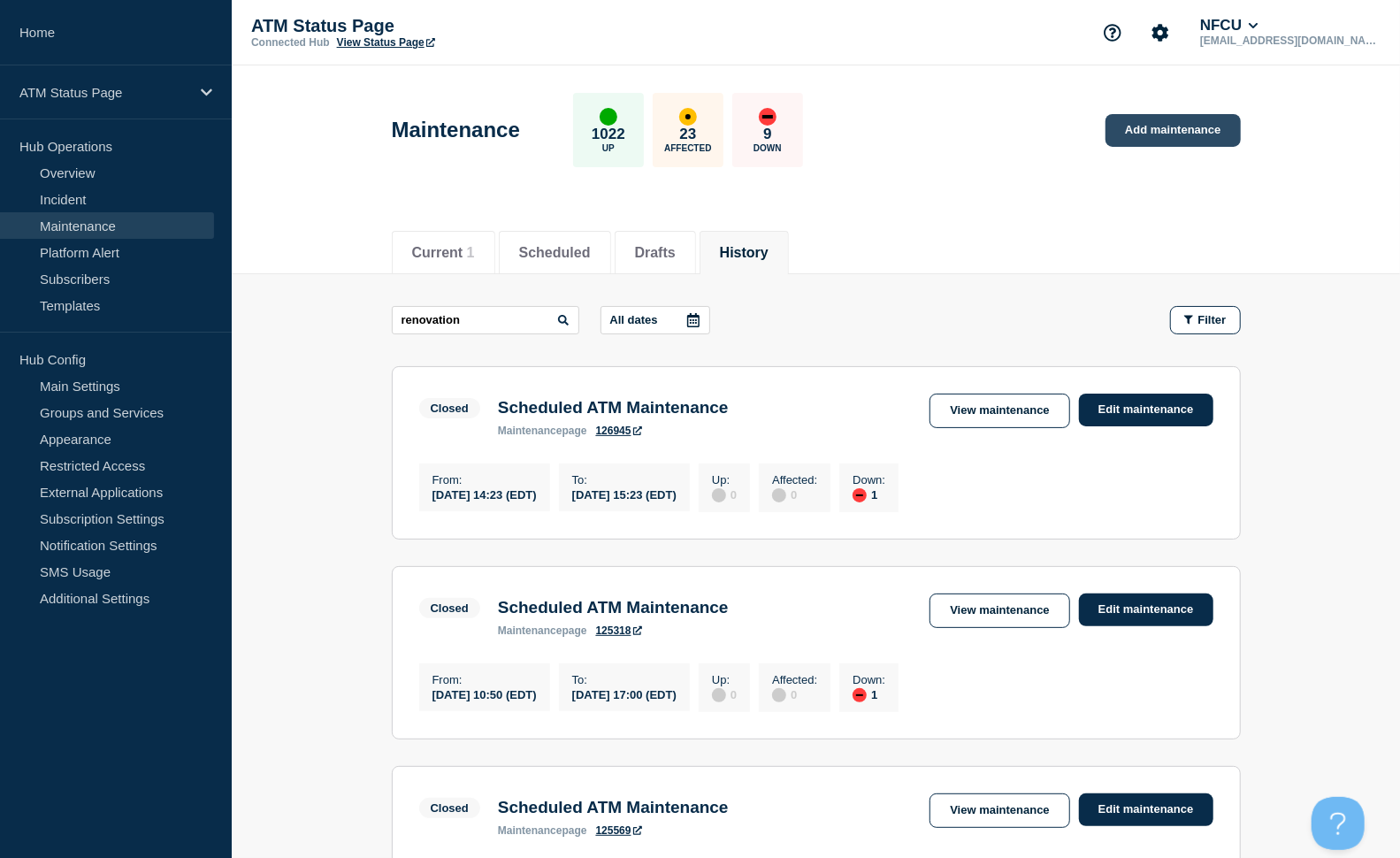
click at [1160, 118] on link "Add maintenance" at bounding box center [1172, 130] width 134 height 33
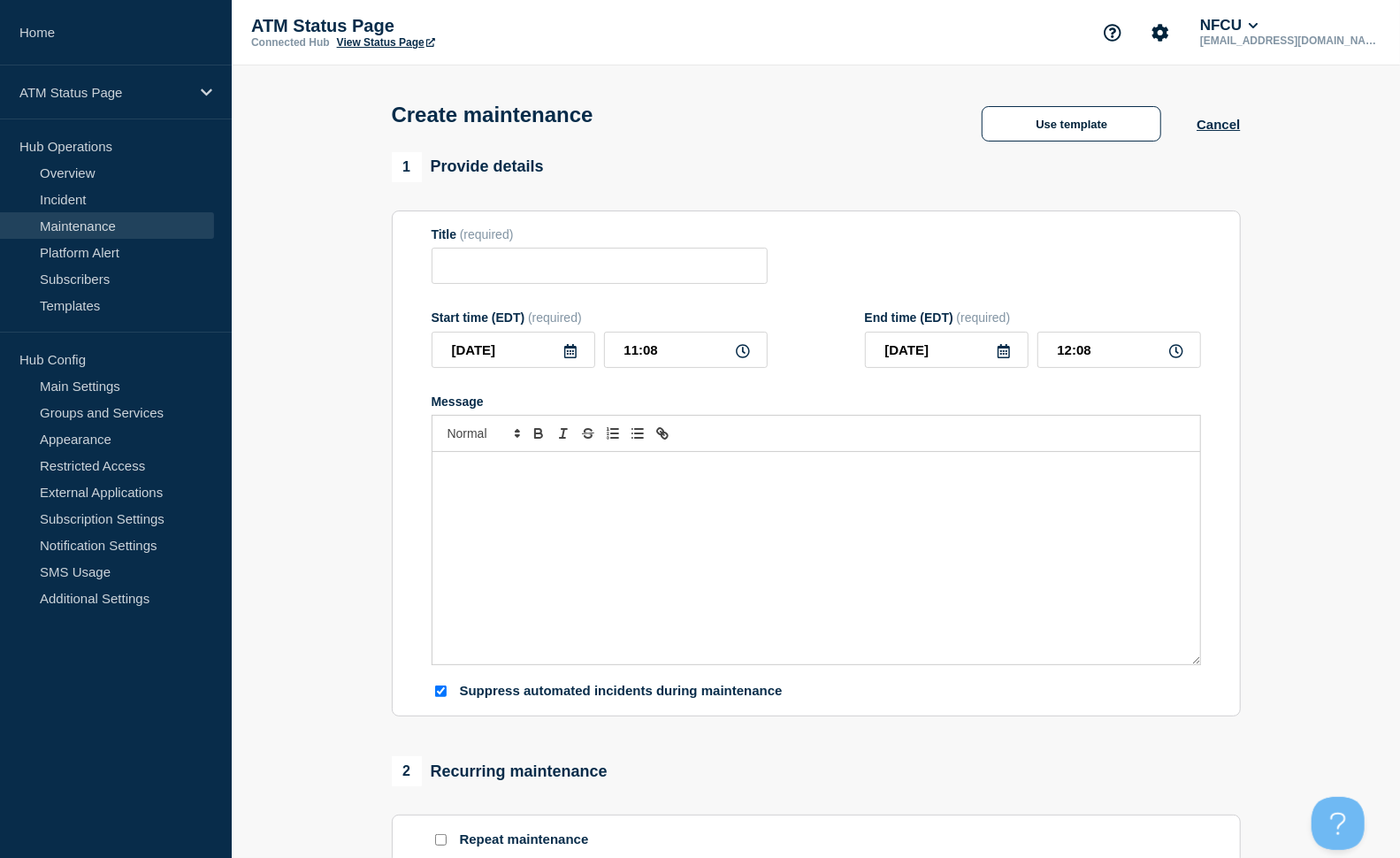
checkbox input "true"
click at [1169, 125] on div "Use template" at bounding box center [1071, 124] width 250 height 36
click at [1127, 127] on button "Use template" at bounding box center [1072, 124] width 180 height 36
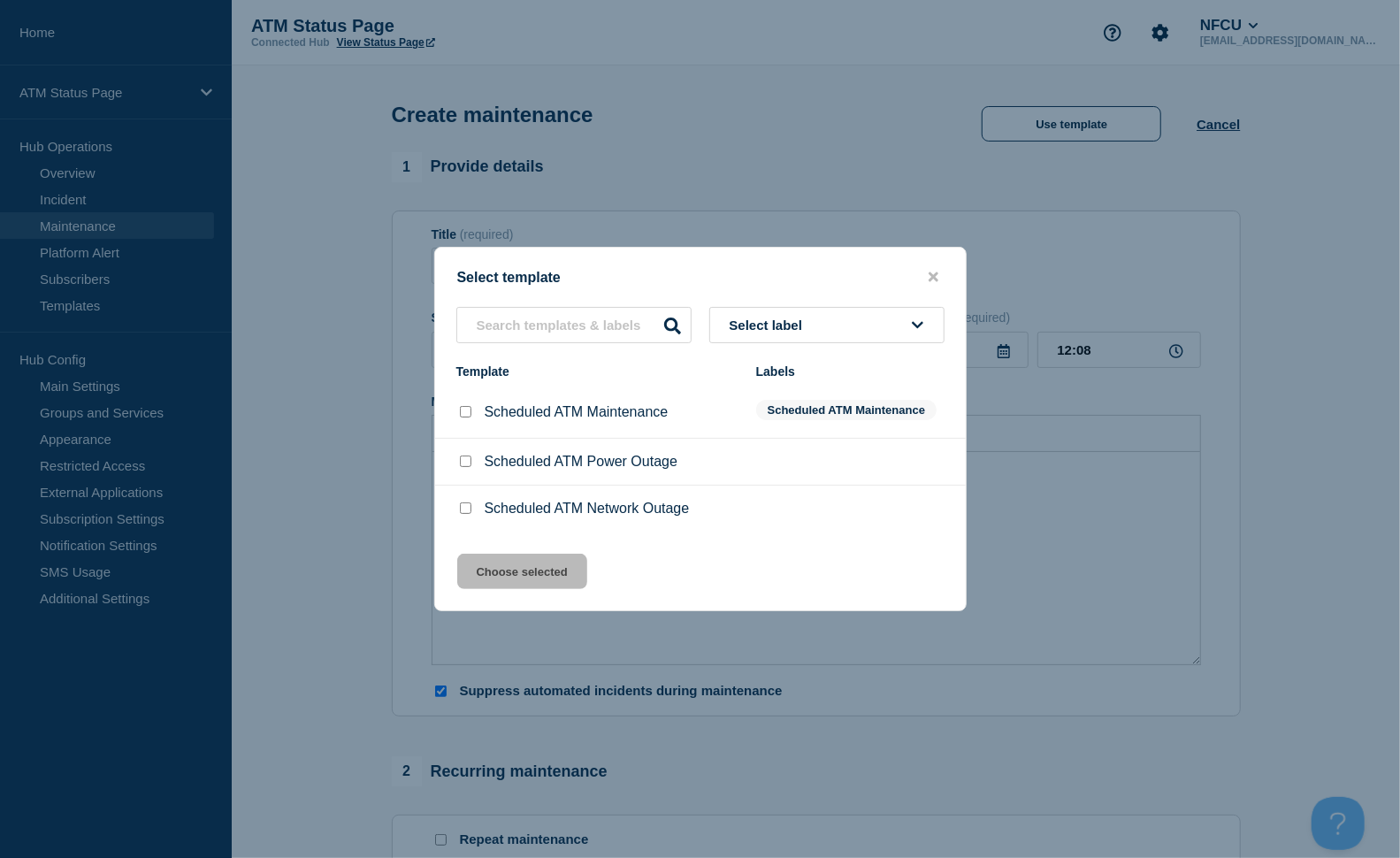
click at [846, 333] on button "Select label" at bounding box center [827, 325] width 235 height 37
click at [464, 418] on input "Scheduled ATM Maintenance checkbox" at bounding box center [466, 411] width 11 height 11
checkbox input "true"
click at [527, 572] on button "Choose selected" at bounding box center [522, 571] width 130 height 36
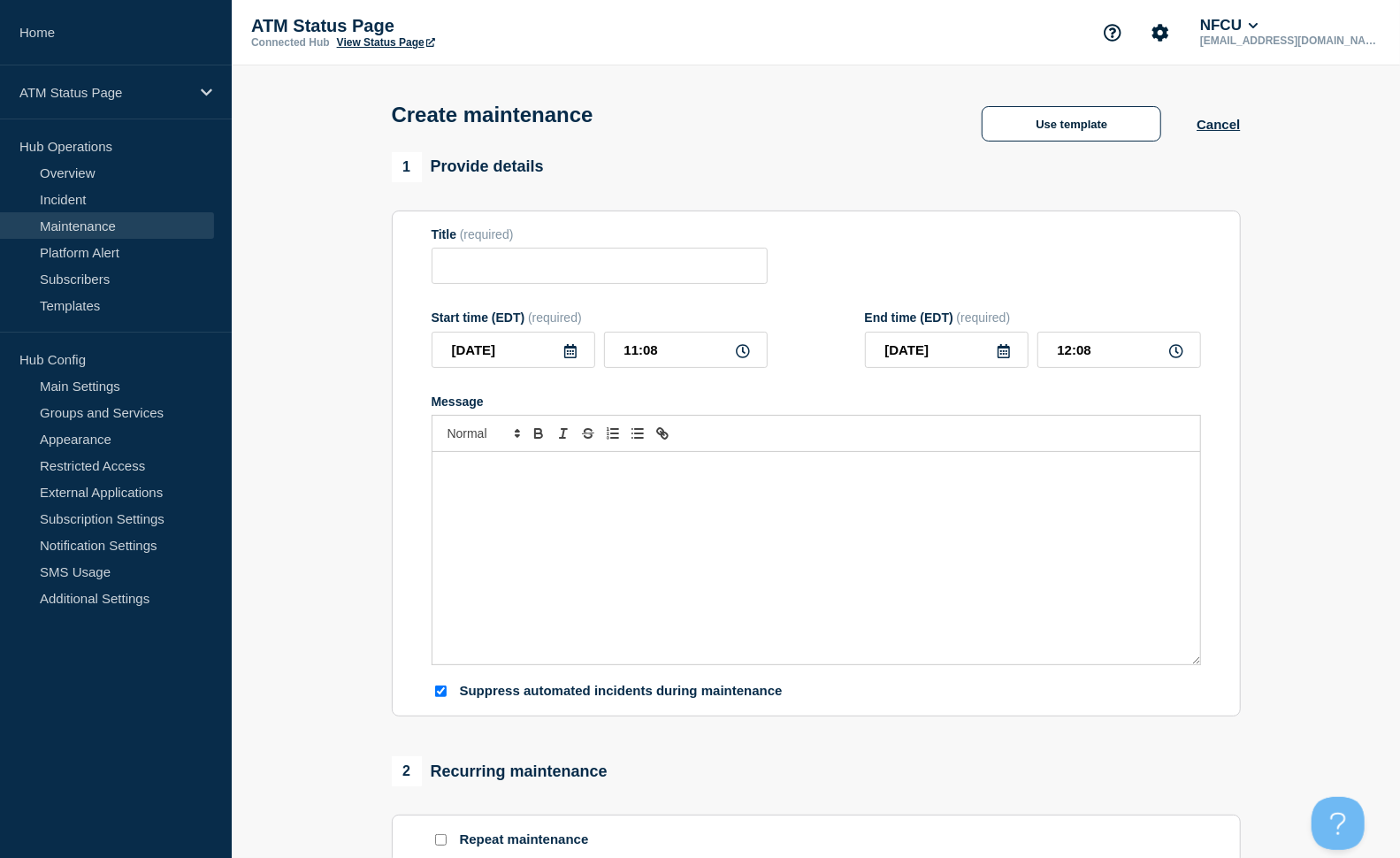
type input "Scheduled ATM Maintenance"
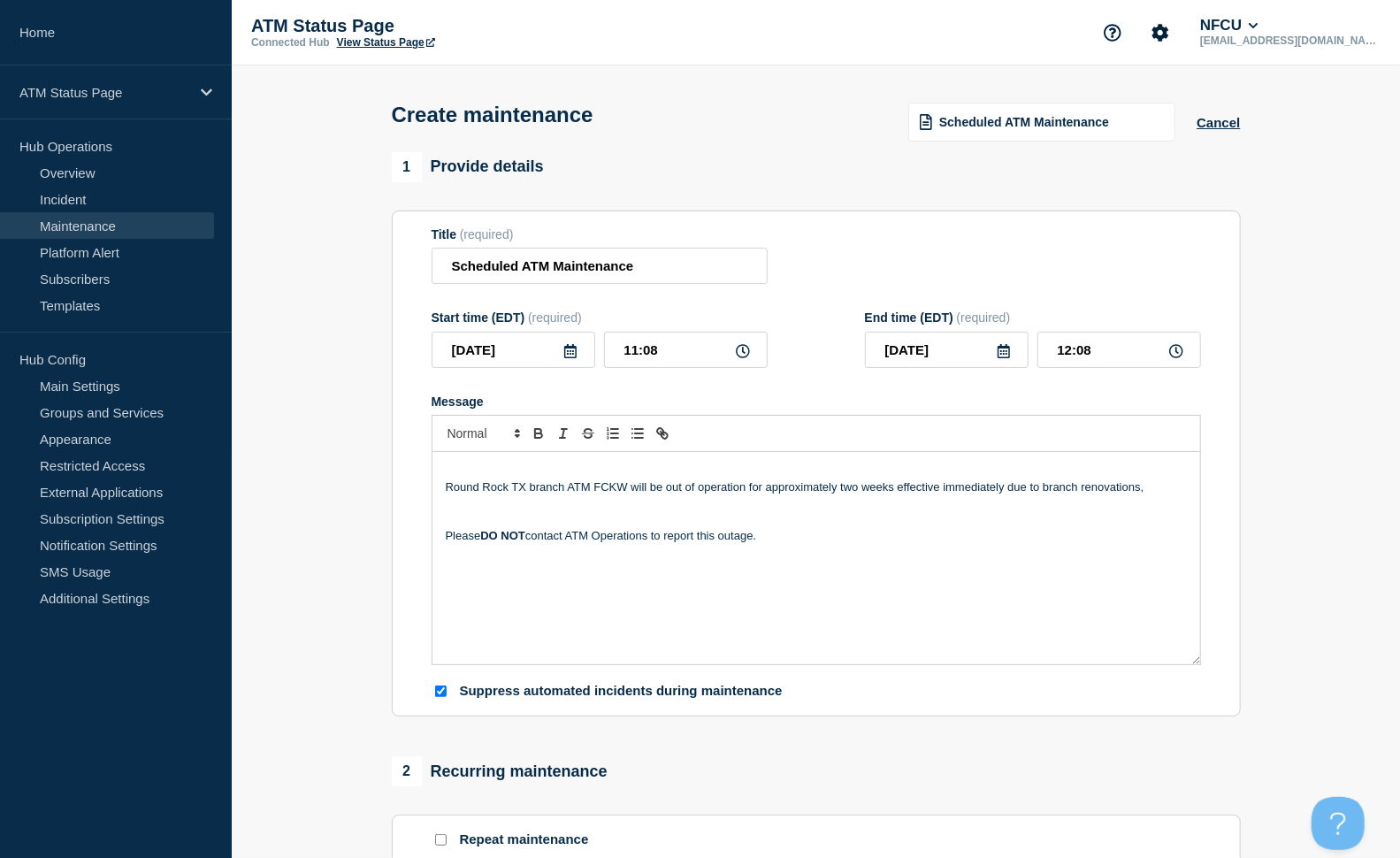
click at [440, 473] on div "Round Rock TX branch ATM FCKW will be out of operation for approximately two we…" at bounding box center [816, 557] width 767 height 213
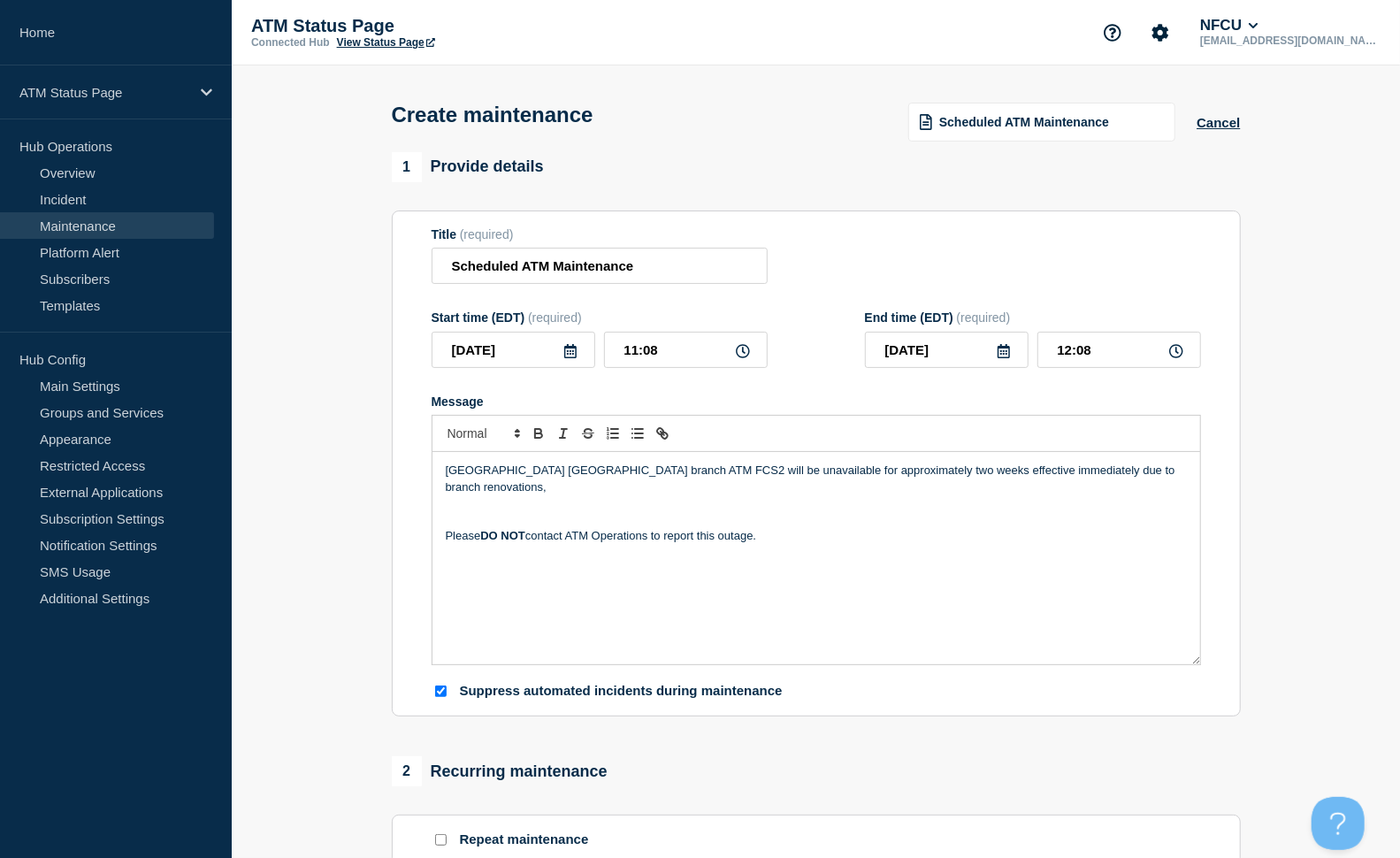
click at [722, 479] on p "[GEOGRAPHIC_DATA] [GEOGRAPHIC_DATA] branch ATM FCS2 will be unavailable for app…" at bounding box center [816, 479] width 741 height 33
click at [719, 479] on p "[GEOGRAPHIC_DATA] [GEOGRAPHIC_DATA] branch ATM FCS2 will be unavailable for app…" at bounding box center [816, 479] width 741 height 33
click at [784, 564] on div "[GEOGRAPHIC_DATA] [GEOGRAPHIC_DATA] branch ATM FCS2 will be unavailable for app…" at bounding box center [816, 557] width 767 height 213
click at [624, 481] on p "[GEOGRAPHIC_DATA] [GEOGRAPHIC_DATA] branch ATM FCS2 will be unavailable for app…" at bounding box center [816, 479] width 741 height 33
click at [867, 474] on p "[GEOGRAPHIC_DATA] [GEOGRAPHIC_DATA] branch ATM FCS2 will be unavailable for mem…" at bounding box center [816, 479] width 741 height 33
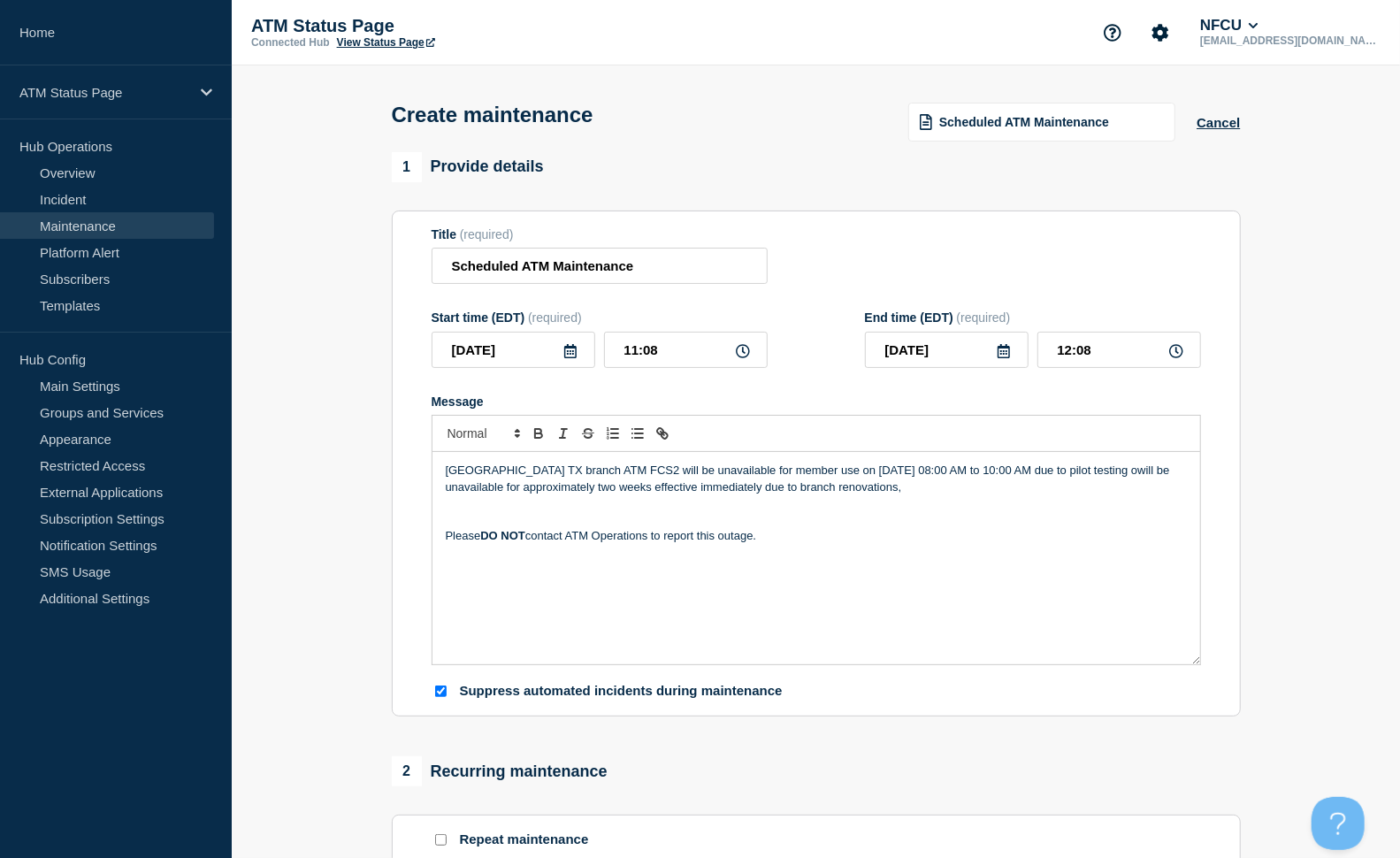
click at [916, 496] on p "[GEOGRAPHIC_DATA] TX branch ATM FCS2 will be unavailable for member use on [DAT…" at bounding box center [816, 479] width 741 height 33
click at [912, 466] on div "Duncanville TX branch ATM FCS2 will be unavailable for member use on [DATE] 08:…" at bounding box center [816, 557] width 767 height 213
click at [978, 473] on p "[GEOGRAPHIC_DATA] TX branch ATM FCS2 will be unavailable for member use on [DAT…" at bounding box center [816, 479] width 741 height 33
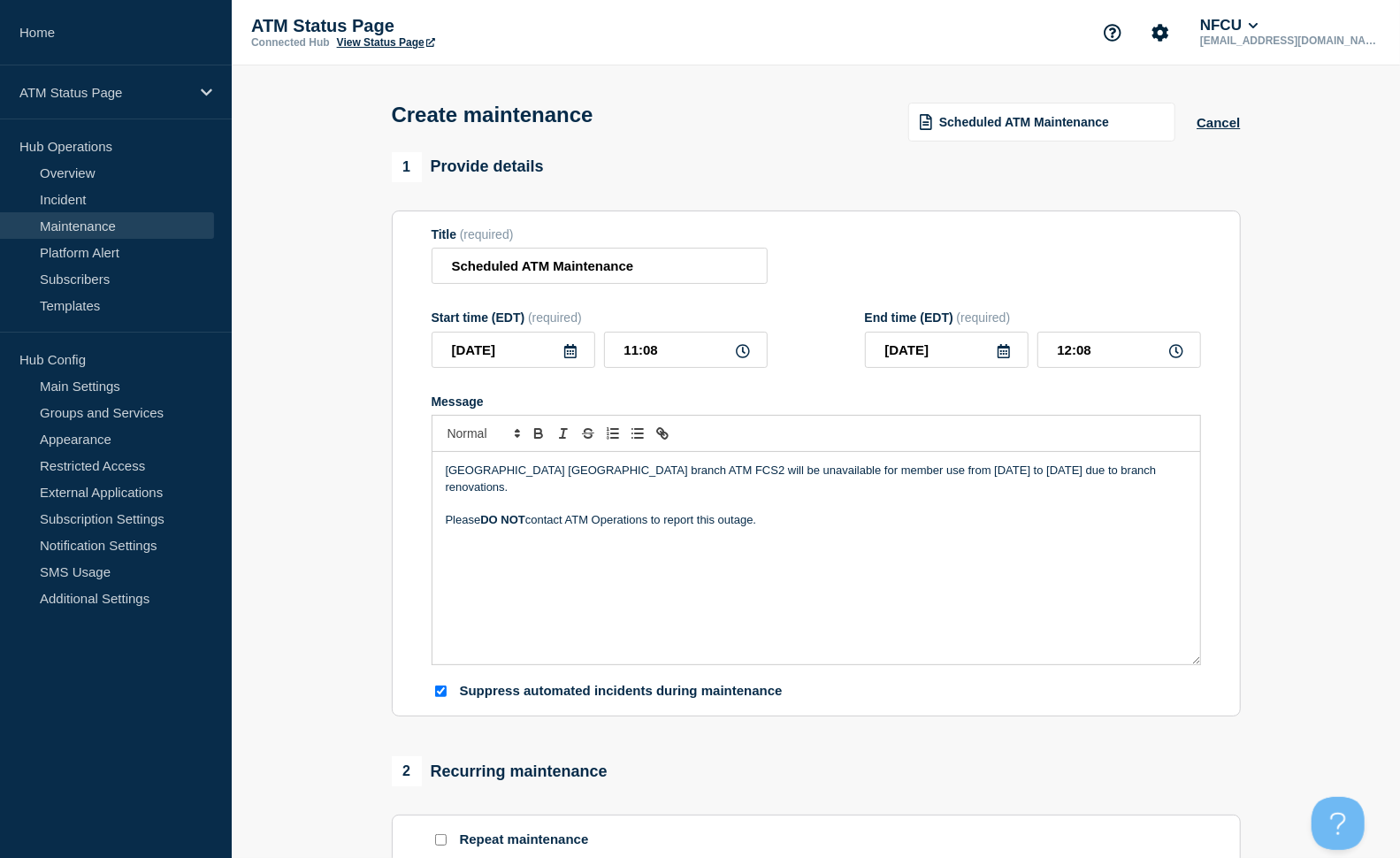
click at [997, 525] on div "[GEOGRAPHIC_DATA] [GEOGRAPHIC_DATA] branch ATM FCS2 will be unavailable for mem…" at bounding box center [816, 557] width 767 height 213
click at [879, 472] on p "[GEOGRAPHIC_DATA] [GEOGRAPHIC_DATA] branch ATM FCS2 will be unavailable for mem…" at bounding box center [816, 479] width 741 height 33
click at [610, 497] on p "Message" at bounding box center [816, 503] width 741 height 16
drag, startPoint x: 685, startPoint y: 481, endPoint x: 812, endPoint y: 478, distance: 127.0
click at [812, 478] on p "[GEOGRAPHIC_DATA] [GEOGRAPHIC_DATA] branch ATM FCS2 will be unavailable for mem…" at bounding box center [816, 479] width 741 height 33
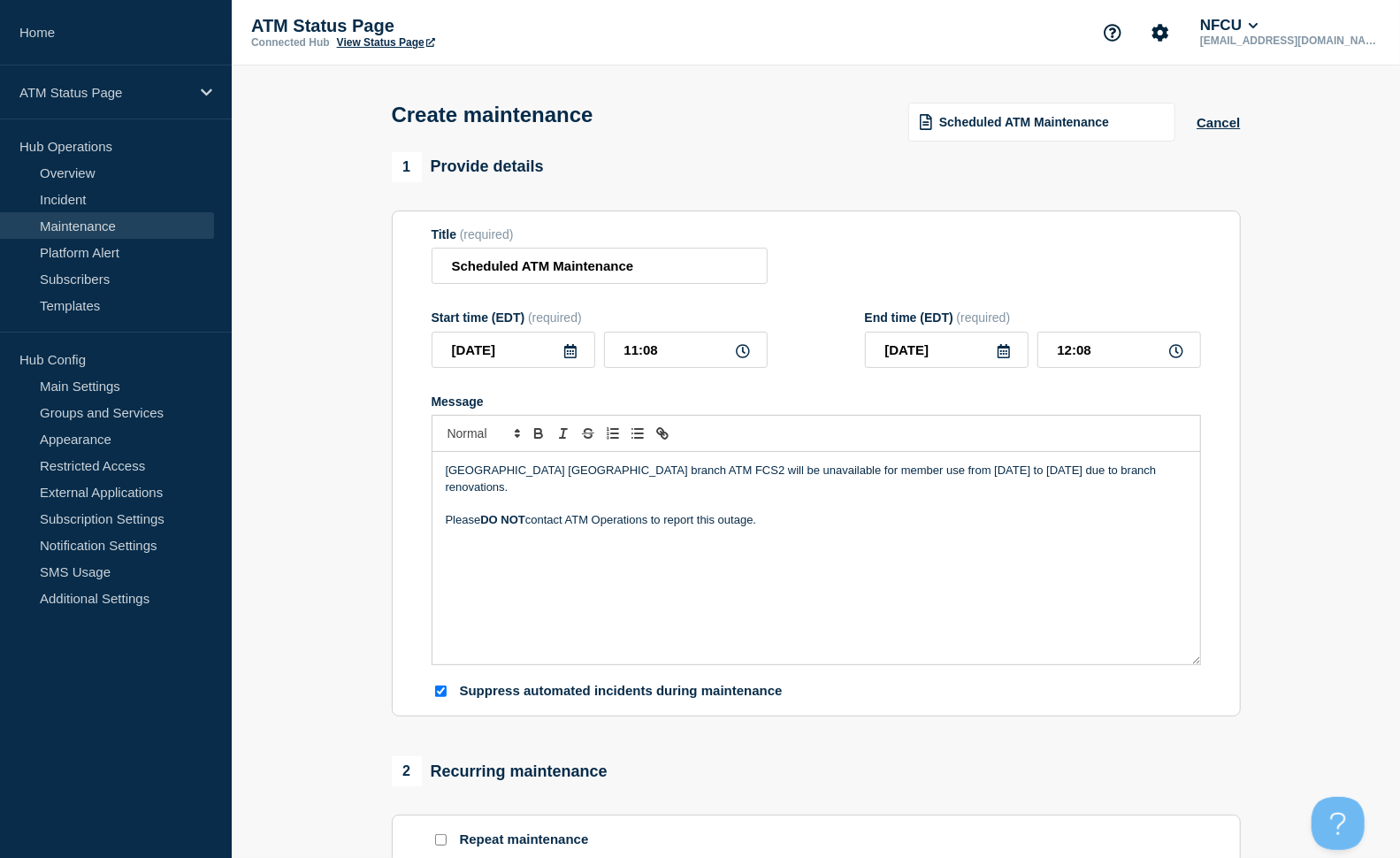
click at [914, 496] on p "Message" at bounding box center [816, 503] width 741 height 16
click at [924, 470] on p "[GEOGRAPHIC_DATA] [GEOGRAPHIC_DATA] branch ATM FCS2 will be unavailable for mem…" at bounding box center [816, 479] width 741 height 33
click at [977, 496] on p "Message" at bounding box center [816, 503] width 741 height 16
click at [1018, 481] on p "[GEOGRAPHIC_DATA] [GEOGRAPHIC_DATA] branch ATM FCS2 will be unavailable for mem…" at bounding box center [816, 479] width 741 height 33
click at [1114, 481] on div "[GEOGRAPHIC_DATA] [GEOGRAPHIC_DATA] branch ATM FCS2 will be unavailable for mem…" at bounding box center [816, 557] width 767 height 213
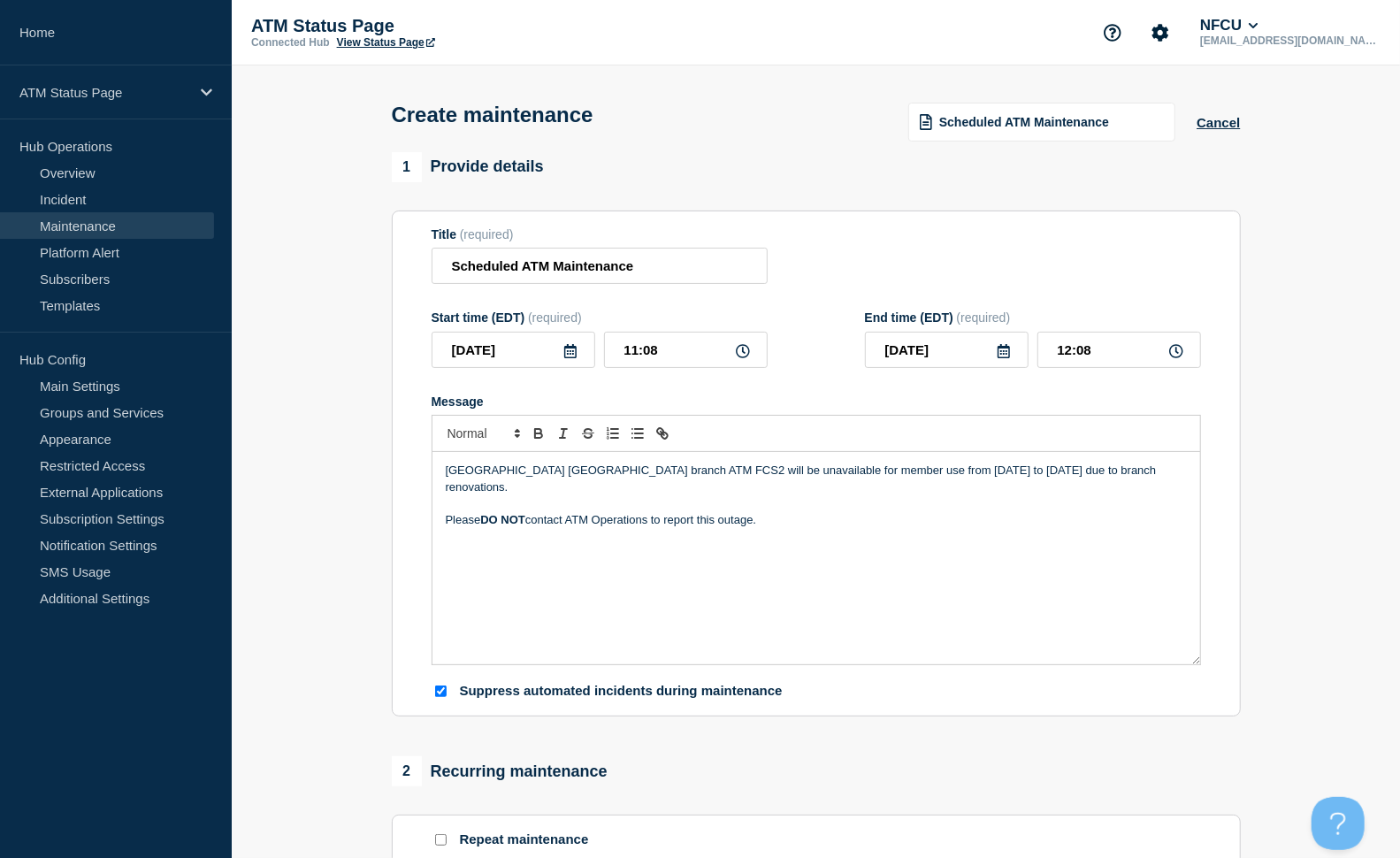
click at [1040, 518] on div "[GEOGRAPHIC_DATA] [GEOGRAPHIC_DATA] branch ATM FCS2 will be unavailable for mem…" at bounding box center [816, 557] width 767 height 213
click at [766, 512] on p "Please DO NOT contact ATM Operations to report this outage." at bounding box center [816, 520] width 741 height 16
drag, startPoint x: 1056, startPoint y: 348, endPoint x: 1144, endPoint y: 349, distance: 88.0
click at [1144, 349] on input "12:08" at bounding box center [1119, 349] width 164 height 37
type input "18:00"
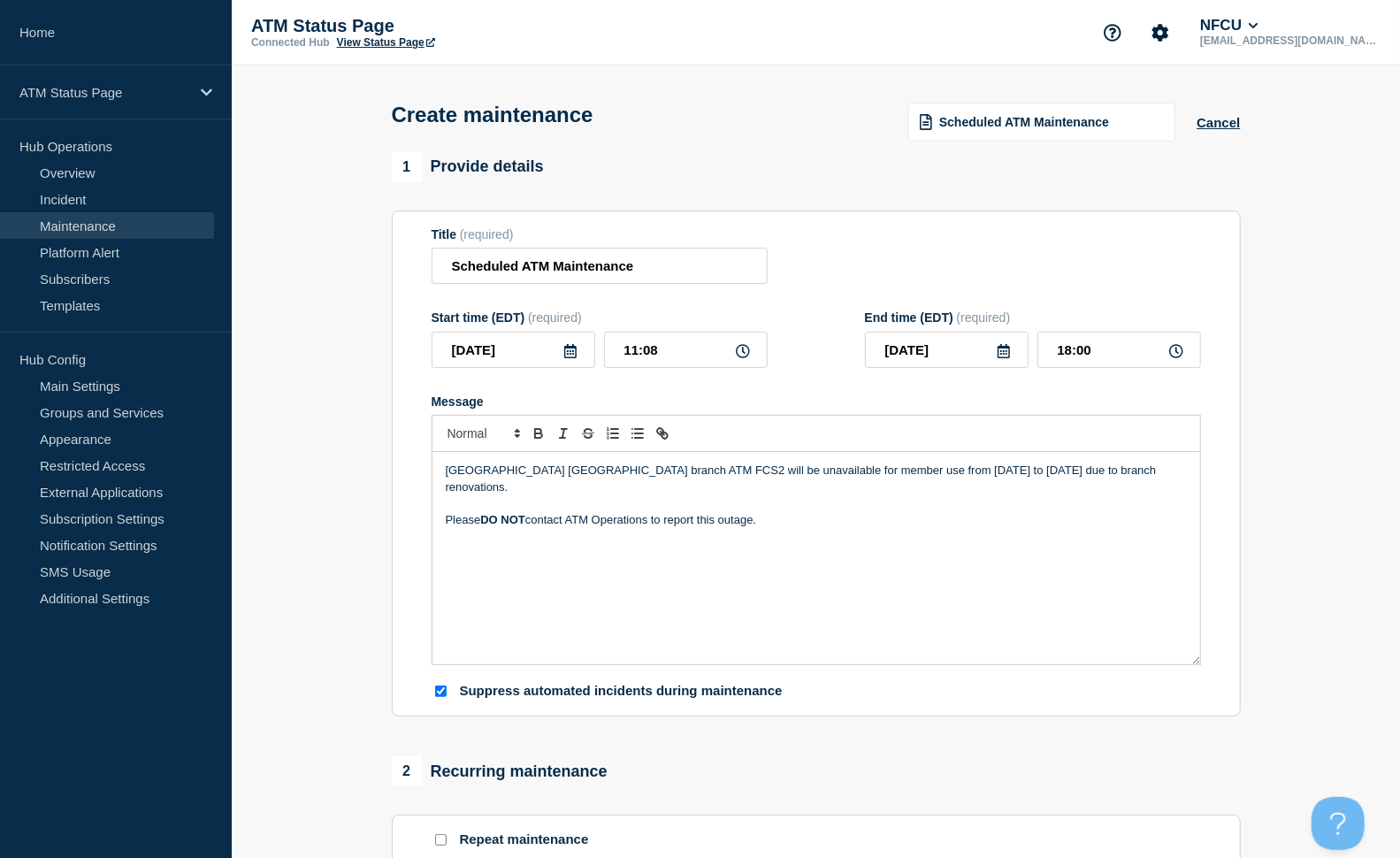
click at [998, 358] on icon at bounding box center [1004, 350] width 12 height 14
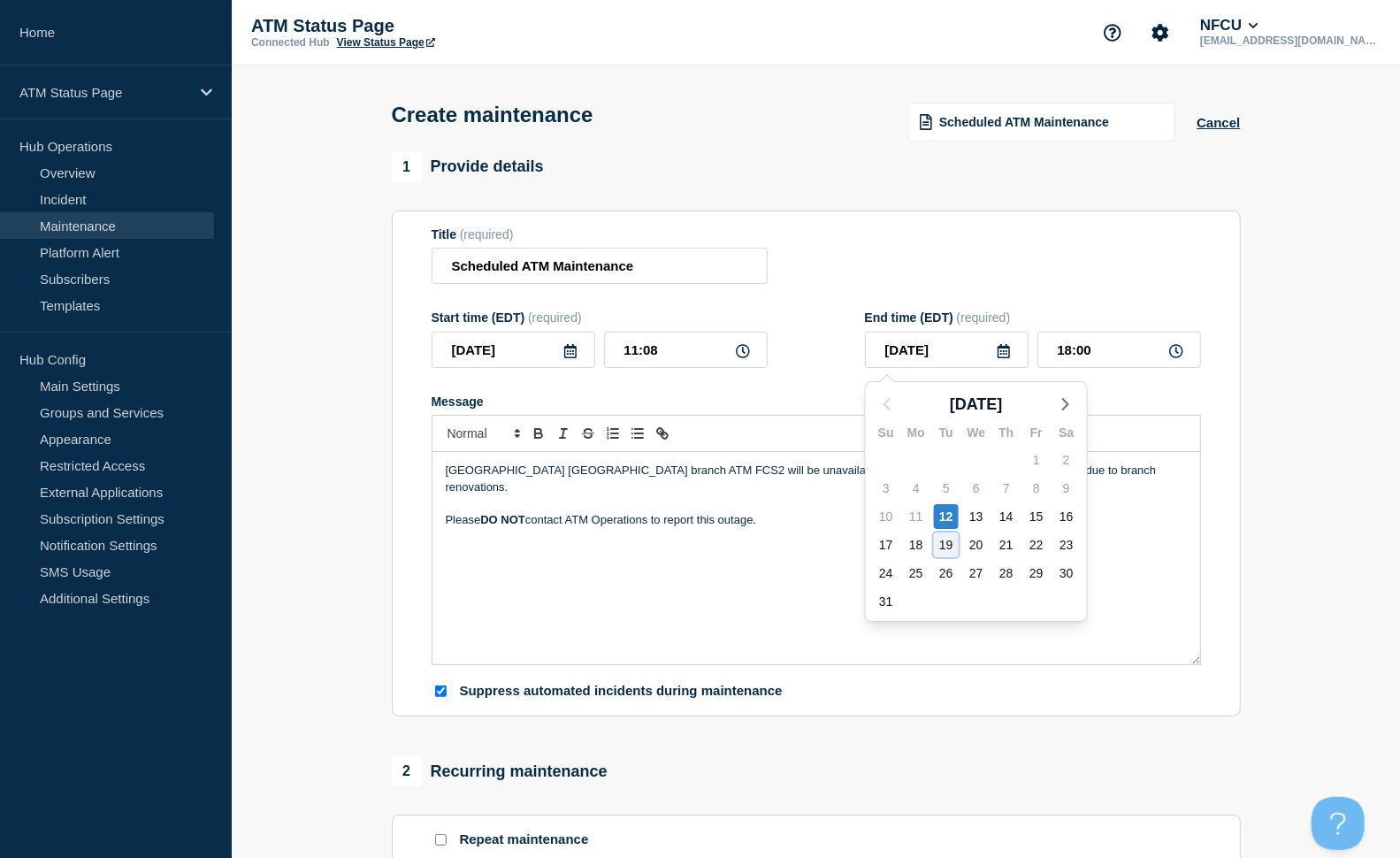
click at [941, 546] on div "19" at bounding box center [946, 544] width 24 height 24
type input "[DATE]"
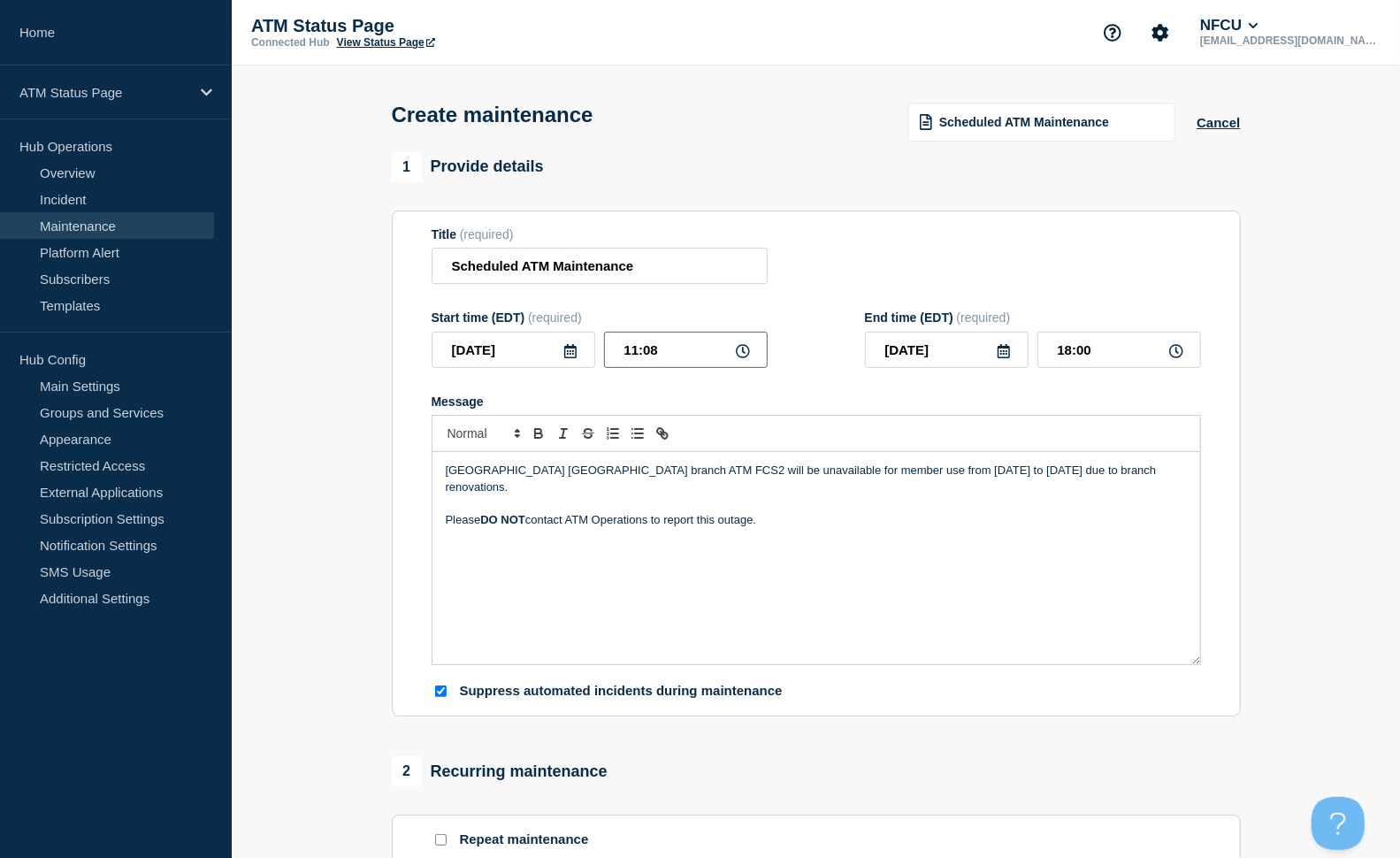
drag, startPoint x: 672, startPoint y: 351, endPoint x: 614, endPoint y: 352, distance: 58.0
click at [614, 352] on input "11:08" at bounding box center [686, 349] width 164 height 37
type input "09:37"
type input "16:29"
click at [871, 523] on div "[GEOGRAPHIC_DATA] [GEOGRAPHIC_DATA] branch ATM FCS2 will be unavailable for mem…" at bounding box center [816, 557] width 767 height 213
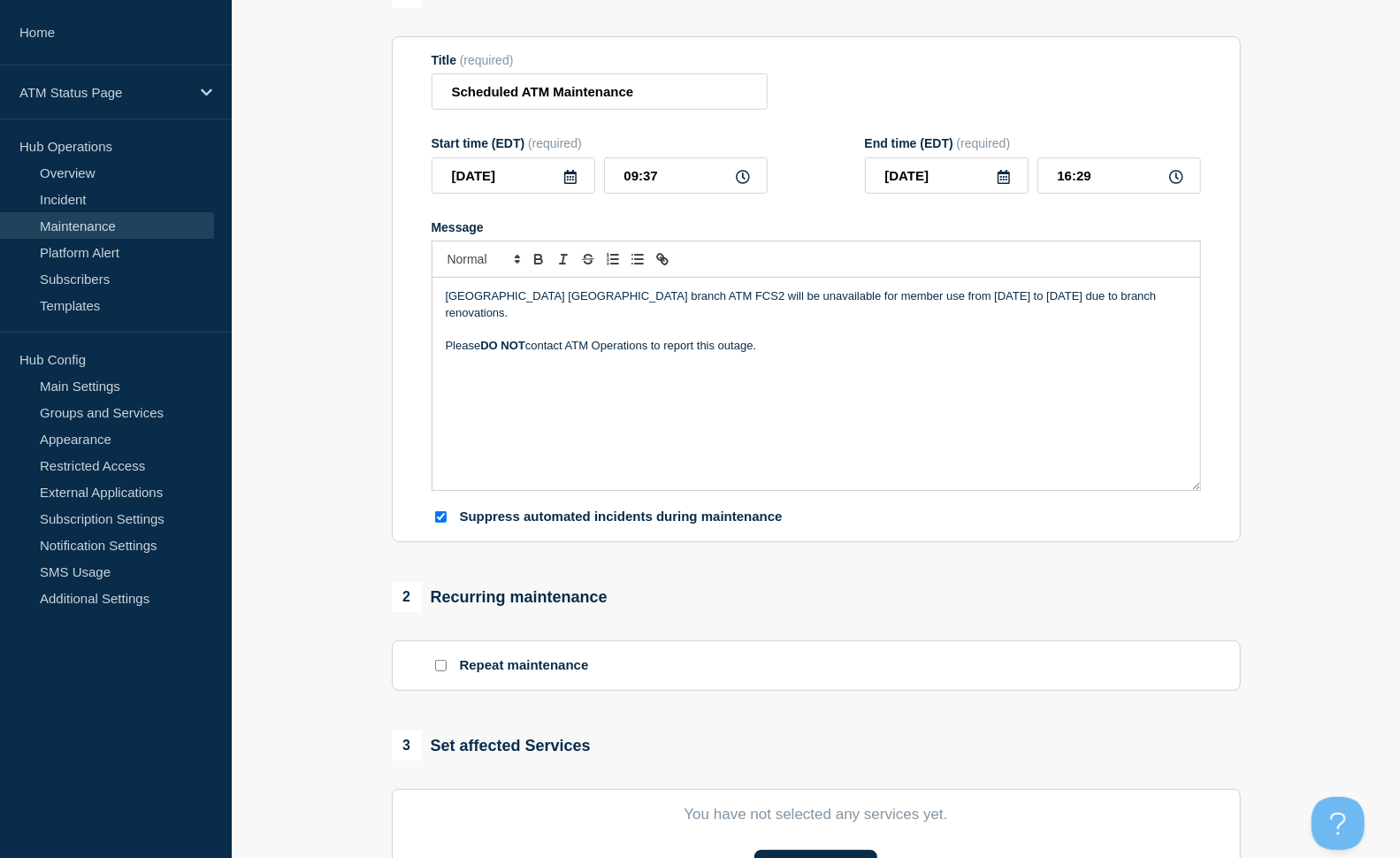
scroll to position [392, 0]
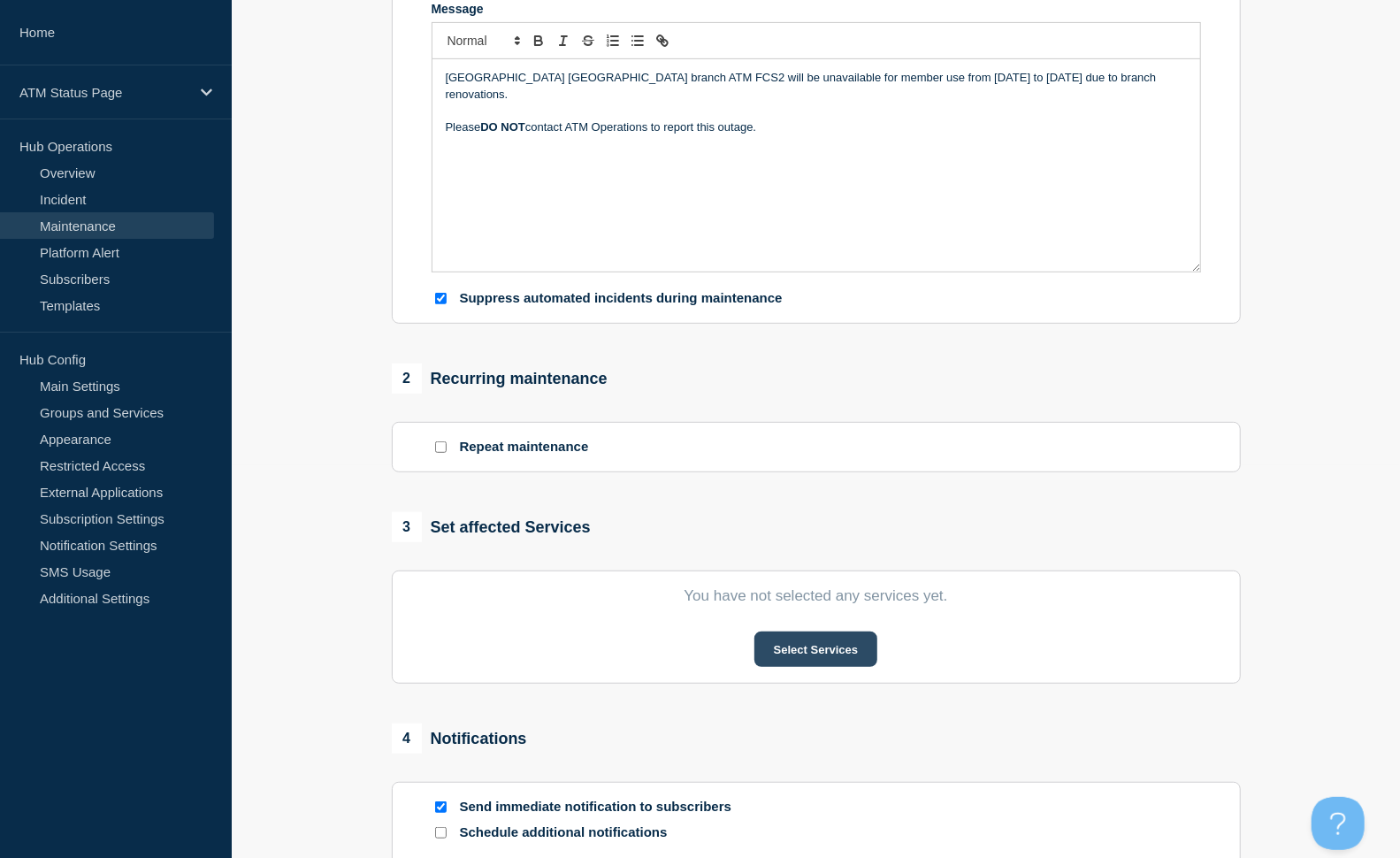
click at [826, 647] on button "Select Services" at bounding box center [815, 649] width 123 height 36
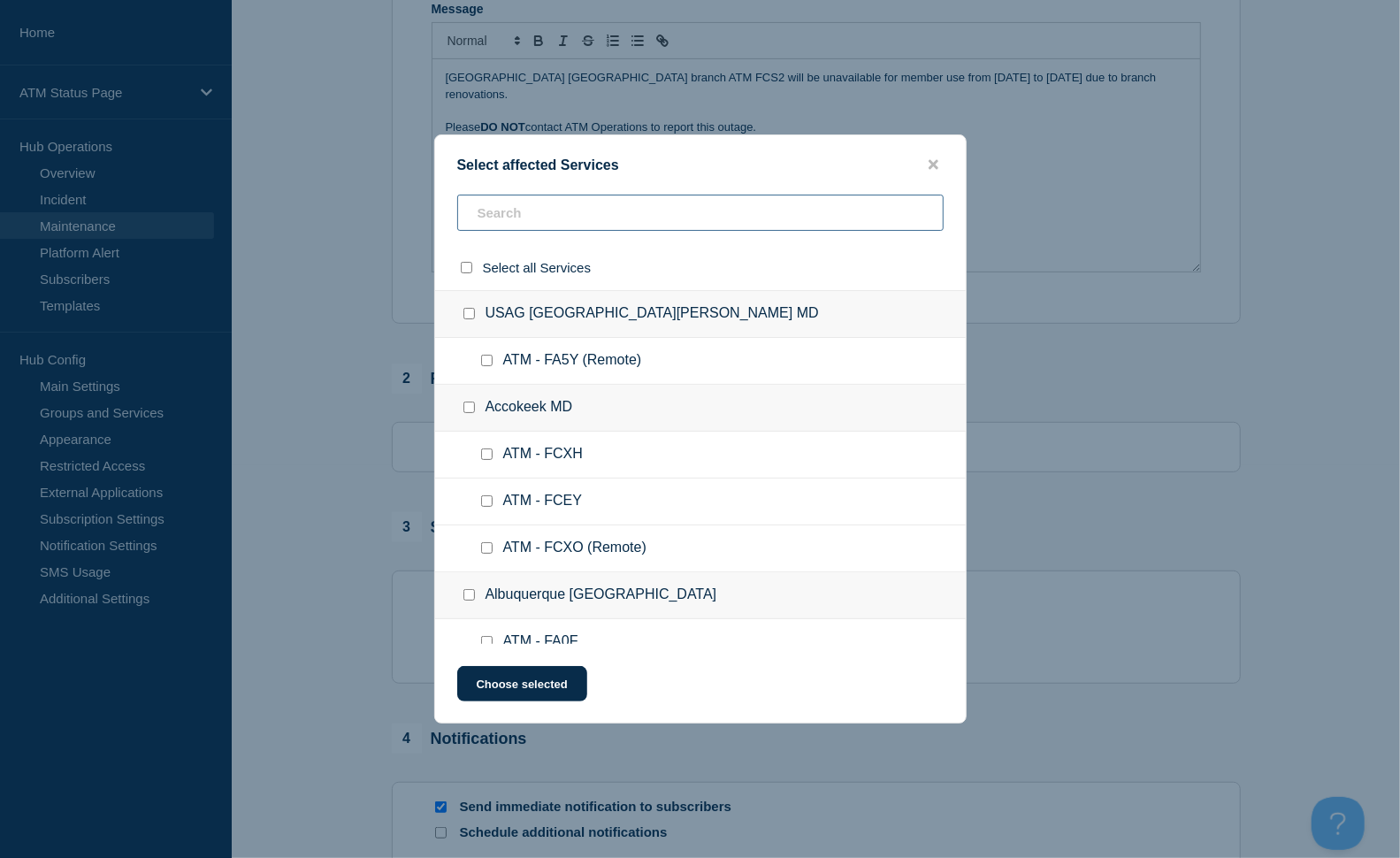
click at [508, 214] on input "text" at bounding box center [700, 213] width 486 height 37
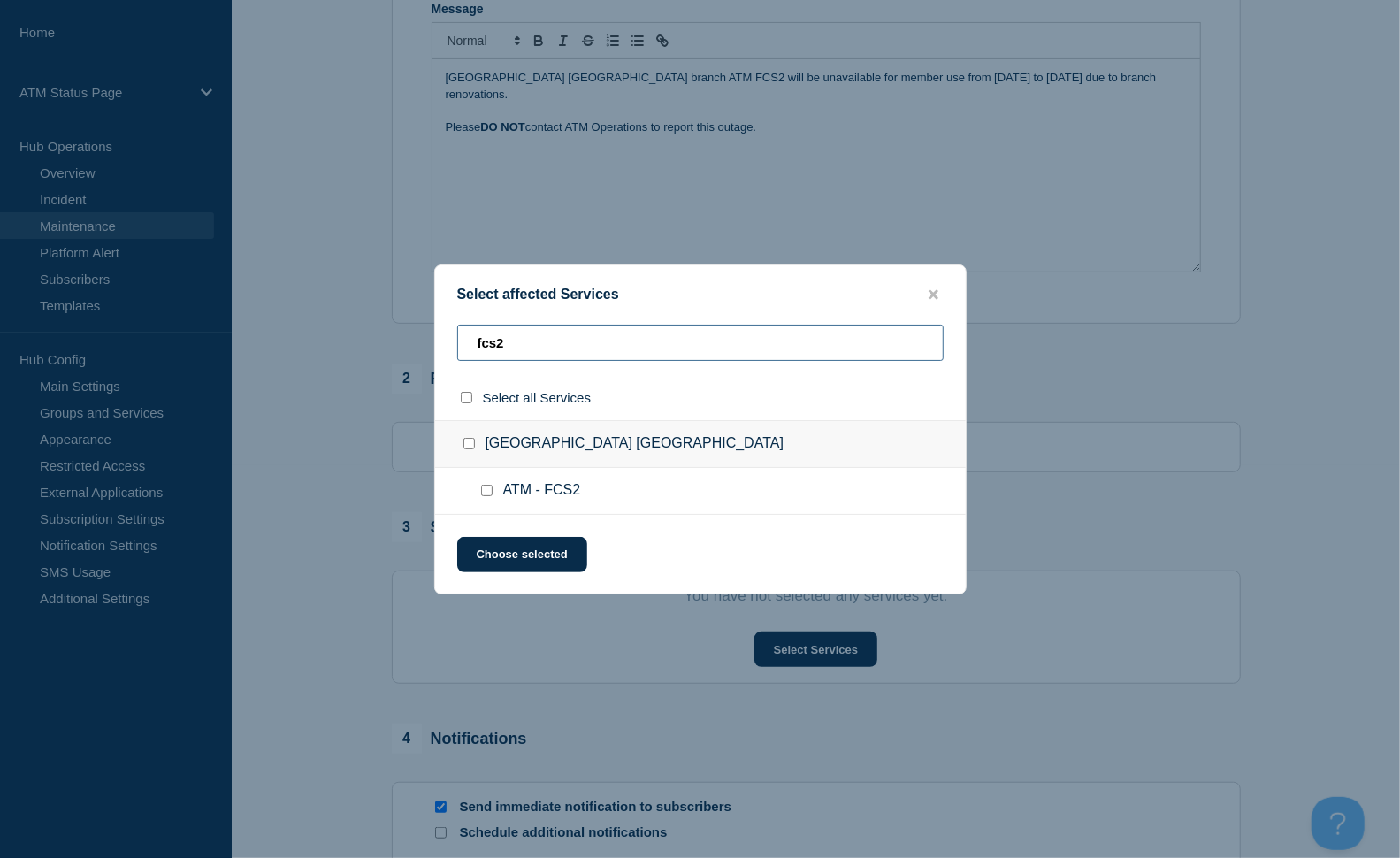
type input "fcs2"
click at [490, 494] on input "ATM - FCS2 checkbox" at bounding box center [487, 490] width 11 height 11
checkbox input "true"
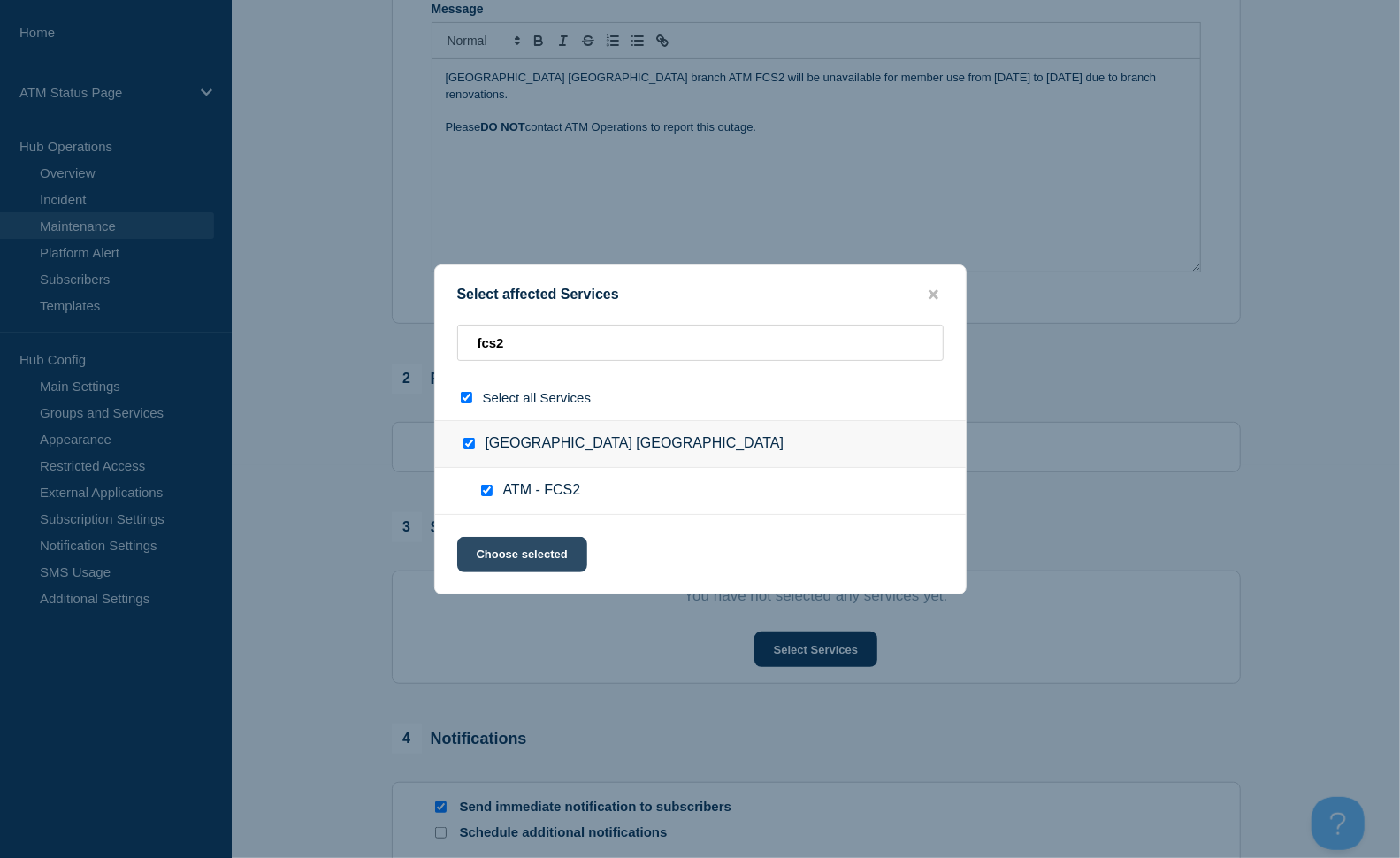
click at [522, 552] on button "Choose selected" at bounding box center [522, 555] width 130 height 36
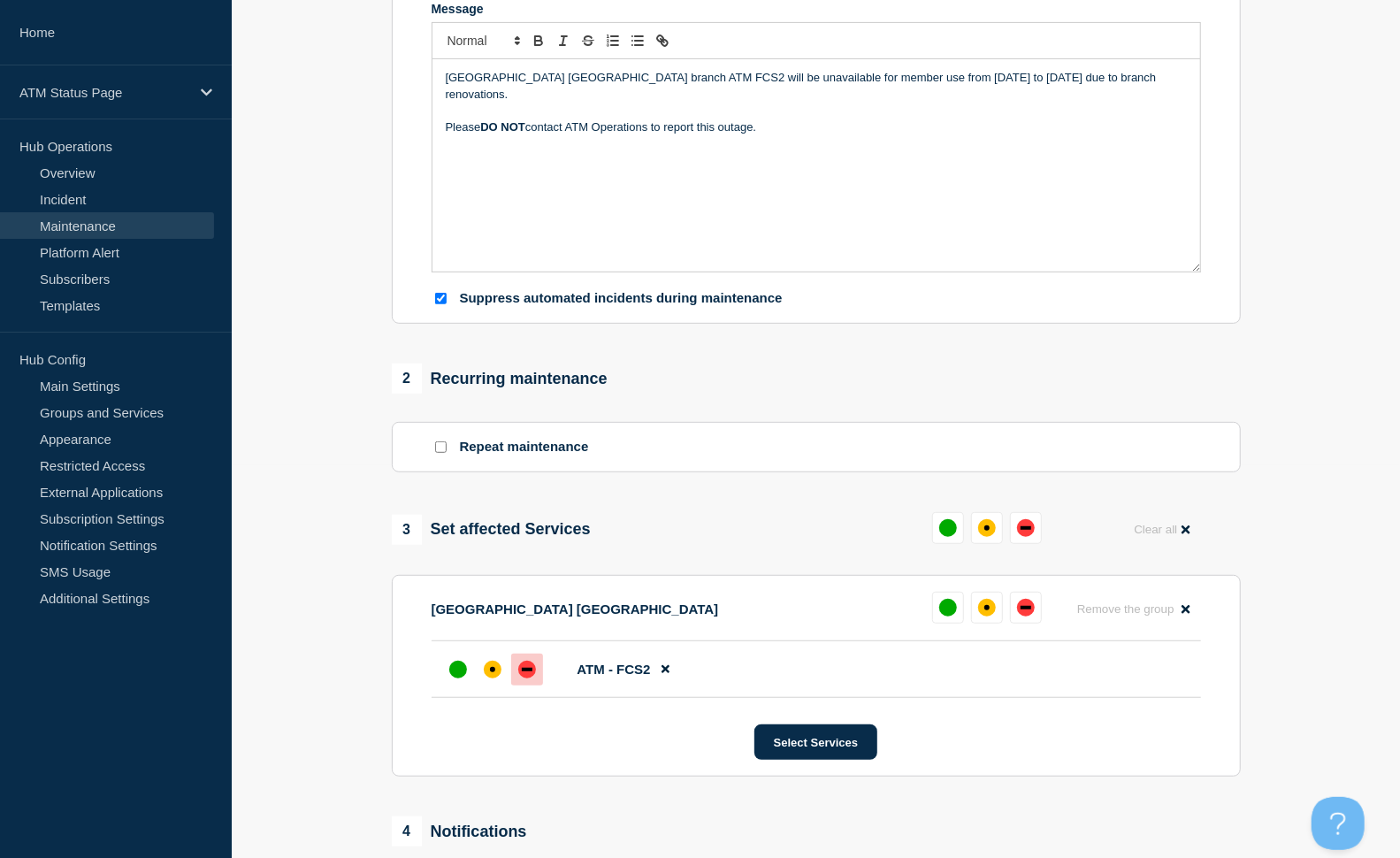
click at [536, 671] on div at bounding box center [528, 670] width 32 height 32
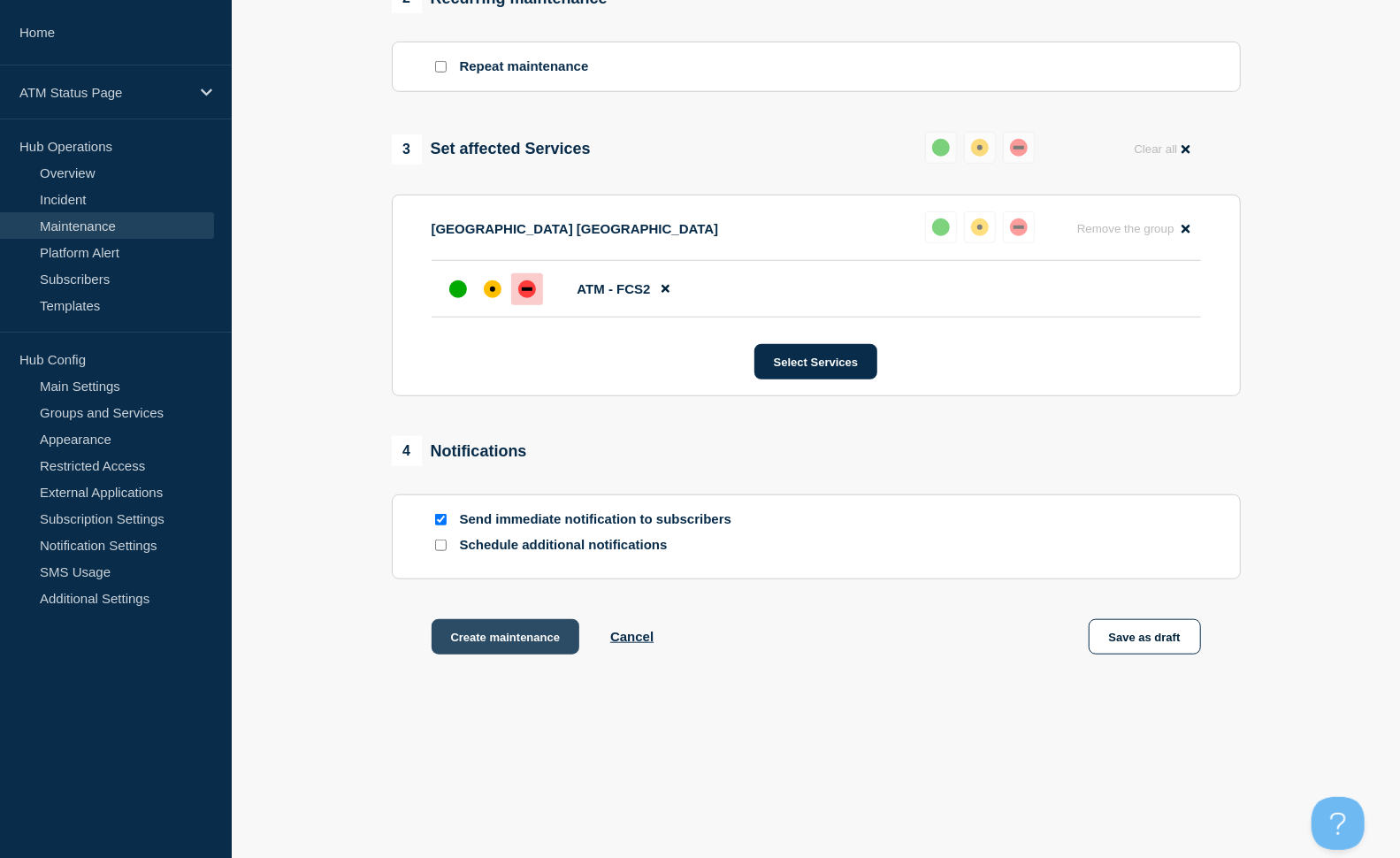
click at [524, 629] on button "Create maintenance" at bounding box center [506, 637] width 149 height 36
